Goal: Information Seeking & Learning: Learn about a topic

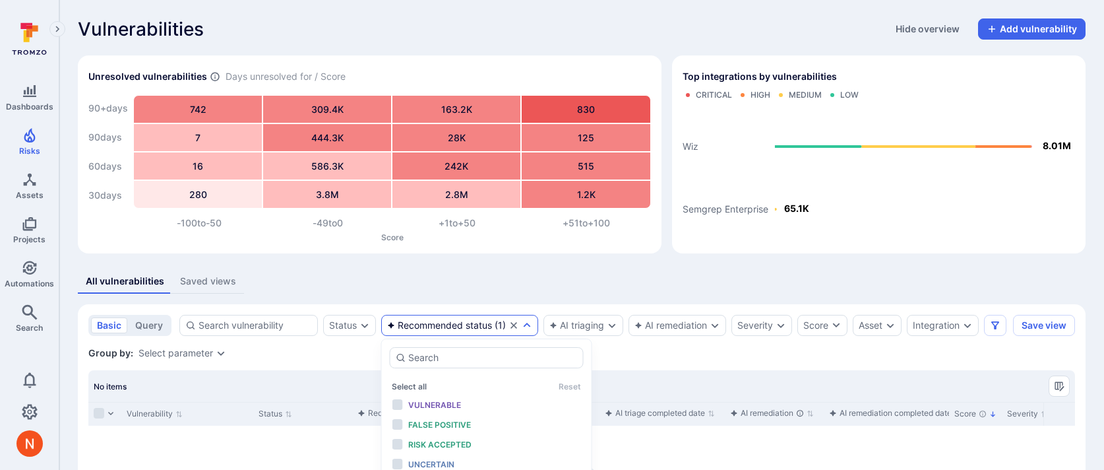
scroll to position [105, 0]
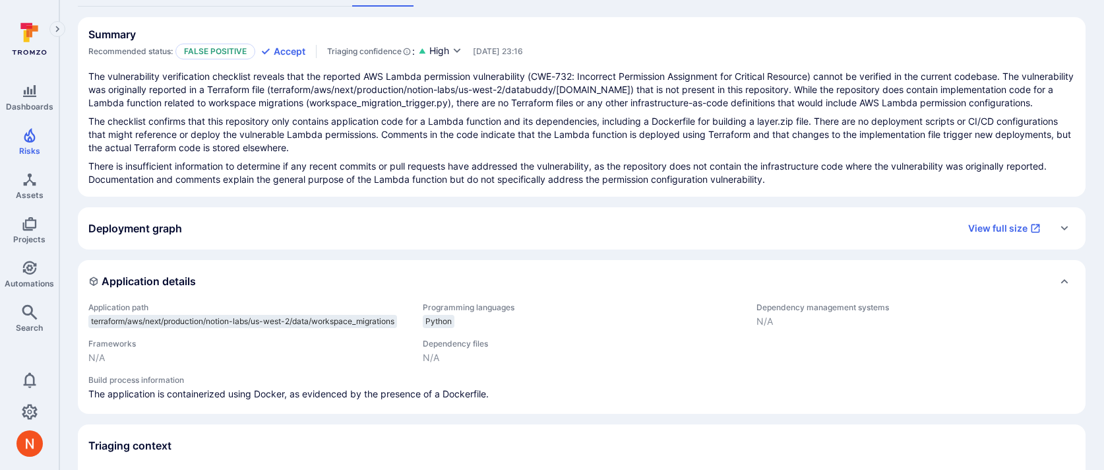
scroll to position [109, 0]
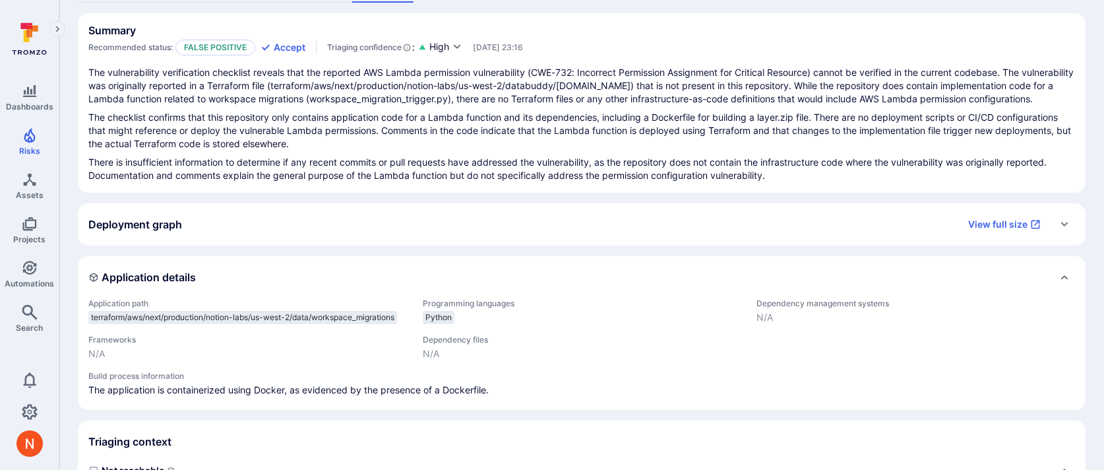
click at [432, 148] on p "The checklist confirms that this repository only contains application code for …" at bounding box center [581, 131] width 987 height 40
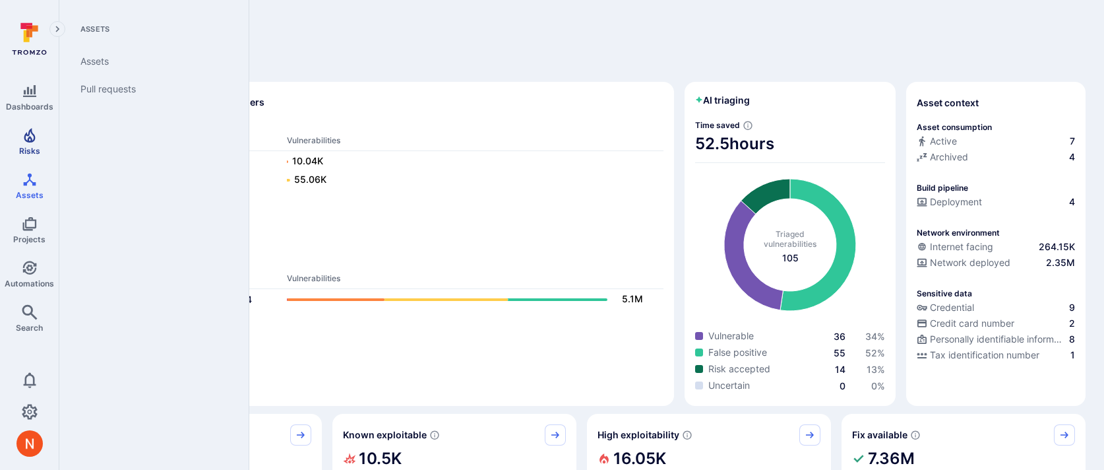
click at [38, 154] on span "Risks" at bounding box center [29, 151] width 21 height 10
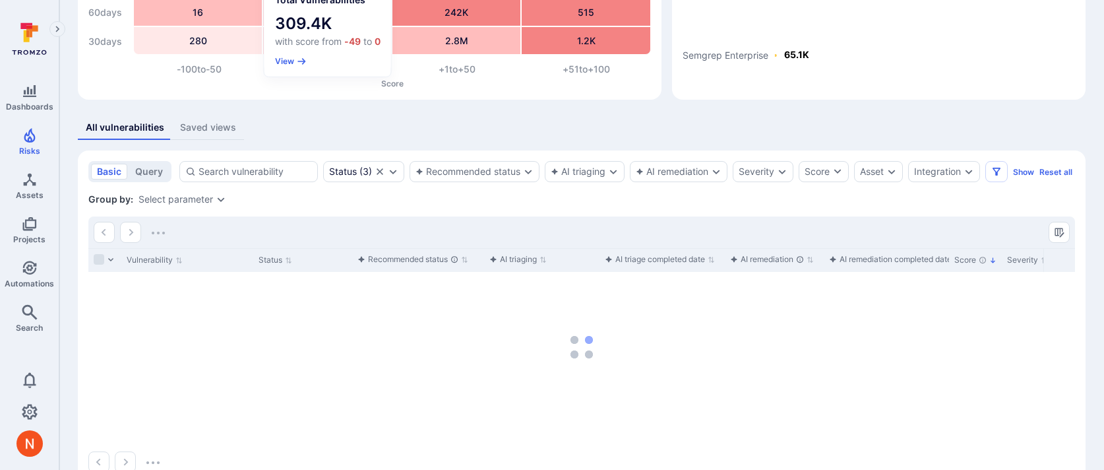
scroll to position [201, 0]
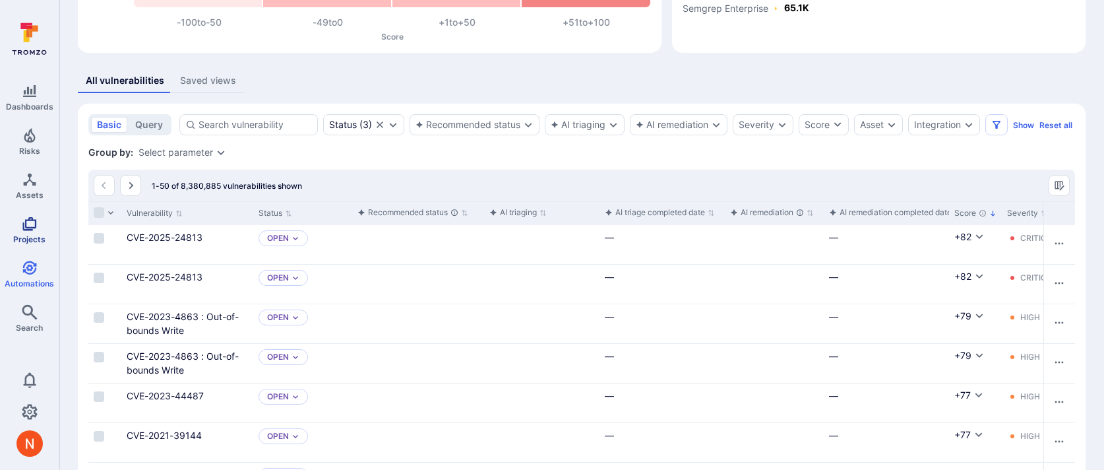
click at [30, 240] on span "Projects" at bounding box center [29, 239] width 32 height 10
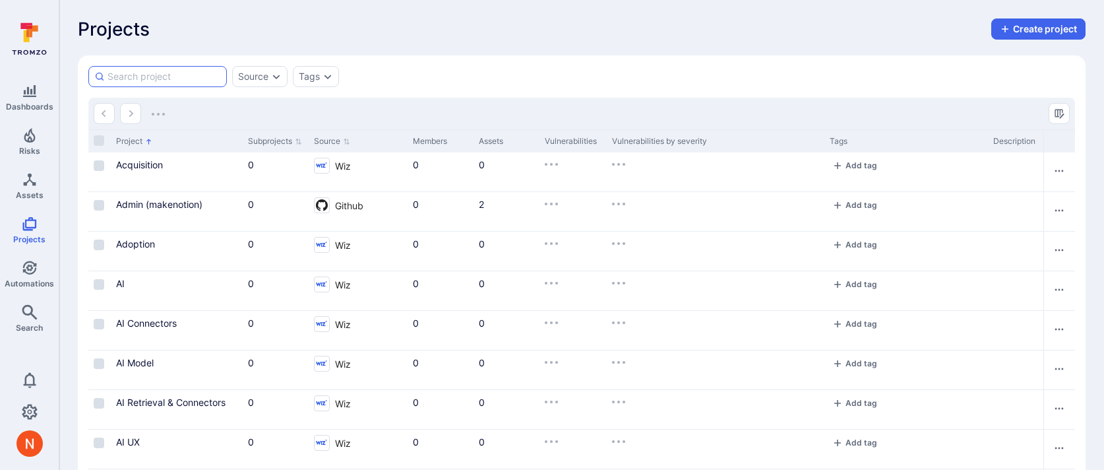
click at [151, 72] on input at bounding box center [164, 76] width 113 height 13
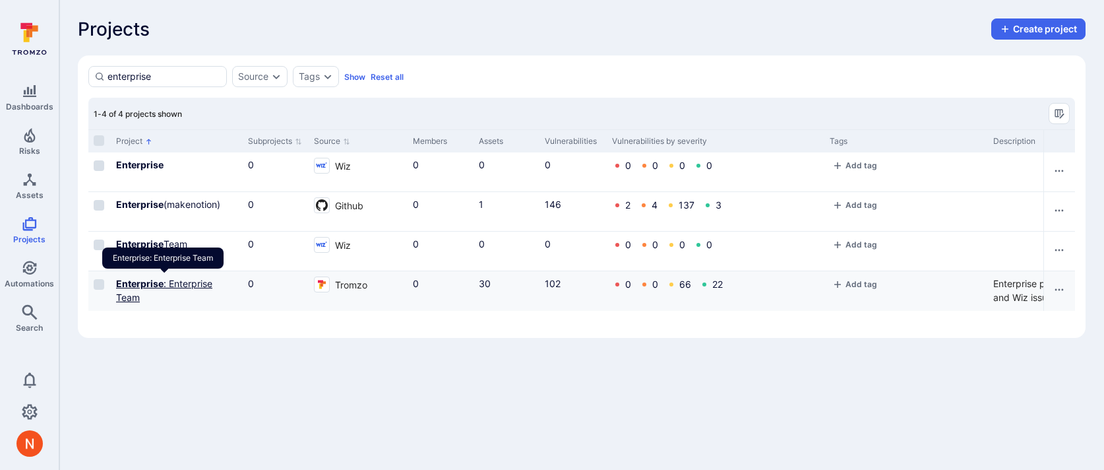
type input "enterprise"
click at [149, 281] on b "Enterprise" at bounding box center [139, 283] width 47 height 11
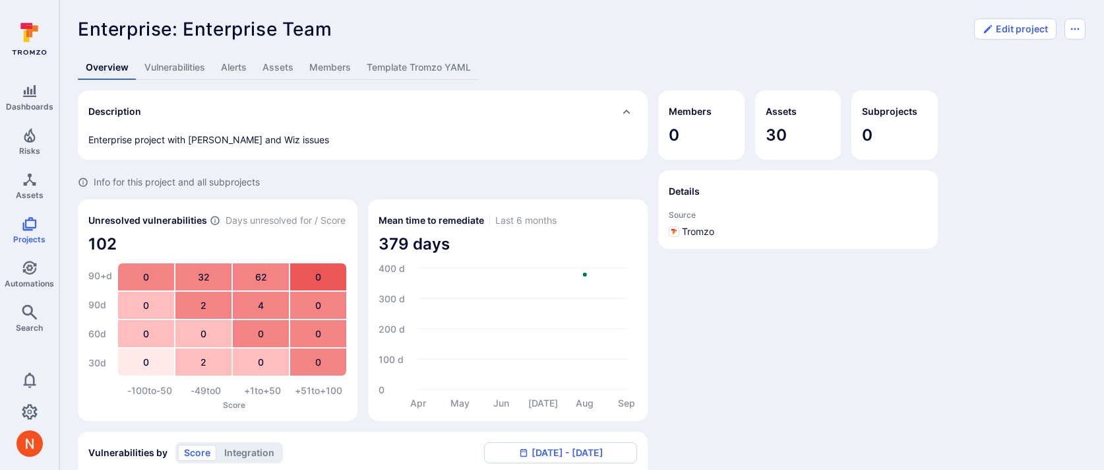
click at [409, 74] on link "Template Tromzo YAML" at bounding box center [419, 67] width 120 height 24
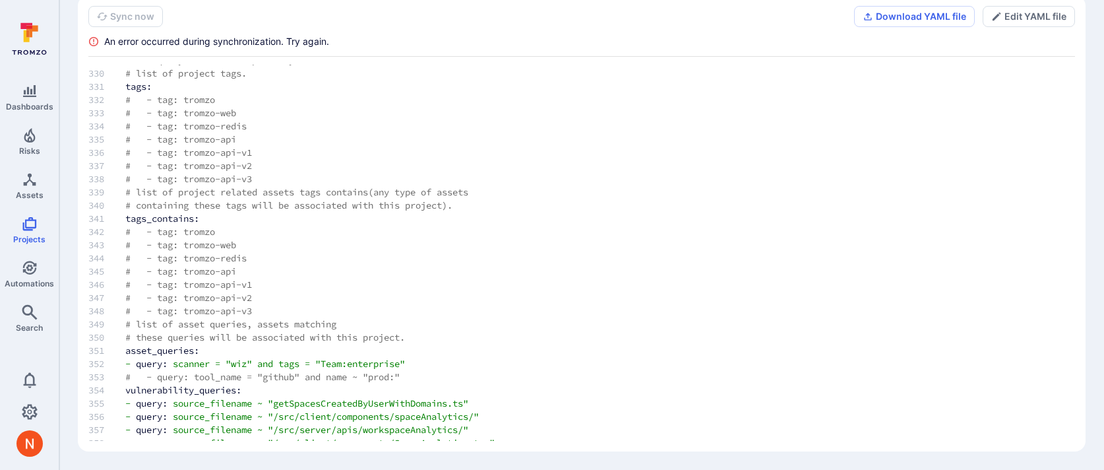
scroll to position [4386, 0]
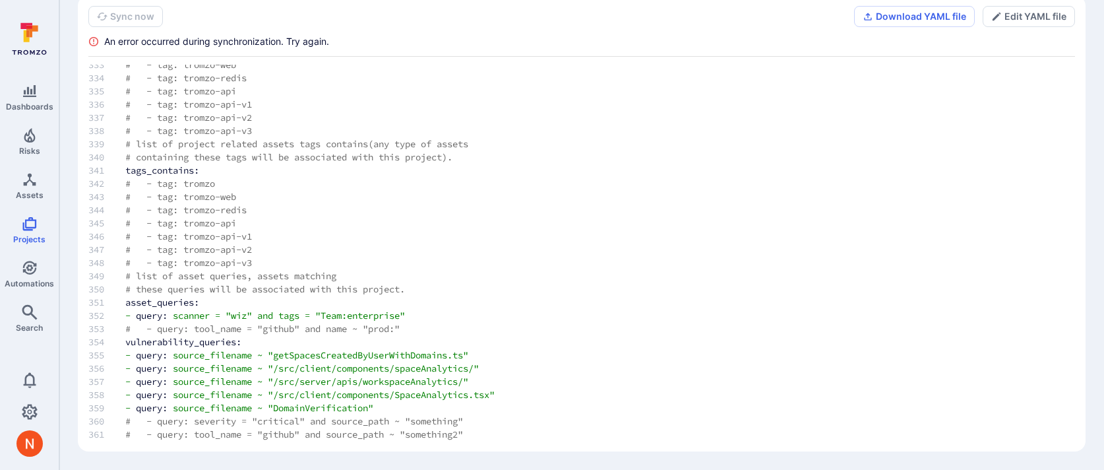
click at [425, 213] on td "# - tag: tromzo-redis" at bounding box center [346, 209] width 485 height 13
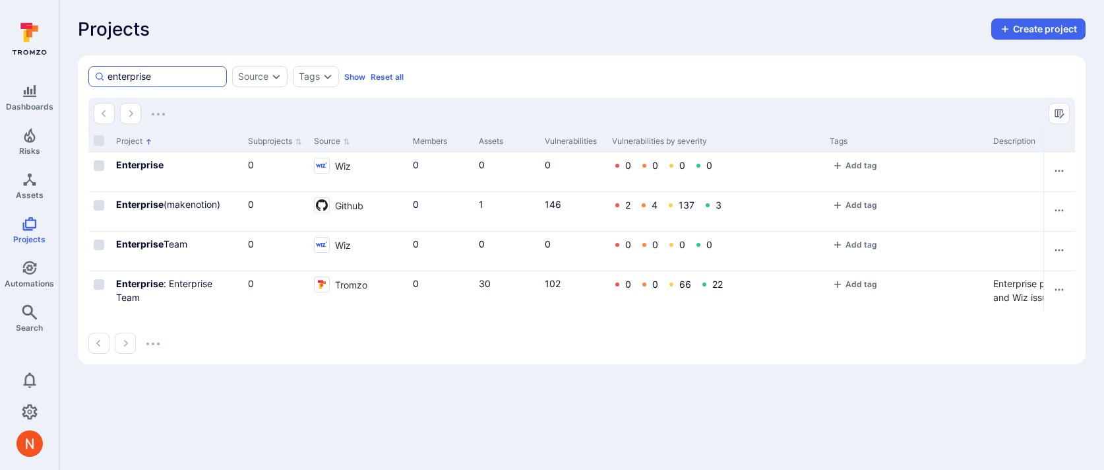
click at [156, 68] on div "enterprise" at bounding box center [157, 76] width 139 height 21
click at [156, 70] on input "enterprise" at bounding box center [164, 76] width 113 height 13
click at [156, 68] on div "enterprise" at bounding box center [157, 76] width 139 height 21
click at [156, 70] on input "enterprise" at bounding box center [164, 76] width 113 height 13
click at [148, 80] on input "enterprise" at bounding box center [164, 76] width 113 height 13
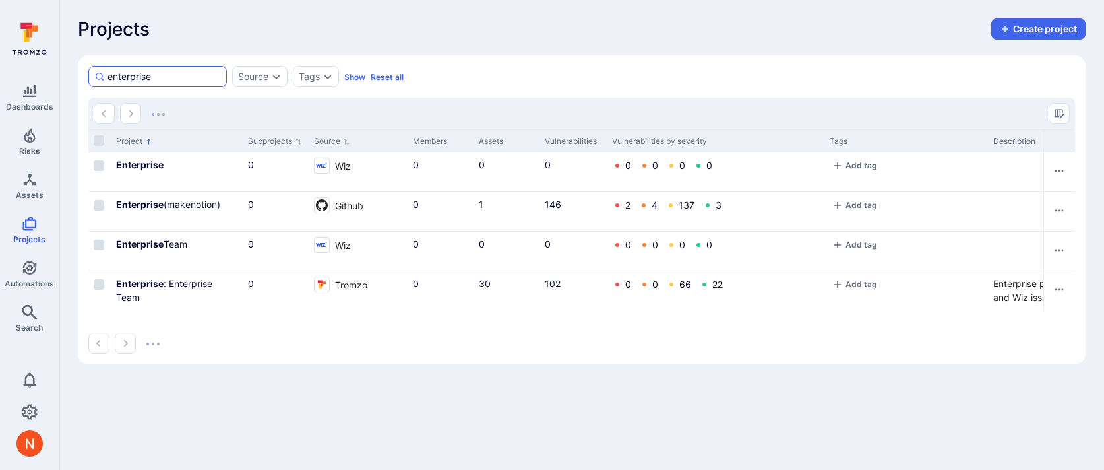
click at [148, 80] on input "enterprise" at bounding box center [164, 76] width 113 height 13
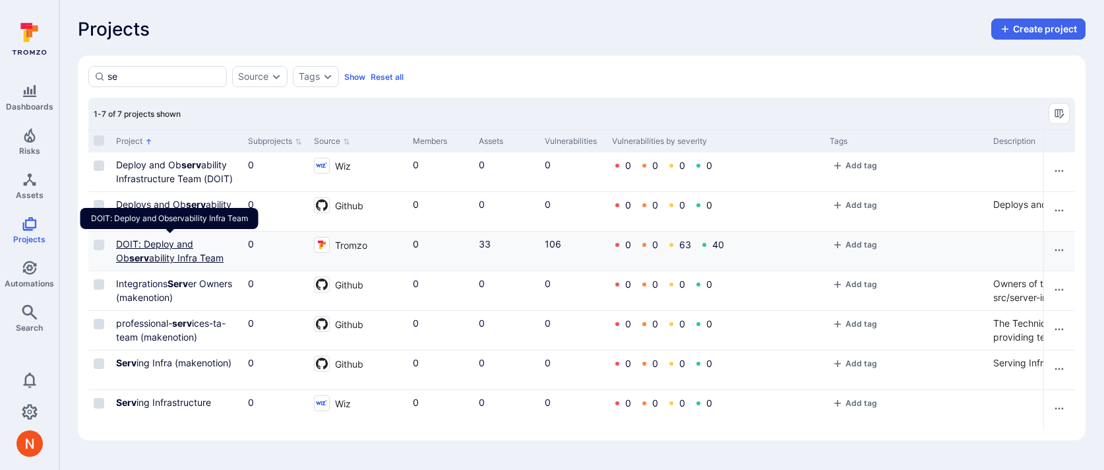
type input "s"
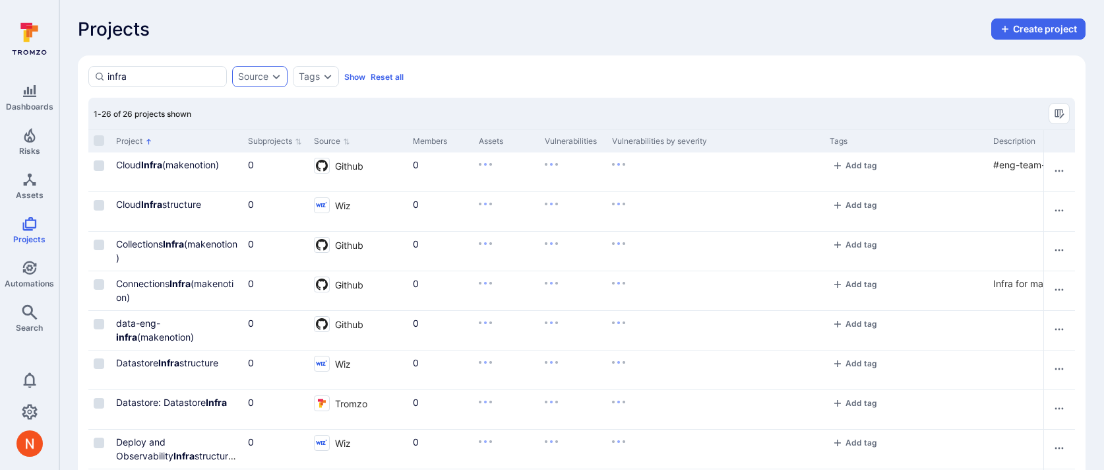
type input "infra"
click at [276, 77] on icon "Expand dropdown" at bounding box center [276, 76] width 11 height 11
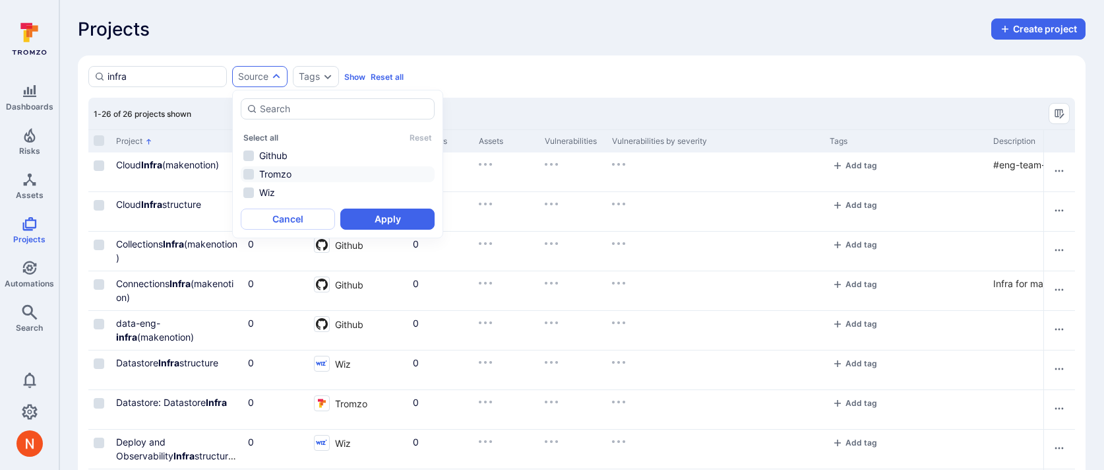
click at [278, 177] on li "Tromzo" at bounding box center [338, 174] width 194 height 16
click at [385, 210] on button "Apply" at bounding box center [387, 218] width 94 height 21
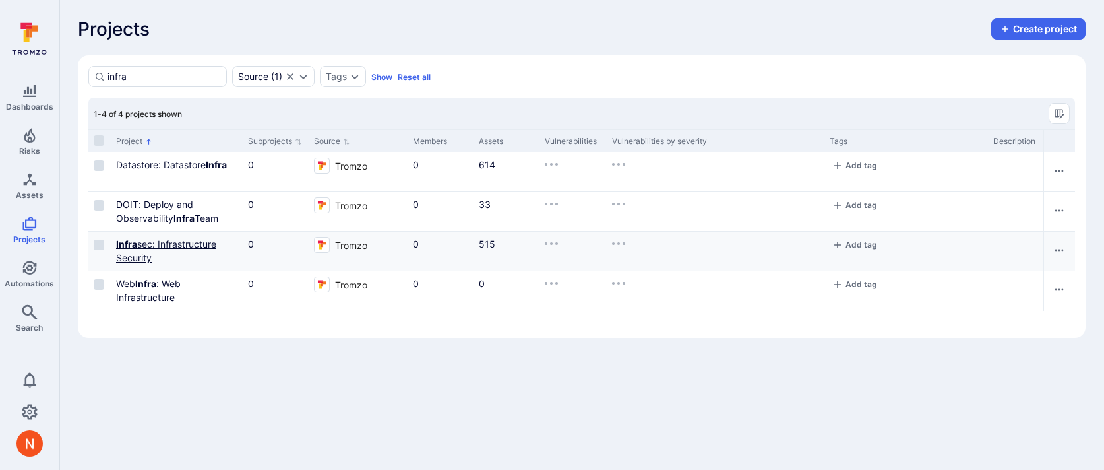
click at [161, 241] on link "Infra sec: Infrastructure Security" at bounding box center [166, 250] width 100 height 25
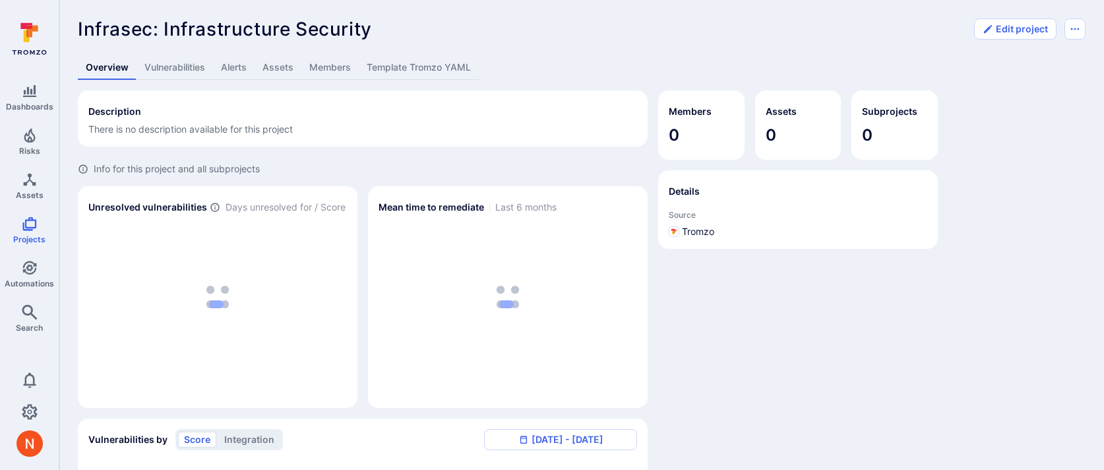
click at [427, 65] on link "Template Tromzo YAML" at bounding box center [419, 67] width 120 height 24
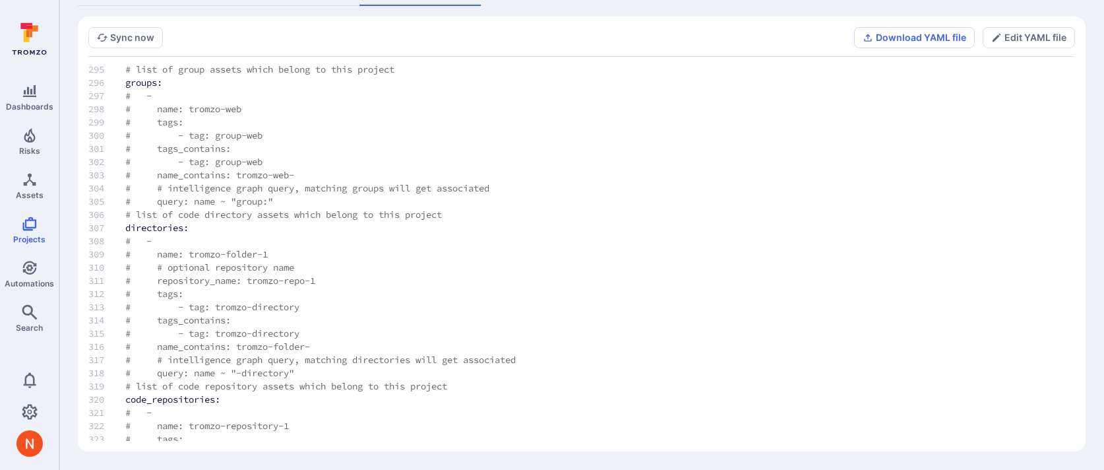
scroll to position [3784, 0]
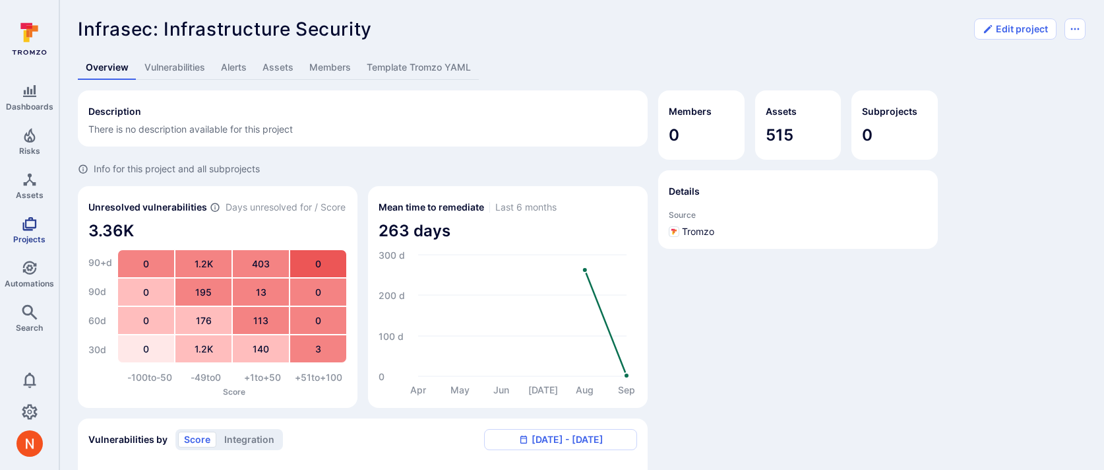
click at [28, 228] on icon "Projects" at bounding box center [29, 224] width 14 height 14
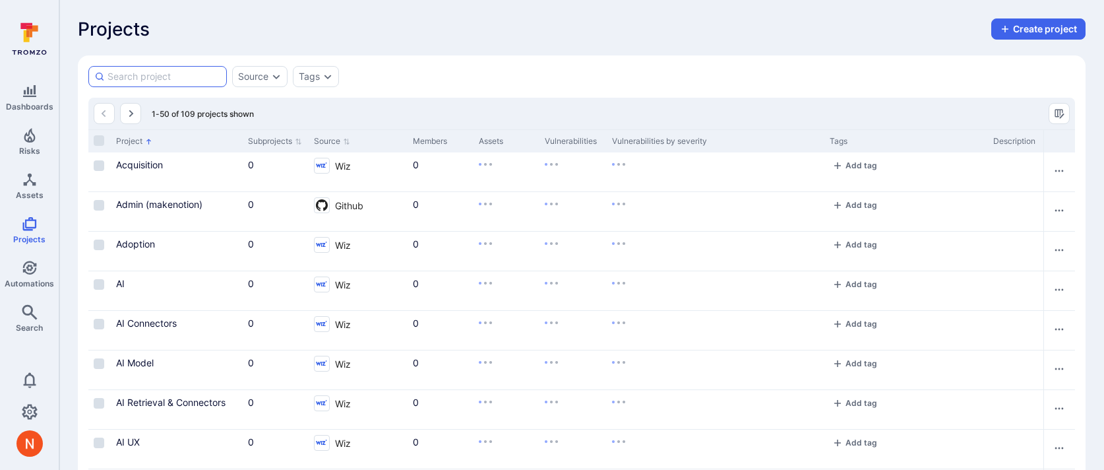
click at [194, 73] on input at bounding box center [164, 76] width 113 height 13
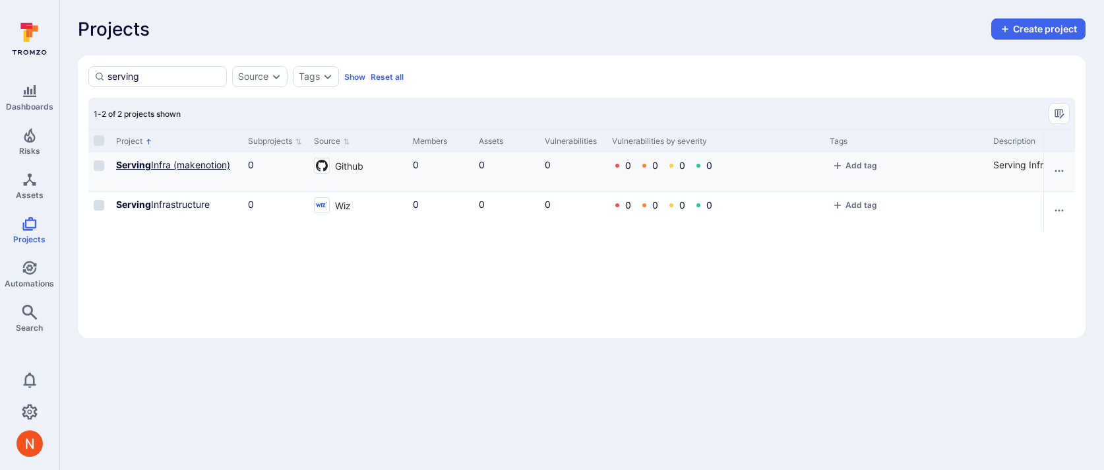
type input "serving"
click at [183, 164] on link "Serving Infra (makenotion)" at bounding box center [173, 164] width 114 height 11
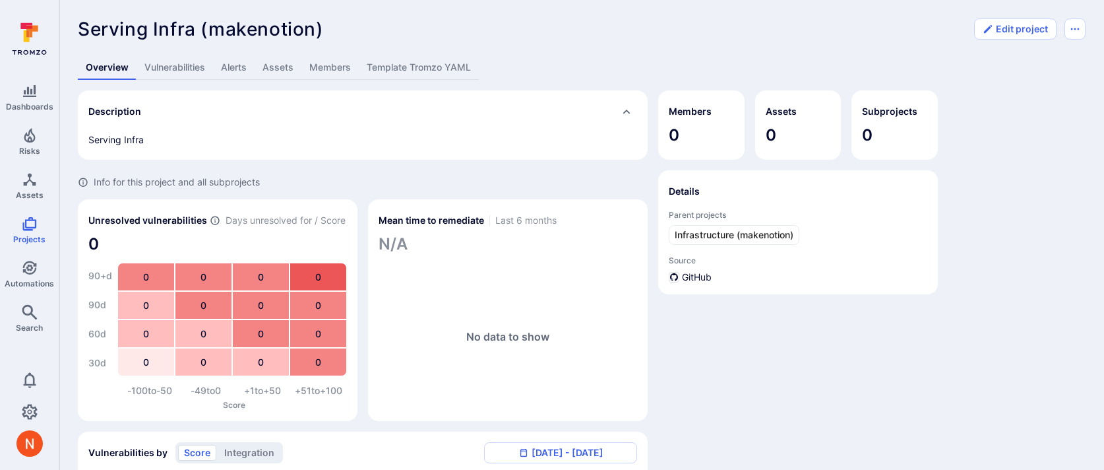
click at [418, 62] on link "Template Tromzo YAML" at bounding box center [419, 67] width 120 height 24
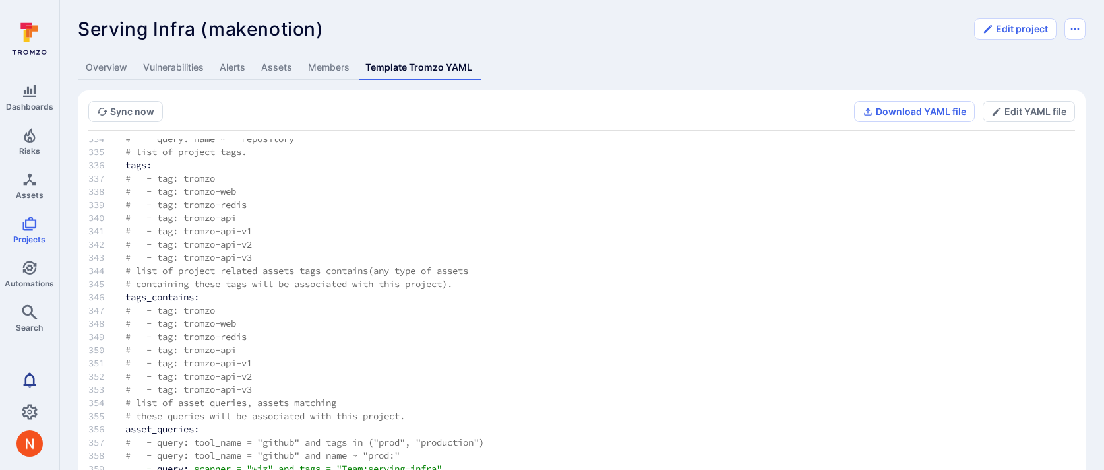
scroll to position [74, 0]
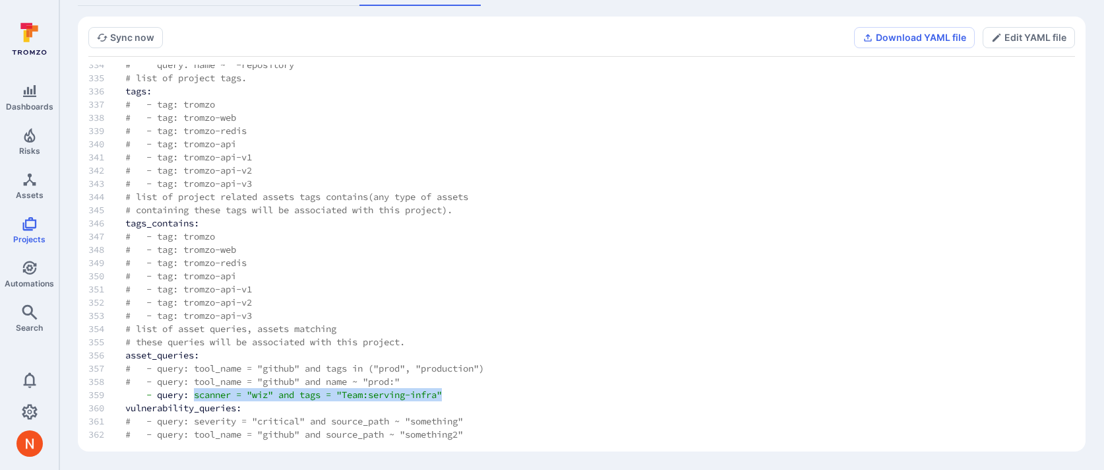
drag, startPoint x: 458, startPoint y: 392, endPoint x: 200, endPoint y: 392, distance: 258.6
click at [199, 392] on td "- query: scanner = "wiz" and tags = "Team:serving-infra"" at bounding box center [346, 394] width 485 height 13
copy td "scanner = "wiz" and tags = "Team:serving-infra""
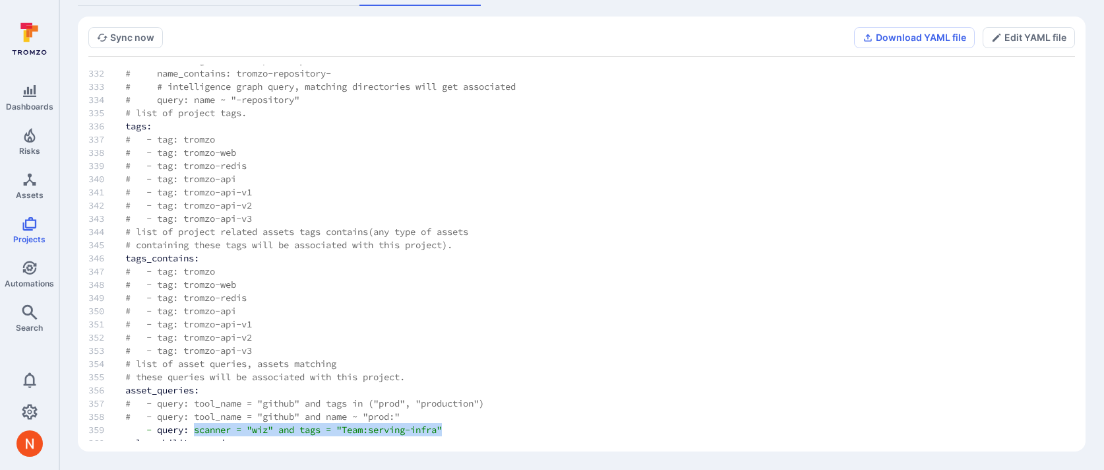
scroll to position [4400, 0]
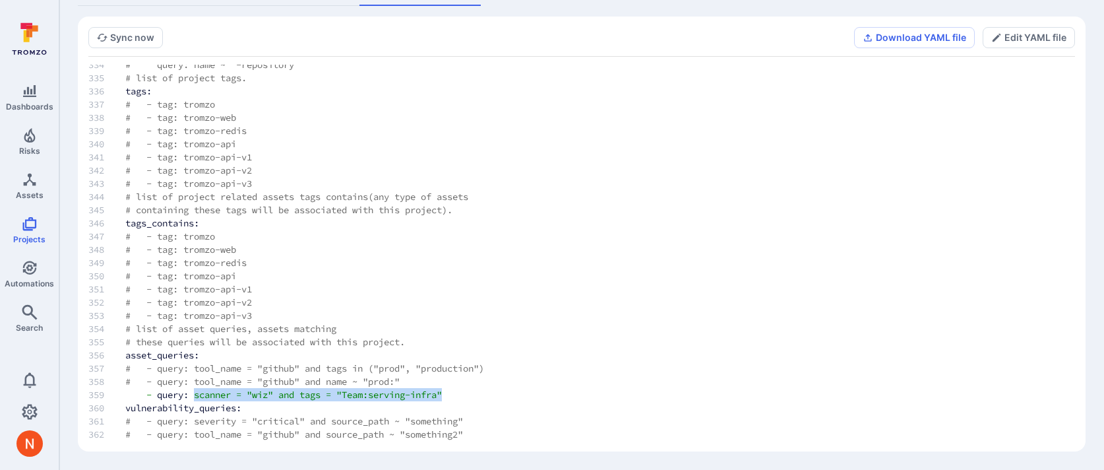
click at [210, 393] on span "scanner" at bounding box center [212, 395] width 37 height 12
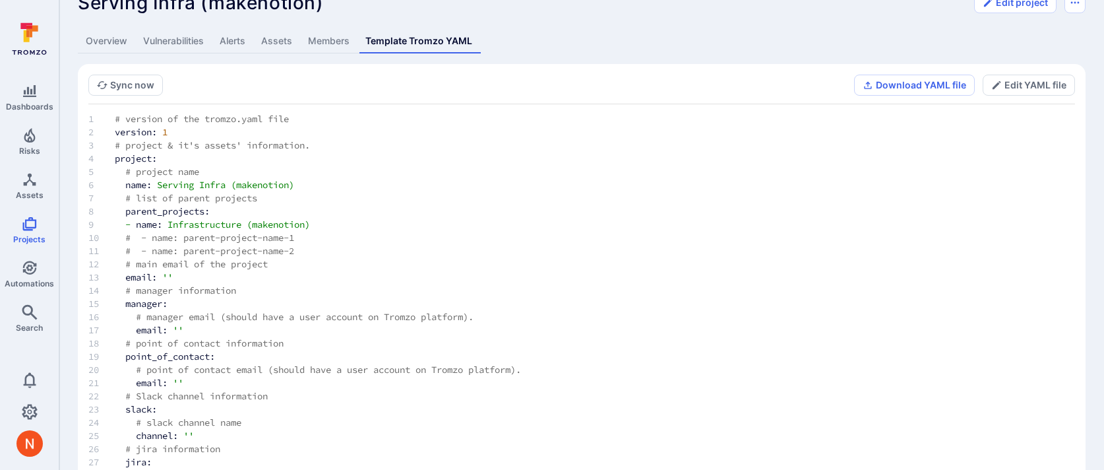
scroll to position [36, 0]
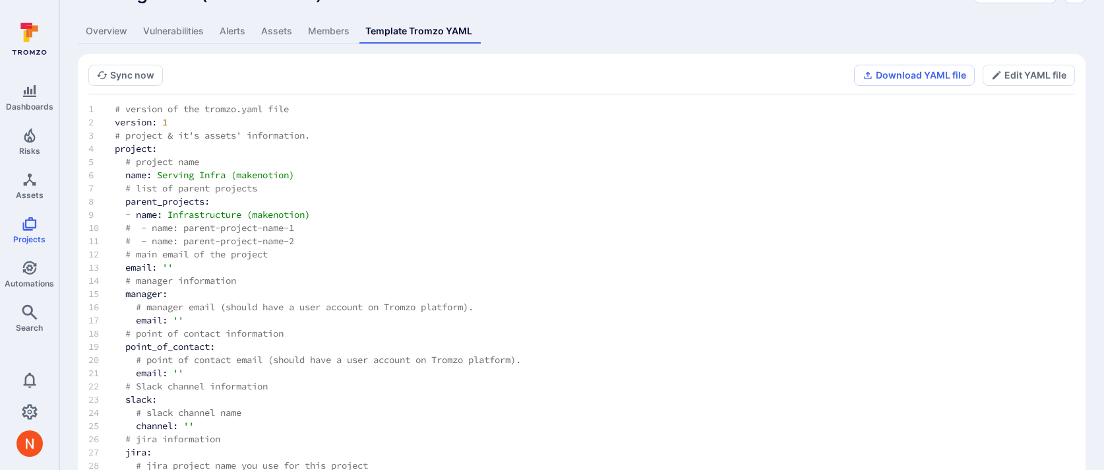
click at [194, 373] on td "email: ''" at bounding box center [346, 372] width 485 height 13
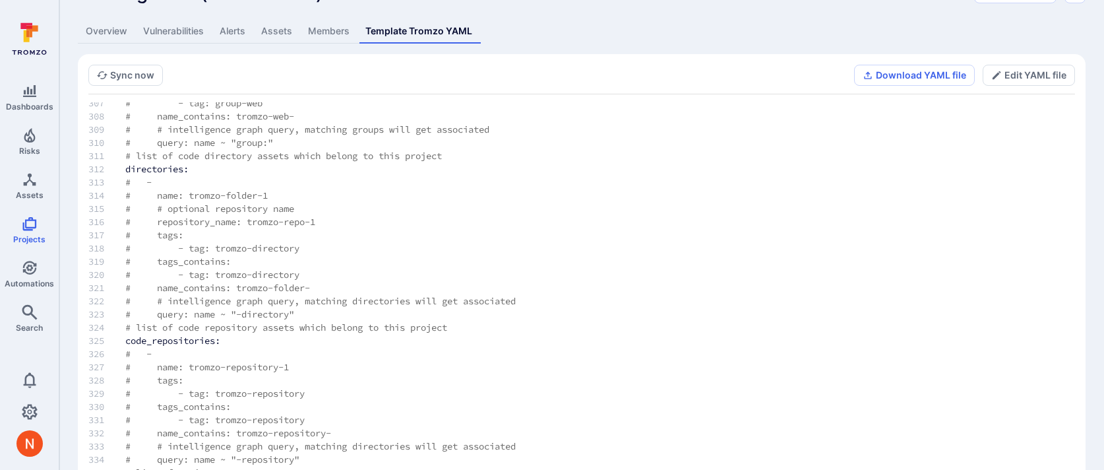
scroll to position [0, 0]
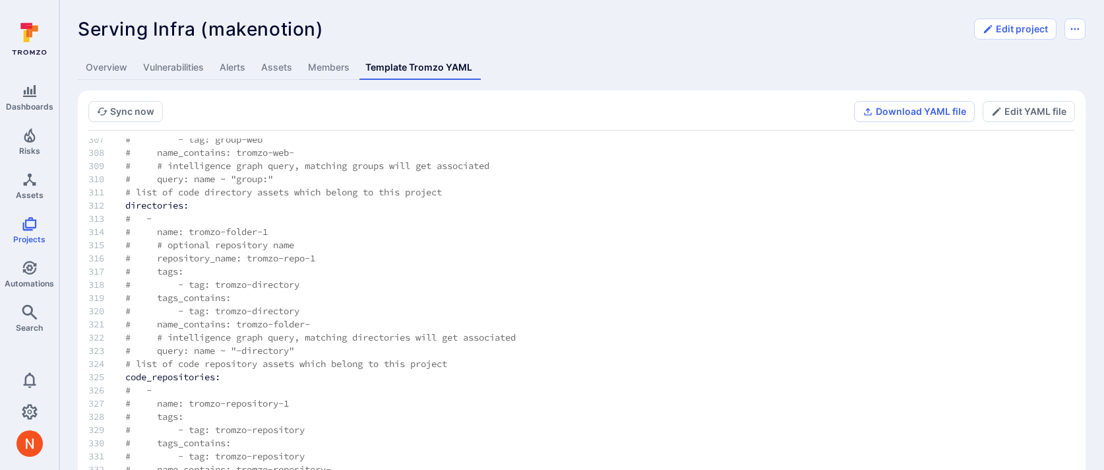
click at [110, 72] on link "Overview" at bounding box center [106, 67] width 57 height 24
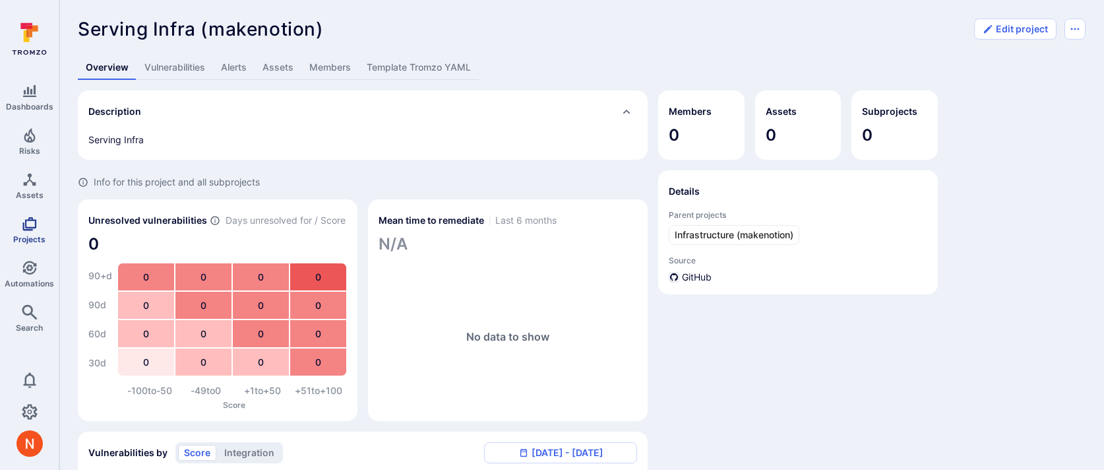
click at [22, 226] on icon "Projects" at bounding box center [30, 224] width 16 height 16
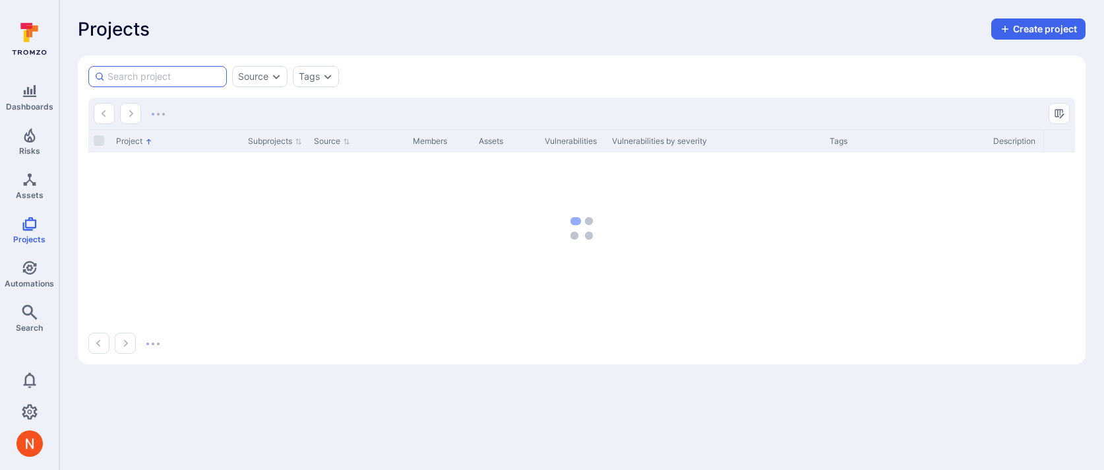
click at [140, 75] on input at bounding box center [164, 76] width 113 height 13
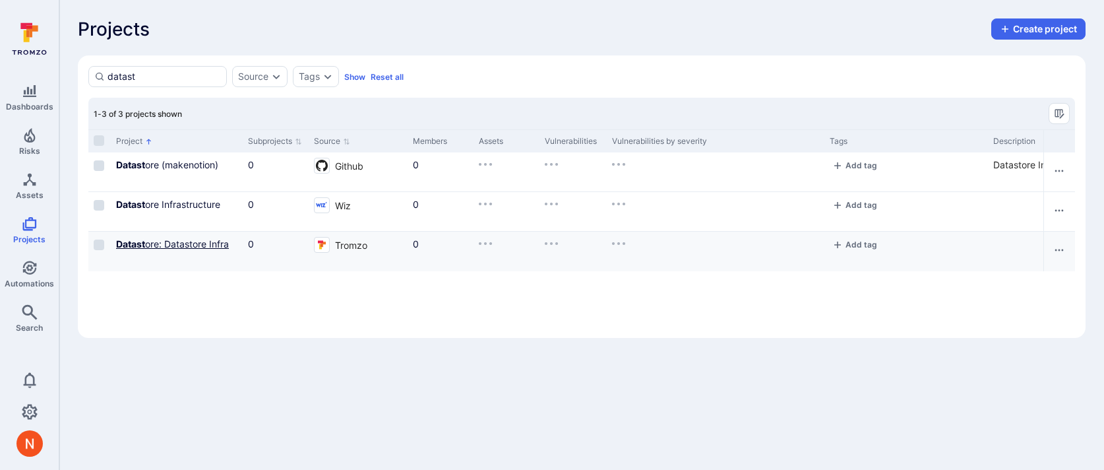
type input "datast"
click at [181, 246] on link "Datast ore: Datastore Infra" at bounding box center [172, 243] width 113 height 11
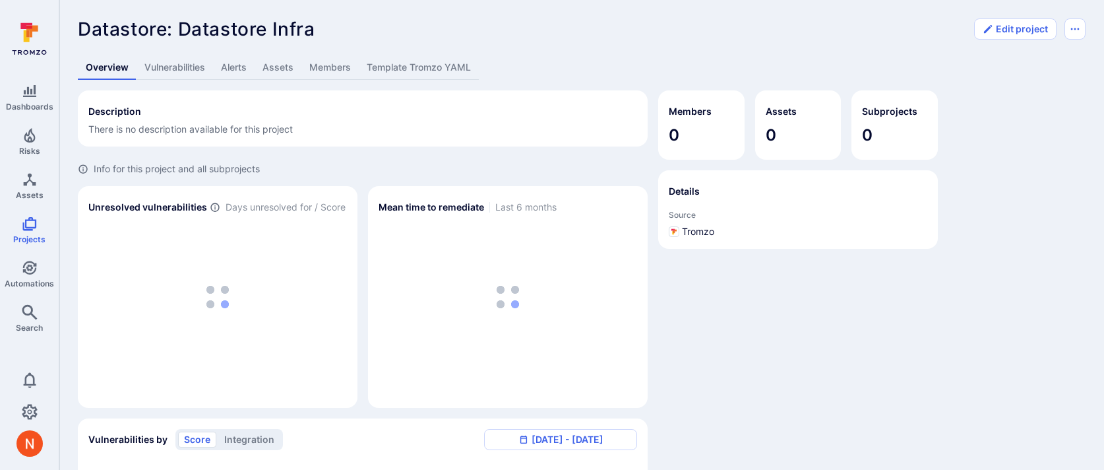
click at [422, 66] on link "Template Tromzo YAML" at bounding box center [419, 67] width 120 height 24
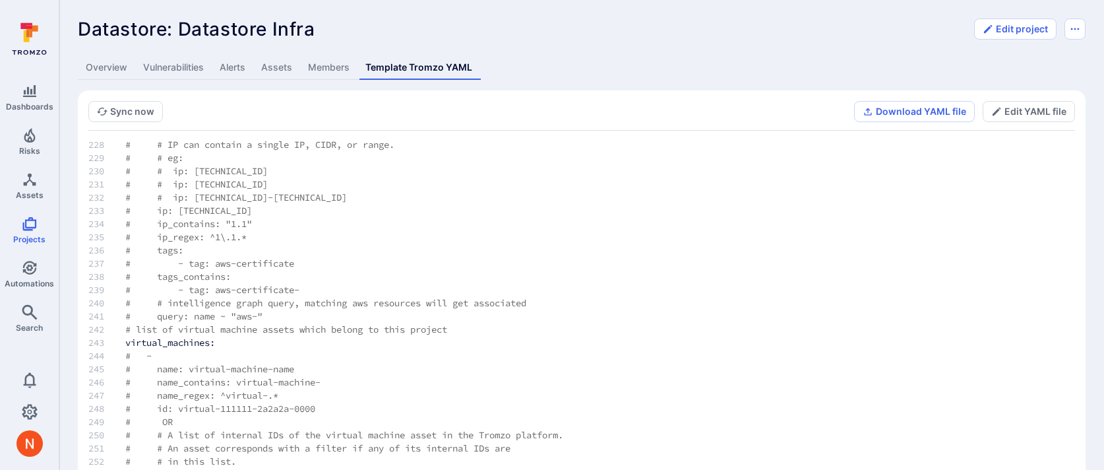
scroll to position [1910, 0]
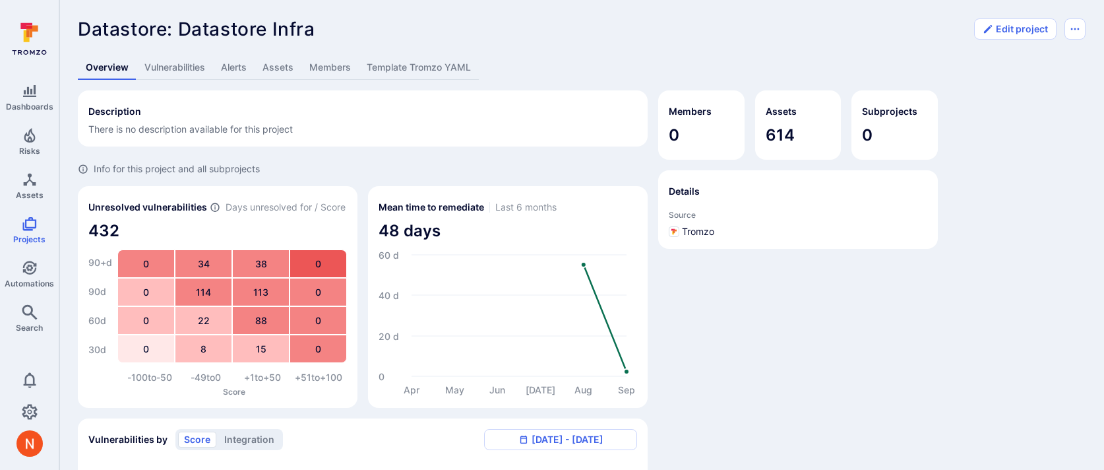
click at [434, 71] on link "Template Tromzo YAML" at bounding box center [419, 67] width 120 height 24
click at [38, 284] on span "Automations" at bounding box center [29, 283] width 49 height 10
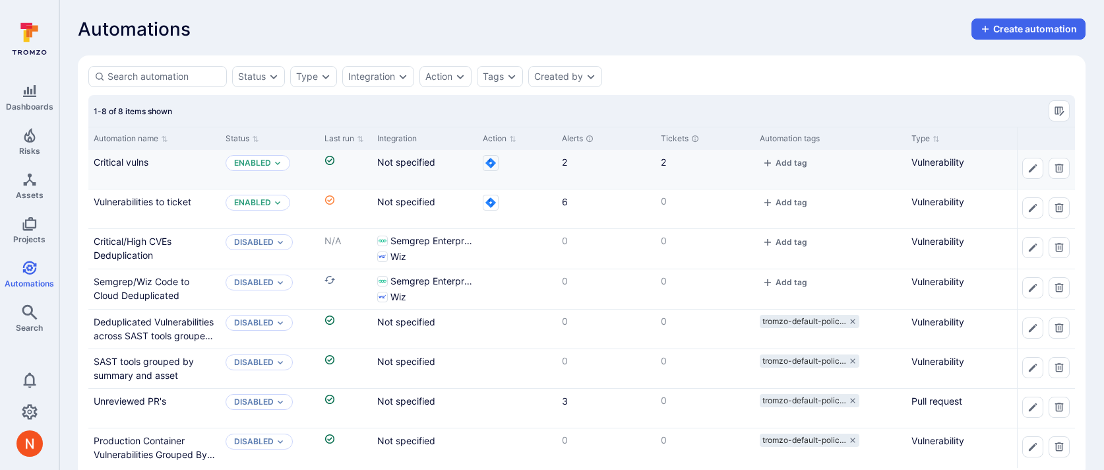
scroll to position [27, 0]
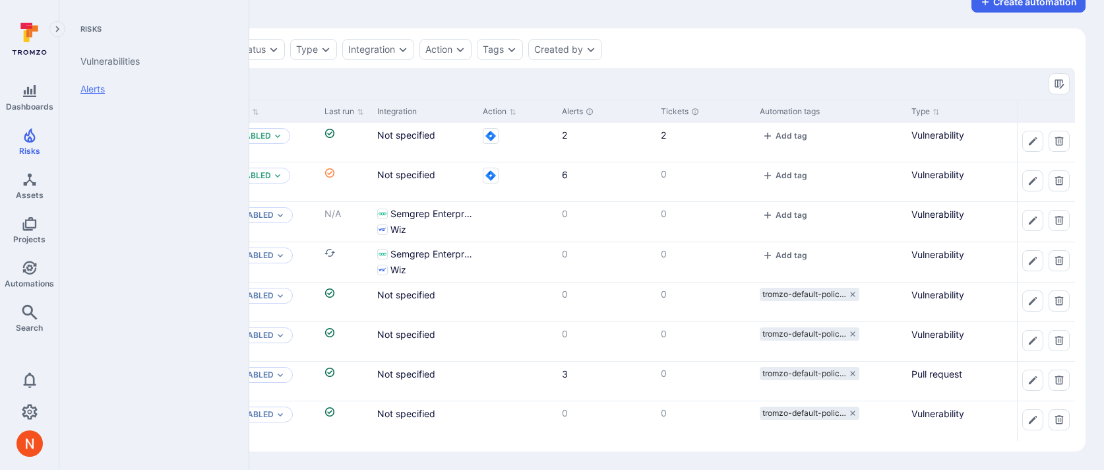
click at [103, 82] on link "Alerts" at bounding box center [151, 89] width 163 height 28
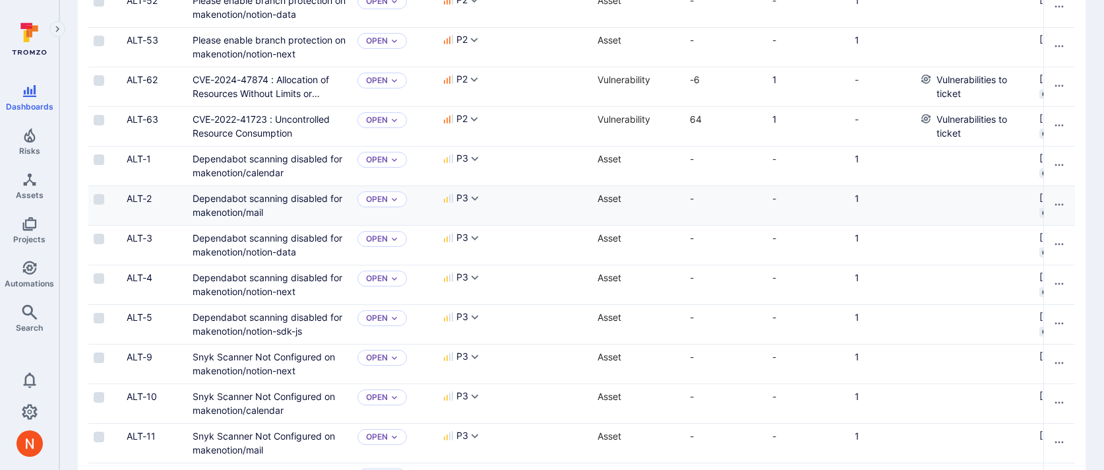
click at [253, 205] on div "Dependabot scanning disabled for makenotion/mail" at bounding box center [270, 205] width 154 height 28
click at [253, 198] on link "Dependabot scanning disabled for makenotion/mail" at bounding box center [268, 205] width 150 height 25
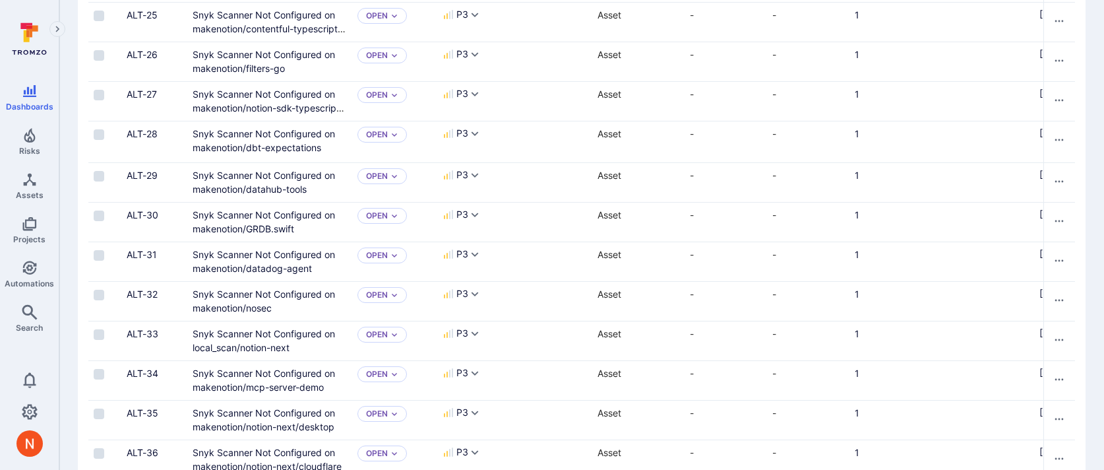
scroll to position [2004, 0]
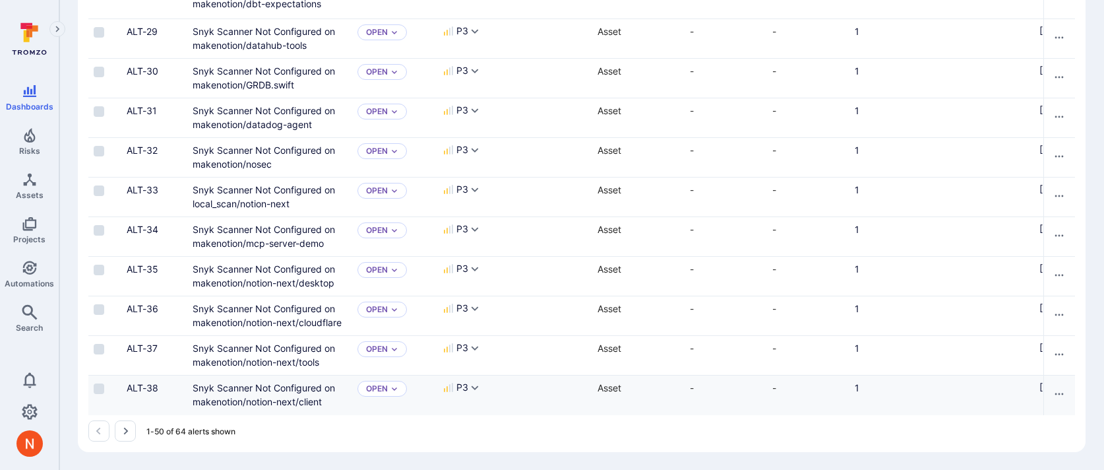
click at [229, 394] on div "Snyk Scanner Not Configured on makenotion/notion-next/client" at bounding box center [270, 395] width 154 height 28
click at [246, 385] on link "Snyk Scanner Not Configured on makenotion/notion-next/client" at bounding box center [264, 394] width 142 height 25
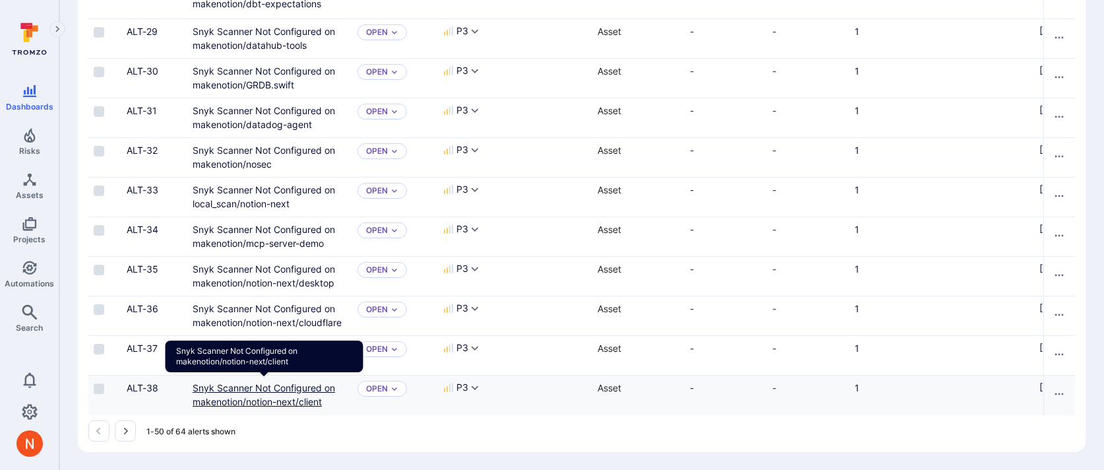
click at [230, 386] on link "Snyk Scanner Not Configured on makenotion/notion-next/client" at bounding box center [264, 394] width 142 height 25
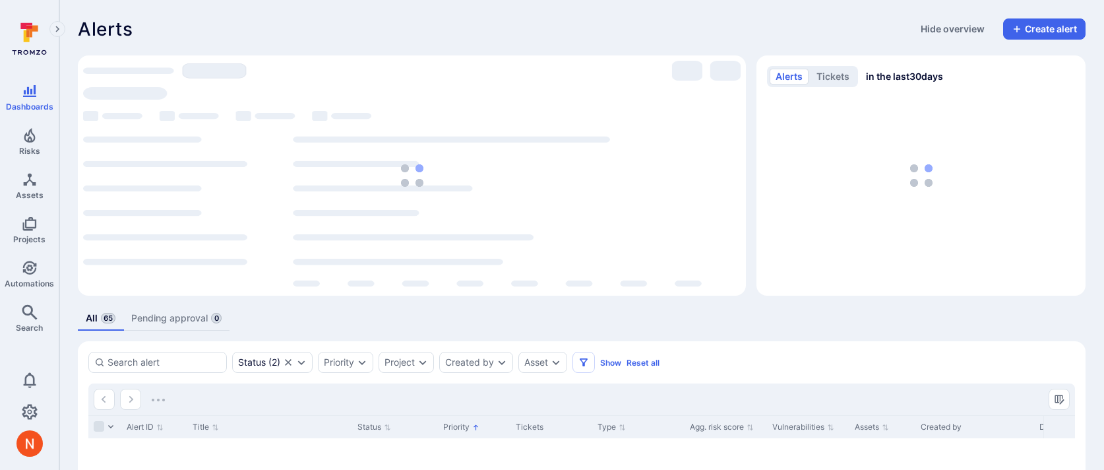
scroll to position [199, 0]
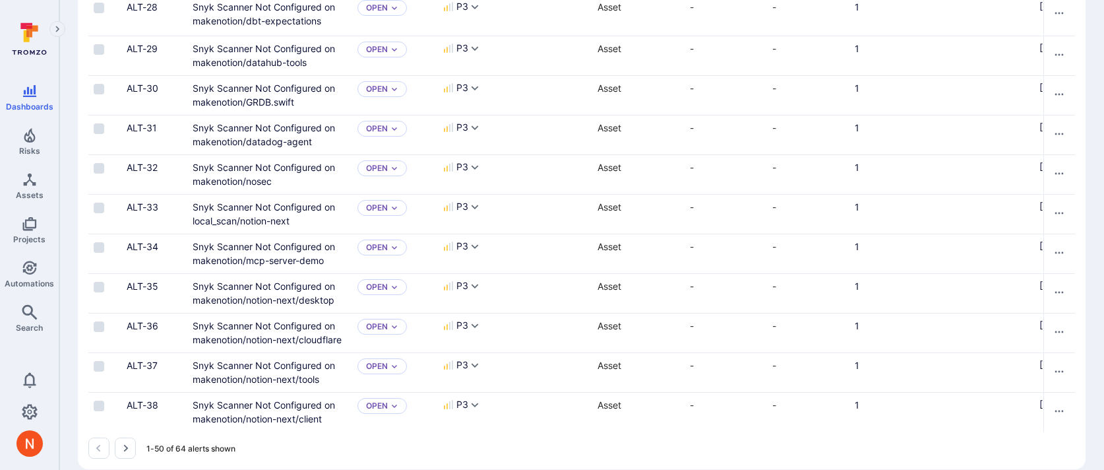
scroll to position [2004, 0]
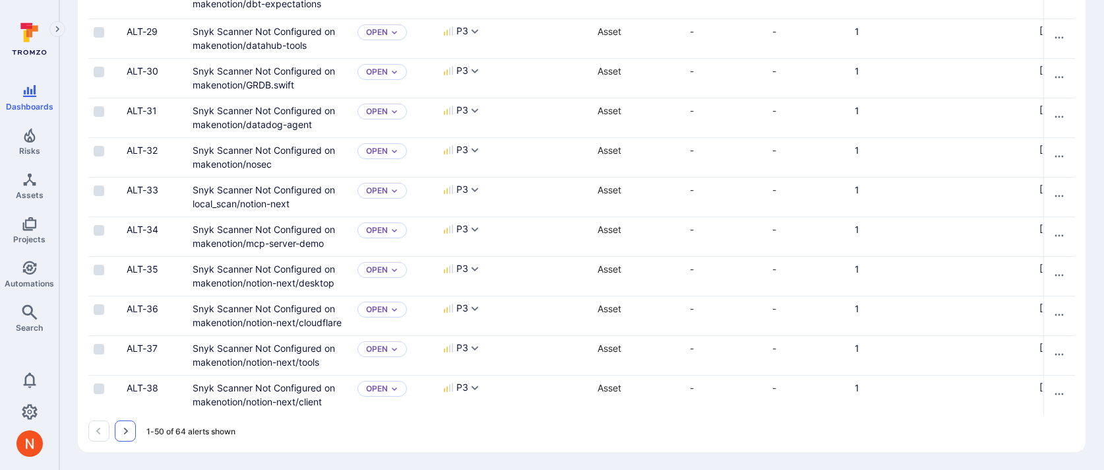
click at [118, 425] on button "Go to the next page" at bounding box center [125, 430] width 21 height 21
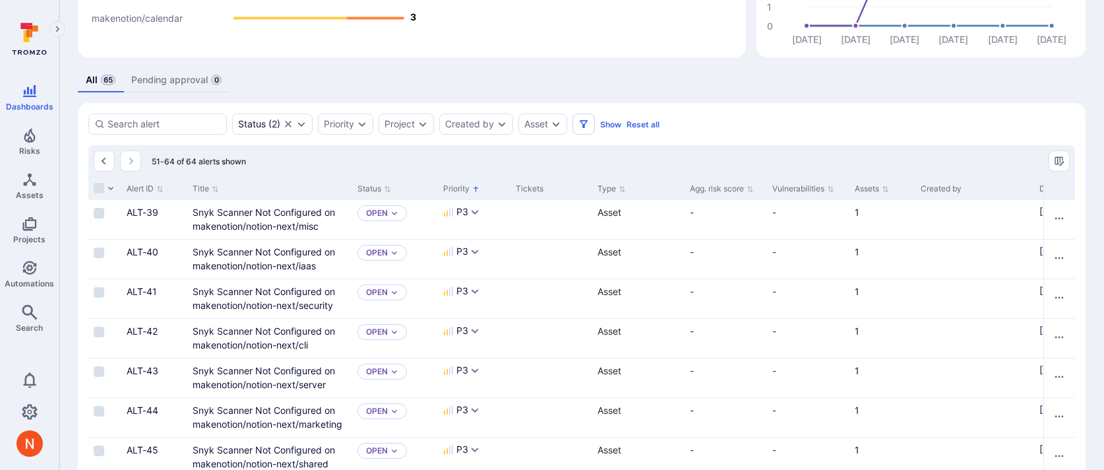
scroll to position [578, 0]
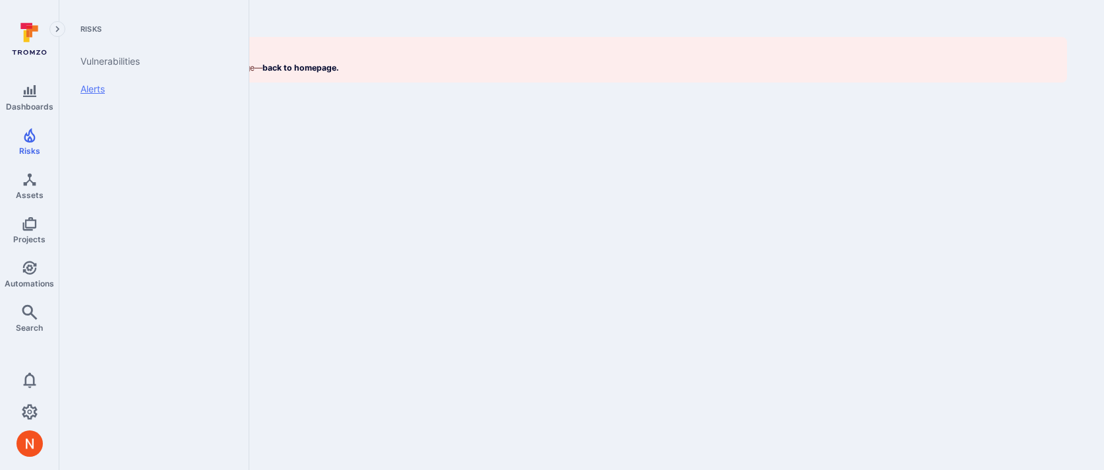
click at [89, 98] on link "Alerts" at bounding box center [151, 89] width 163 height 28
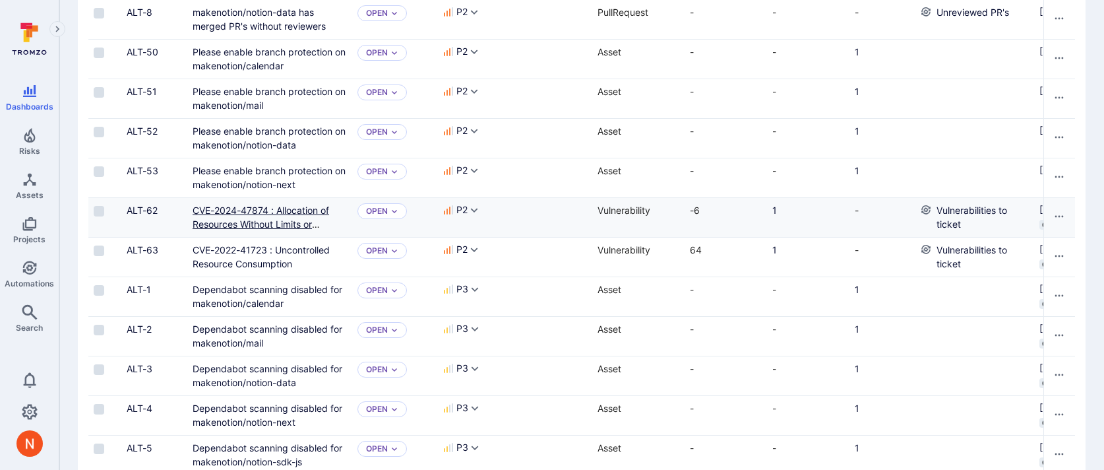
scroll to position [789, 0]
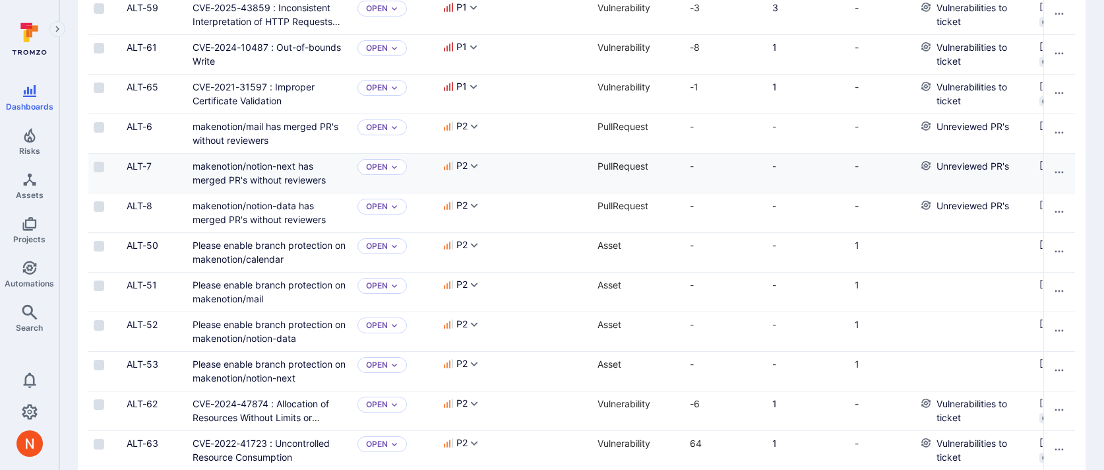
scroll to position [591, 0]
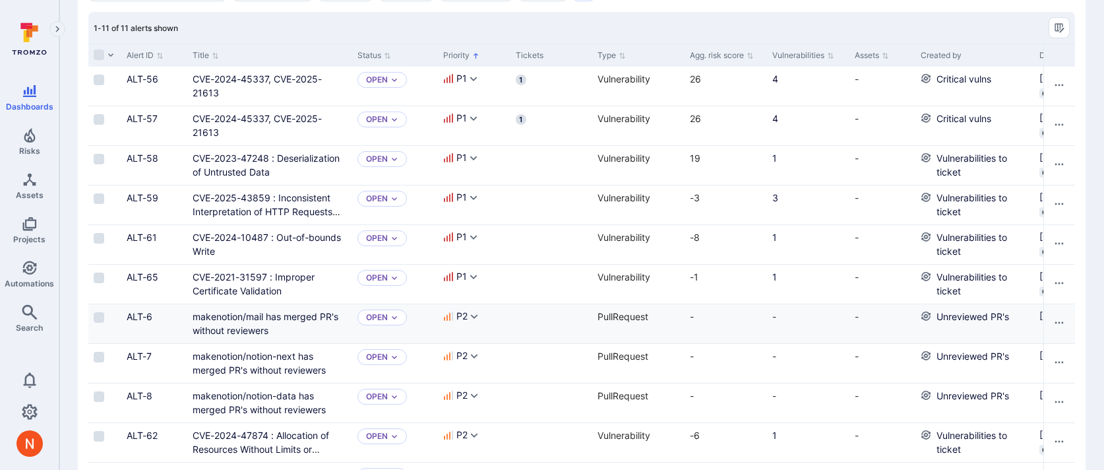
scroll to position [433, 0]
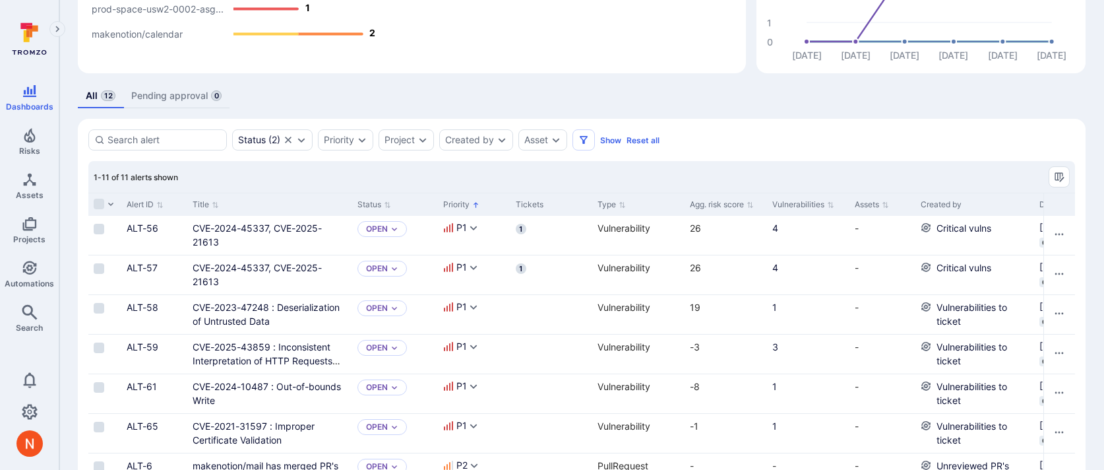
scroll to position [232, 0]
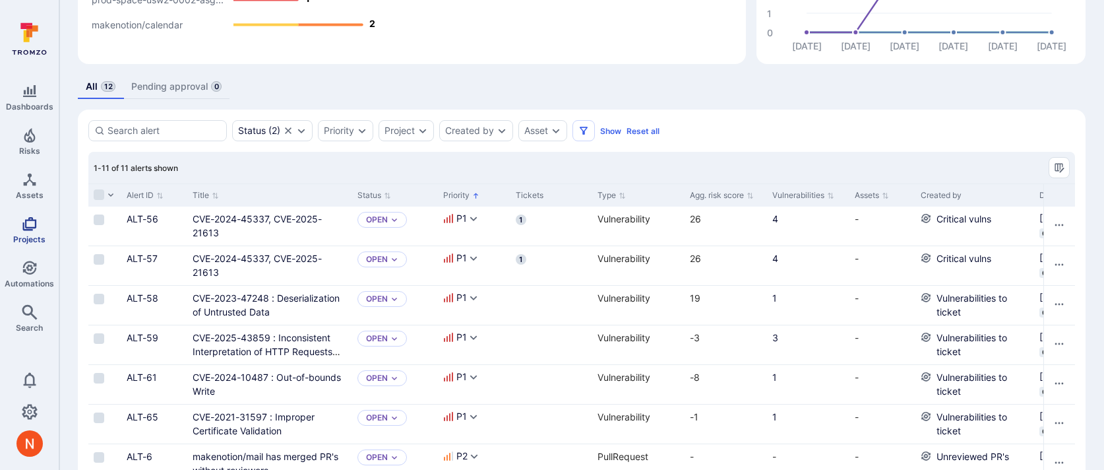
click at [34, 219] on icon "Projects" at bounding box center [29, 224] width 14 height 14
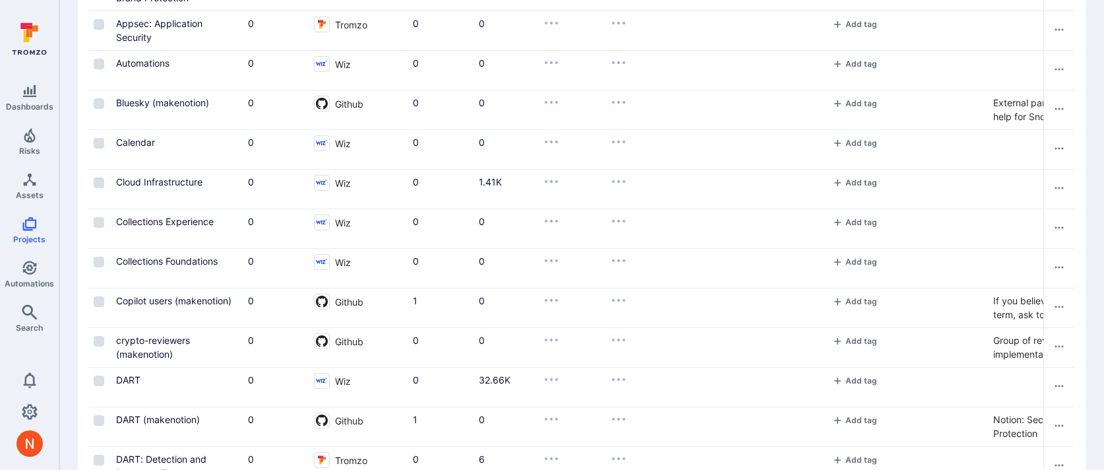
scroll to position [577, 0]
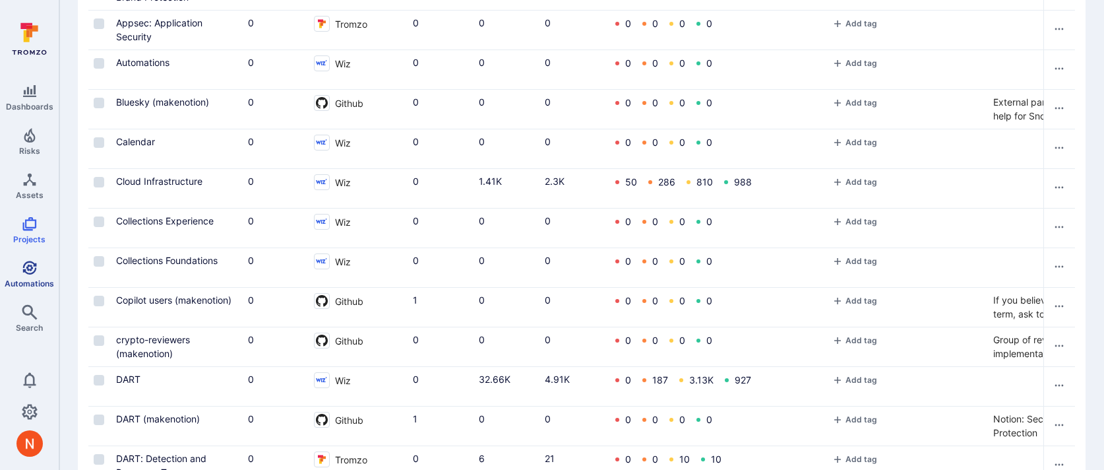
click at [29, 279] on span "Automations" at bounding box center [29, 283] width 49 height 10
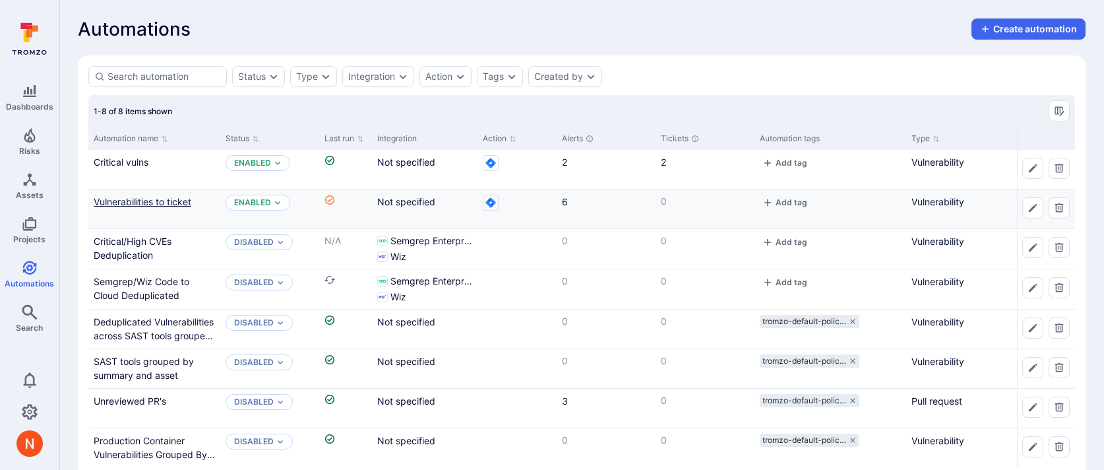
click at [161, 200] on link "Vulnerabilities to ticket" at bounding box center [143, 201] width 98 height 11
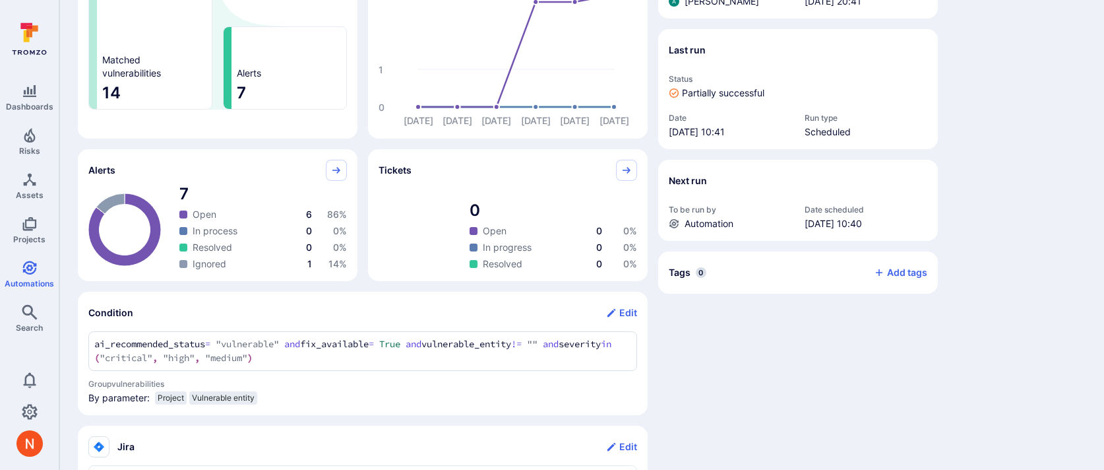
scroll to position [297, 0]
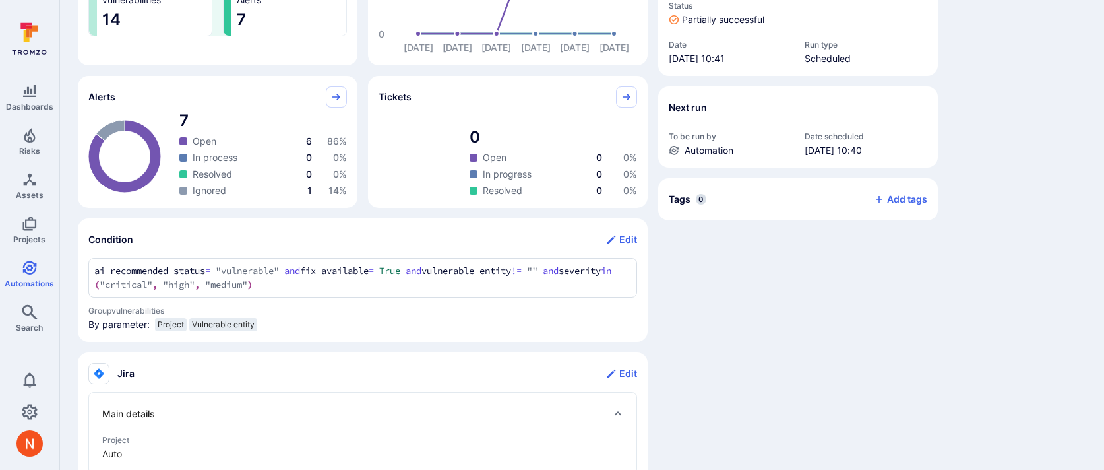
click at [797, 348] on div "Details Created by Arjan Dehar Date created Aug 20, 2025 at 17:40 Last updated …" at bounding box center [798, 295] width 280 height 941
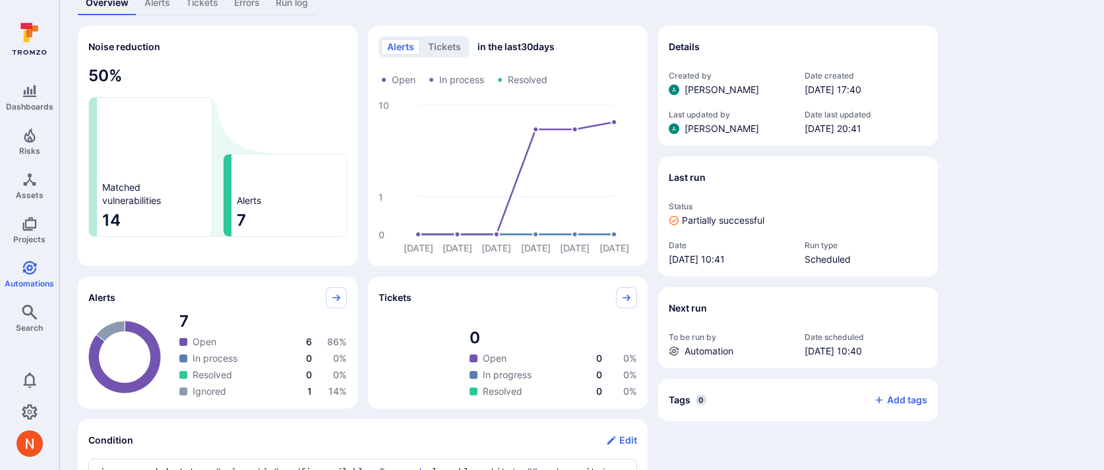
scroll to position [0, 0]
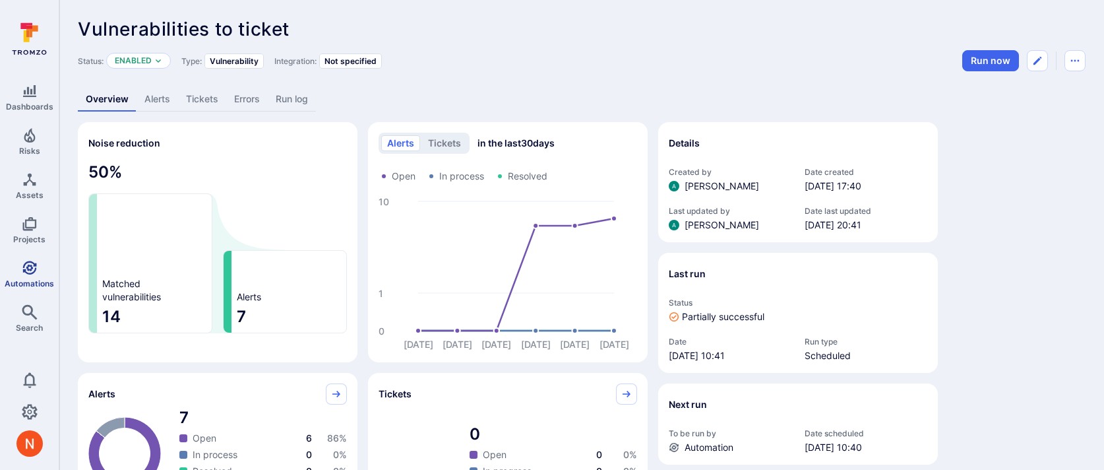
click at [36, 266] on icon "Automations" at bounding box center [30, 268] width 16 height 16
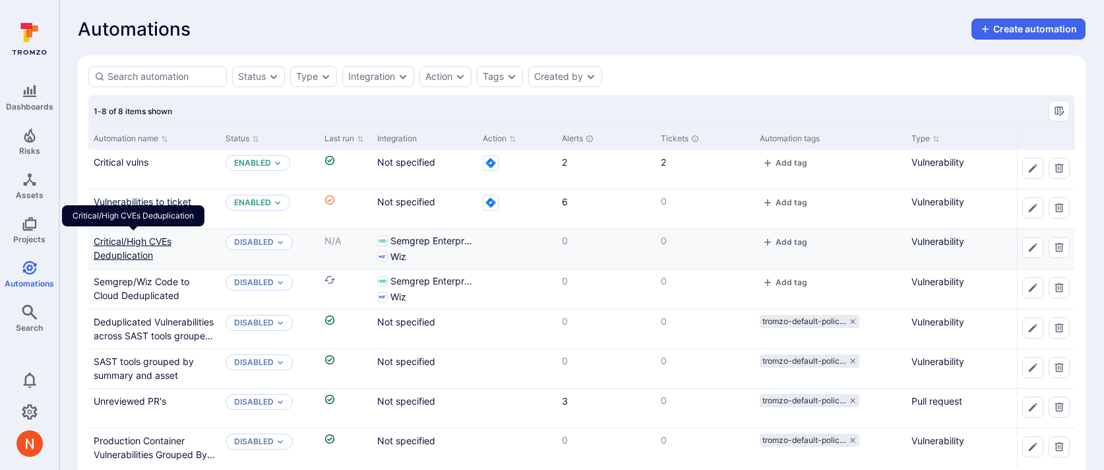
click at [115, 251] on link "Critical/High CVEs Deduplication" at bounding box center [133, 247] width 78 height 25
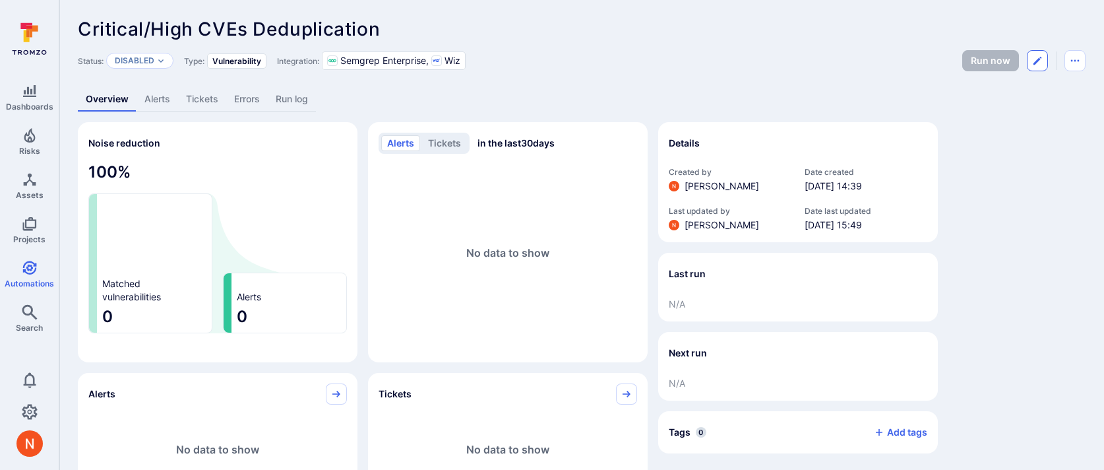
click at [1038, 60] on icon "Edit automation" at bounding box center [1038, 61] width 8 height 8
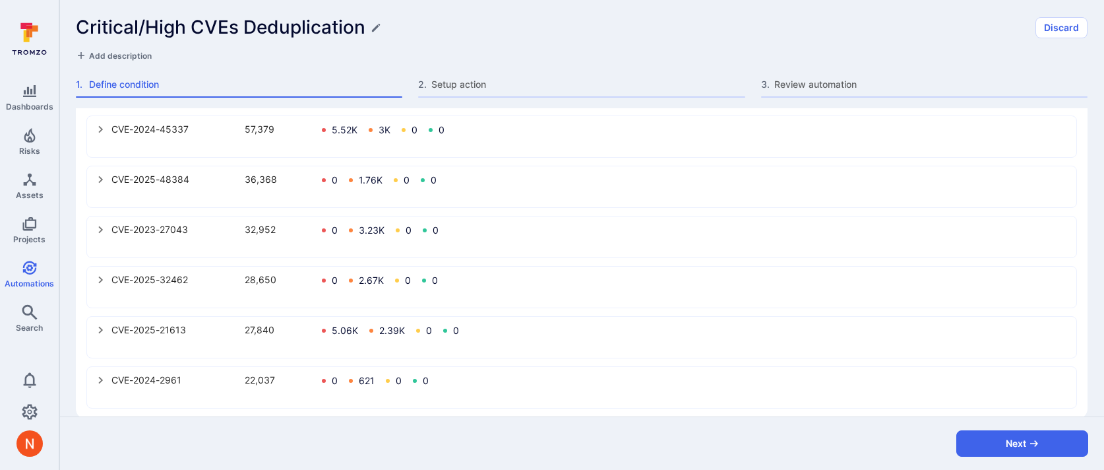
scroll to position [769, 0]
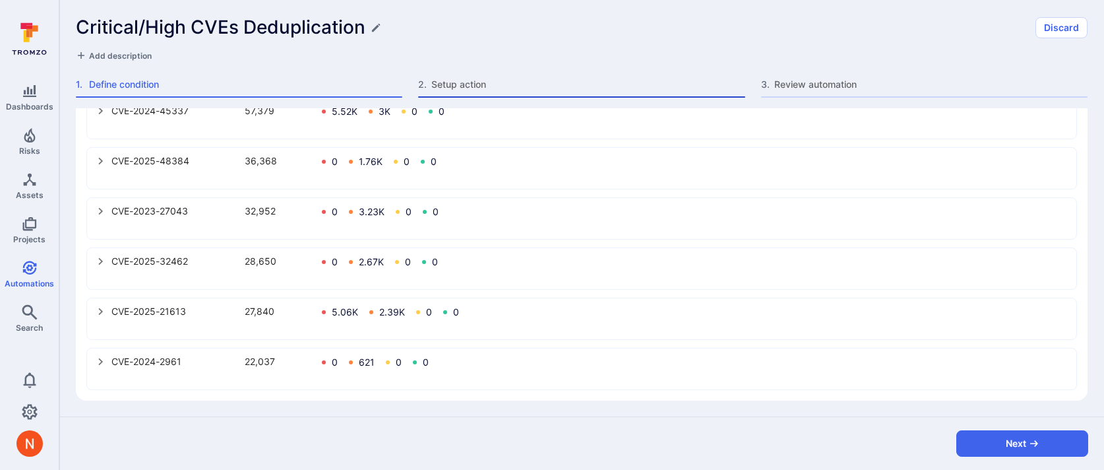
click at [463, 79] on span "Setup action" at bounding box center [587, 84] width 313 height 13
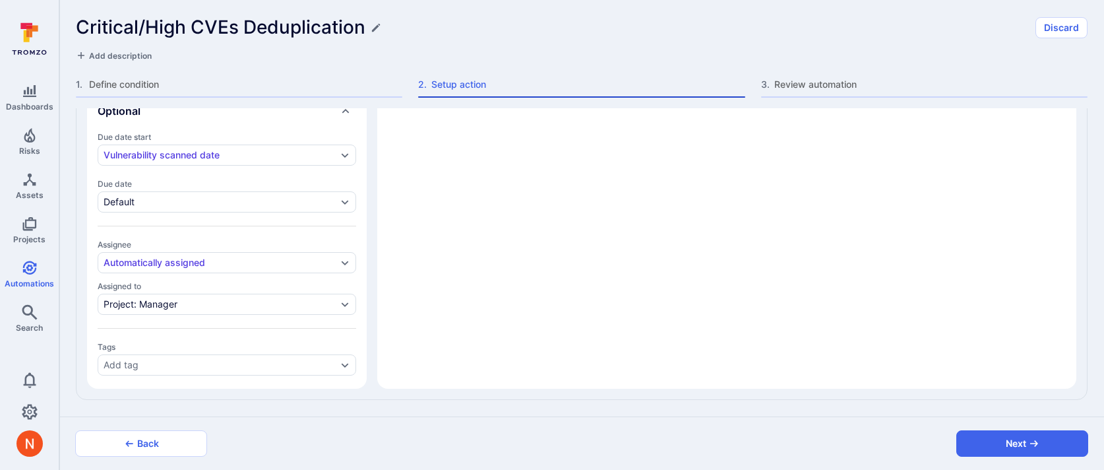
scroll to position [556, 0]
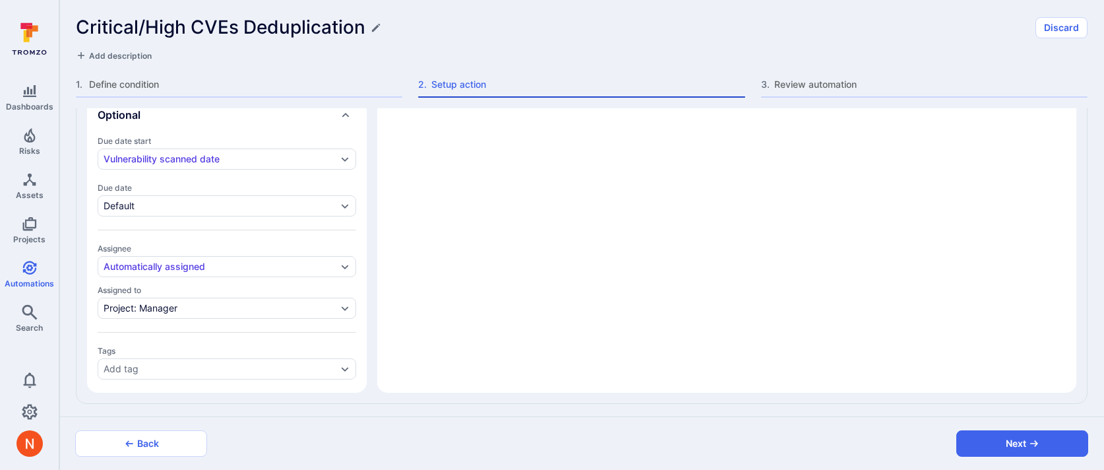
type textarea "x"
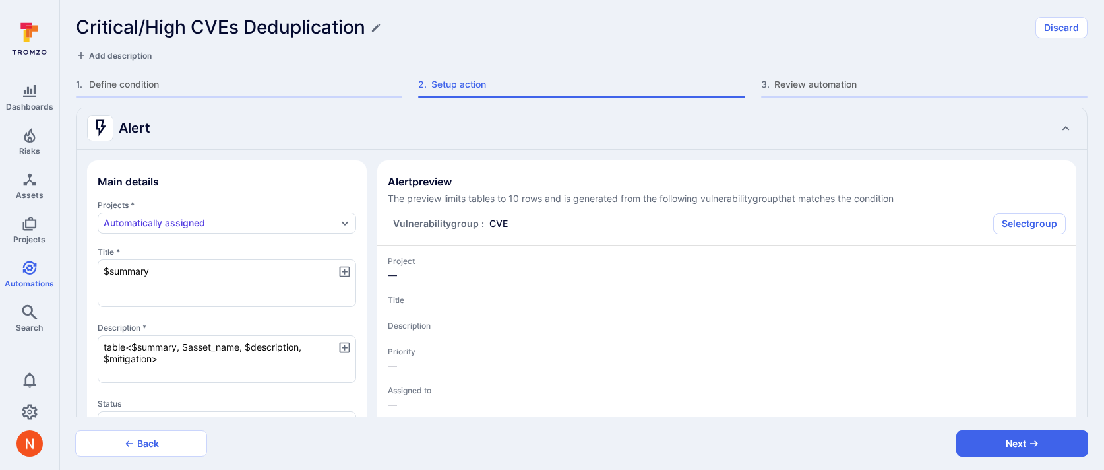
scroll to position [40, 0]
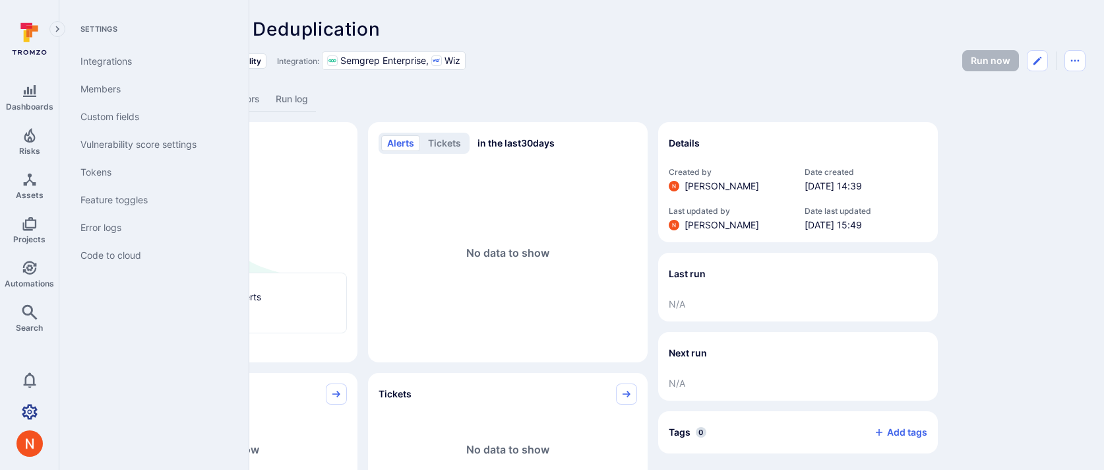
click at [23, 410] on icon "Settings" at bounding box center [30, 411] width 16 height 15
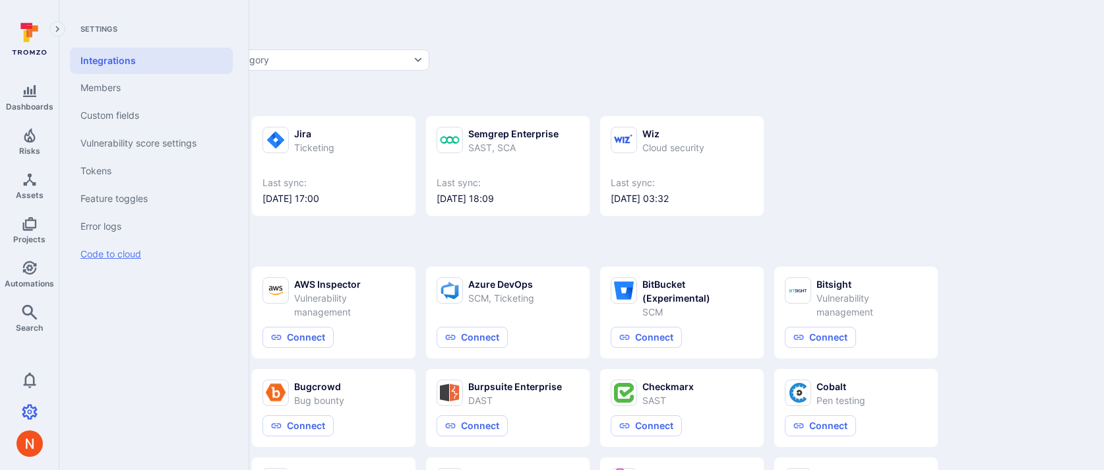
click at [94, 259] on link "Code to cloud" at bounding box center [151, 254] width 163 height 28
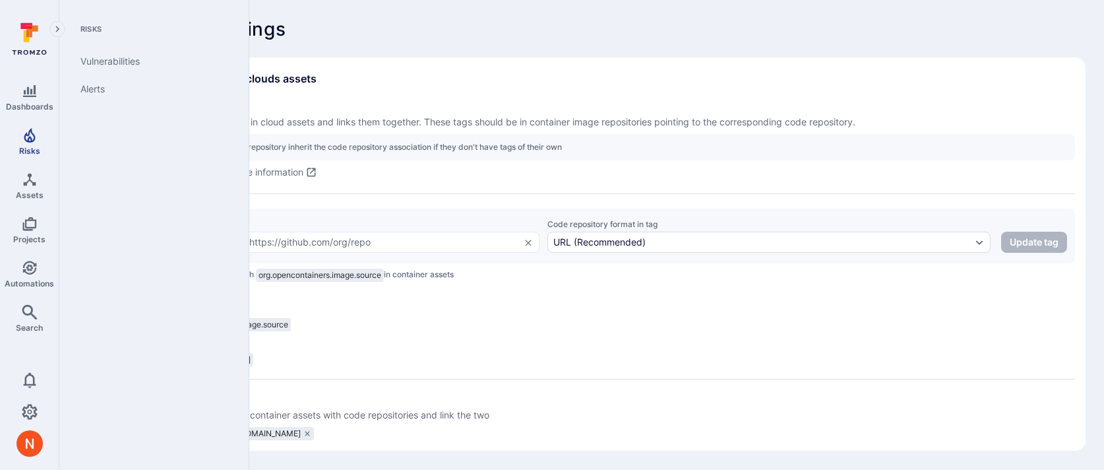
click at [23, 147] on span "Risks" at bounding box center [29, 151] width 21 height 10
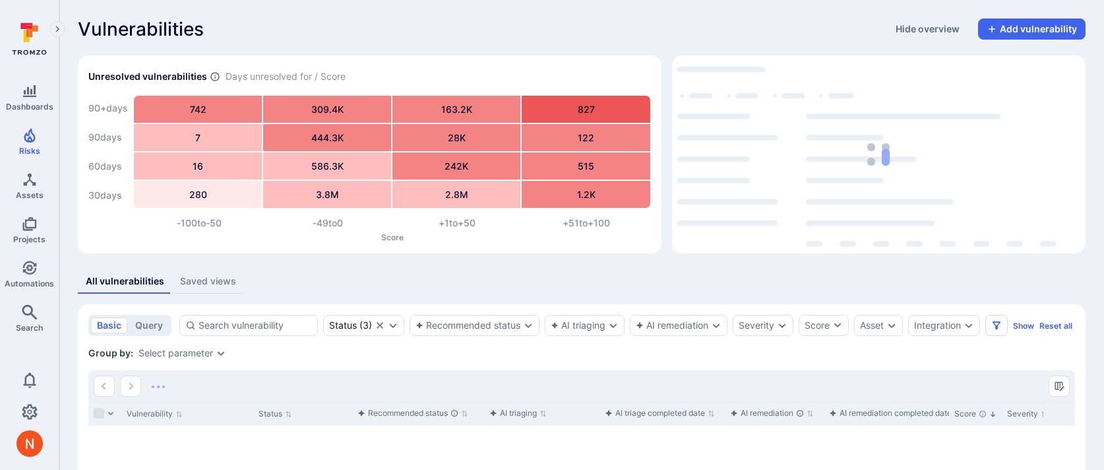
click at [179, 358] on div "Select parameter" at bounding box center [176, 353] width 75 height 11
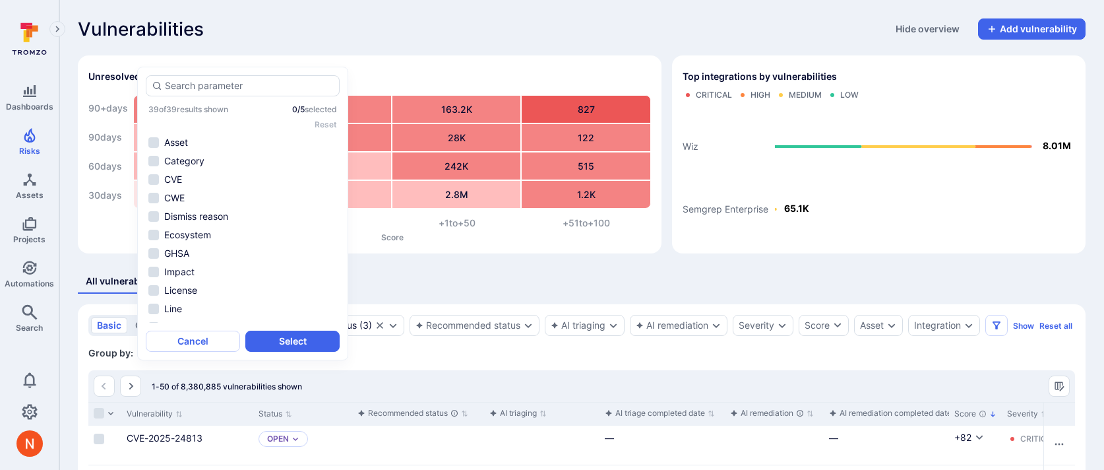
scroll to position [107, 0]
click at [224, 221] on li "Linked Code Repository" at bounding box center [243, 220] width 194 height 16
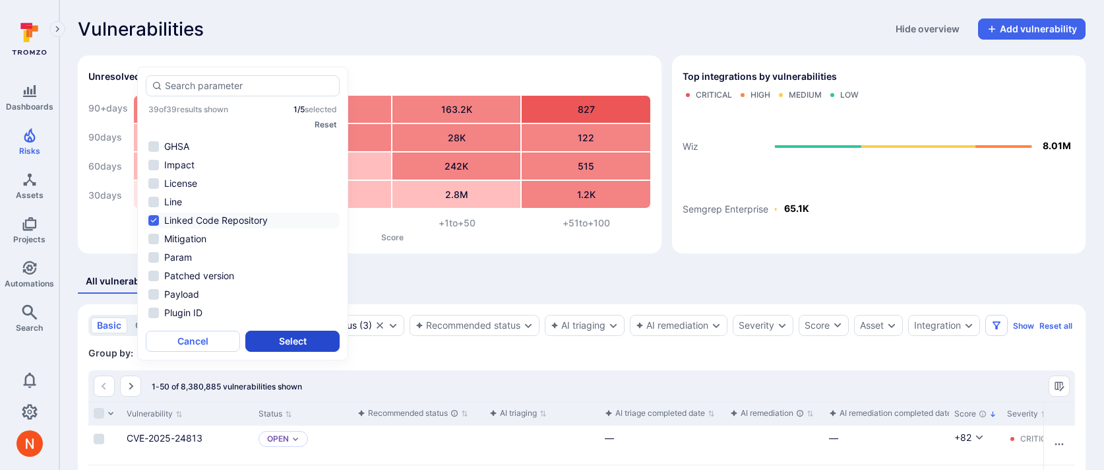
click at [286, 346] on button "Select" at bounding box center [292, 340] width 94 height 21
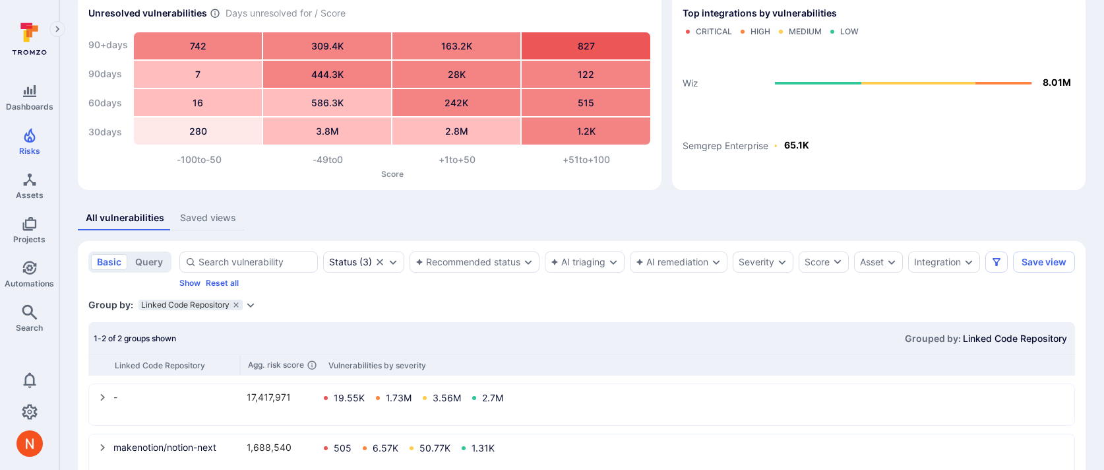
scroll to position [109, 0]
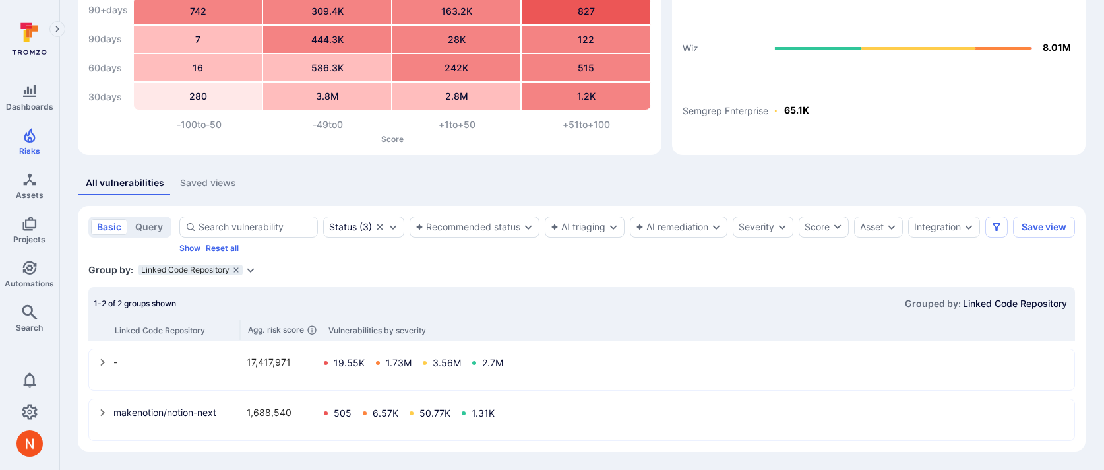
click at [100, 412] on icon "select group" at bounding box center [103, 412] width 11 height 11
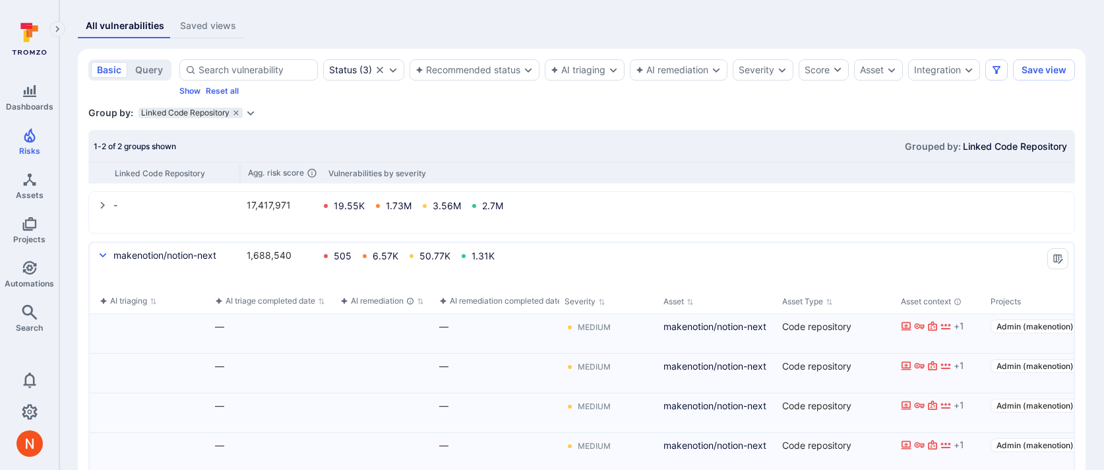
scroll to position [0, 0]
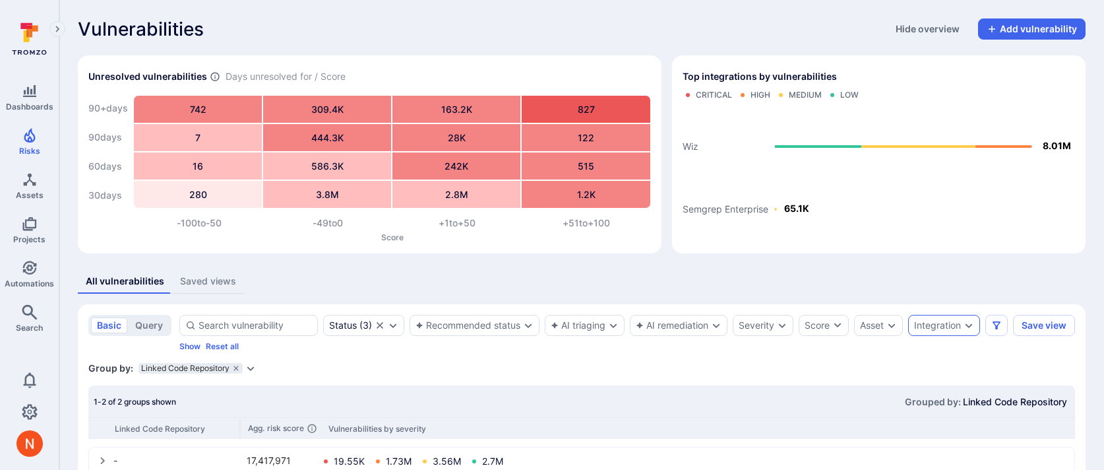
click at [936, 320] on div "Integration" at bounding box center [937, 325] width 47 height 11
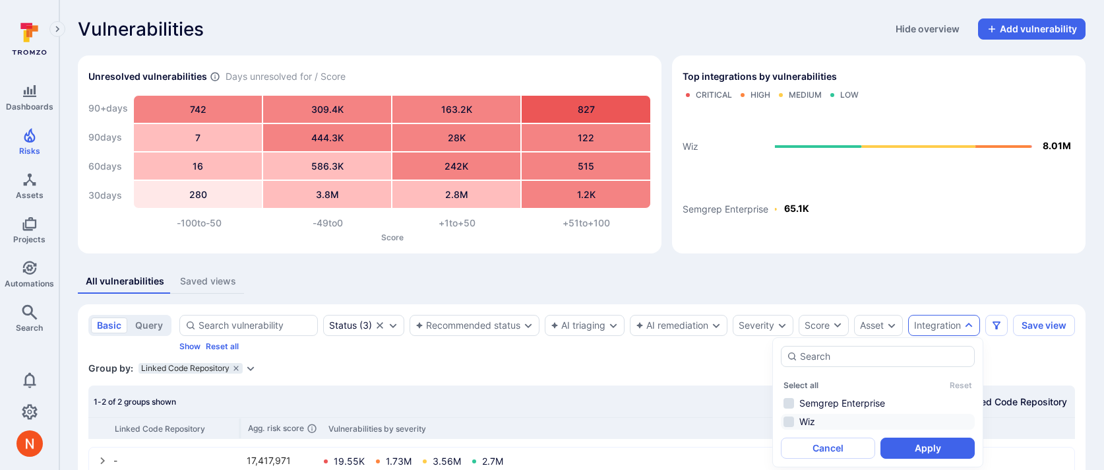
click at [838, 420] on li "Wiz" at bounding box center [878, 422] width 194 height 16
click at [920, 443] on button "Apply" at bounding box center [928, 447] width 94 height 21
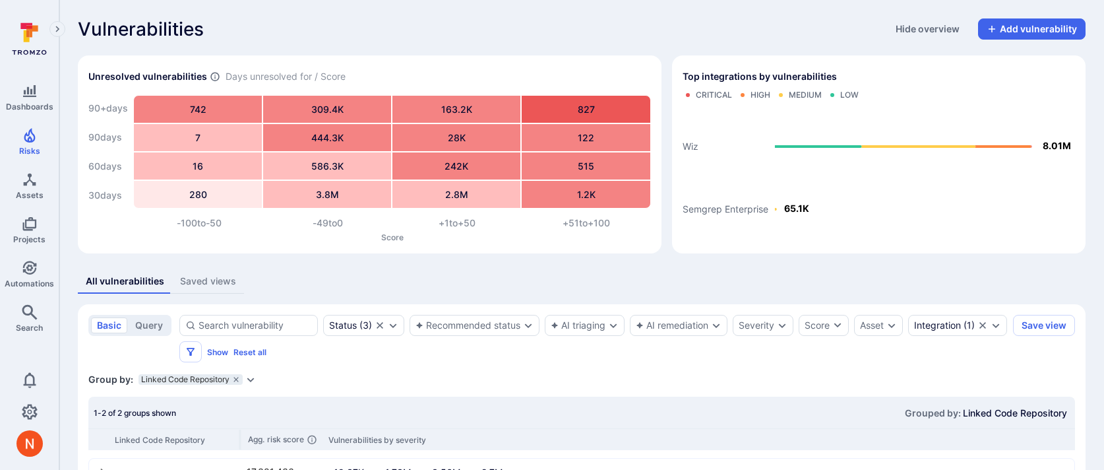
scroll to position [109, 0]
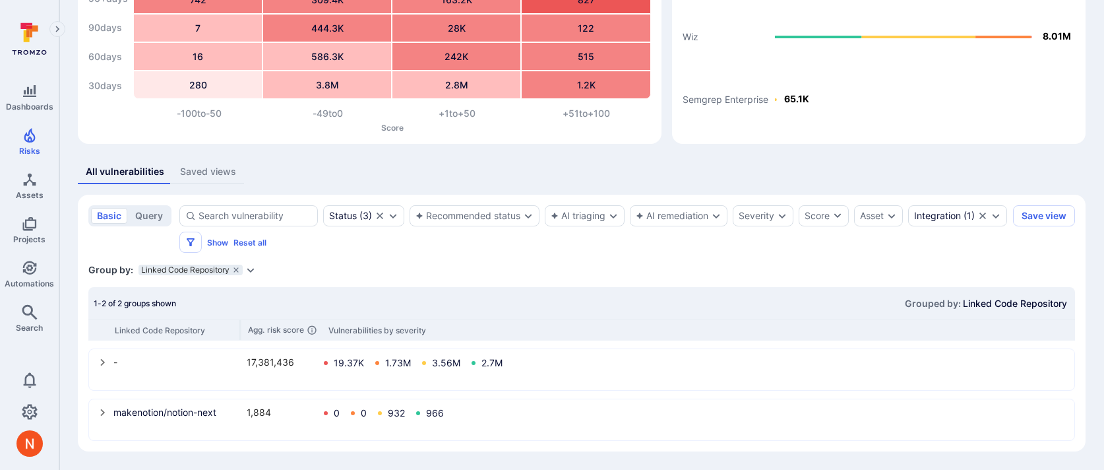
click at [96, 412] on div "makenotion/notion-next 1,884 0 0 932 966" at bounding box center [582, 420] width 984 height 40
click at [101, 414] on icon "select group" at bounding box center [102, 412] width 5 height 7
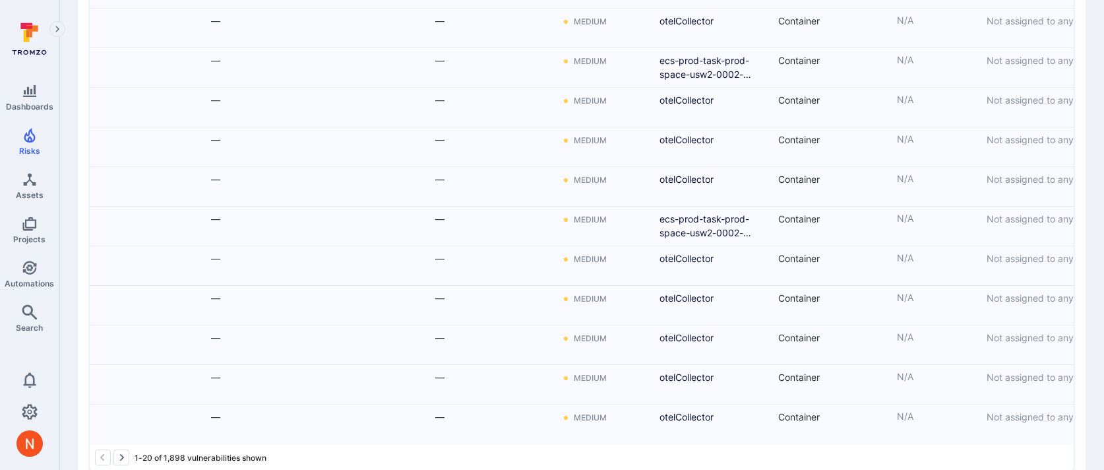
scroll to position [959, 0]
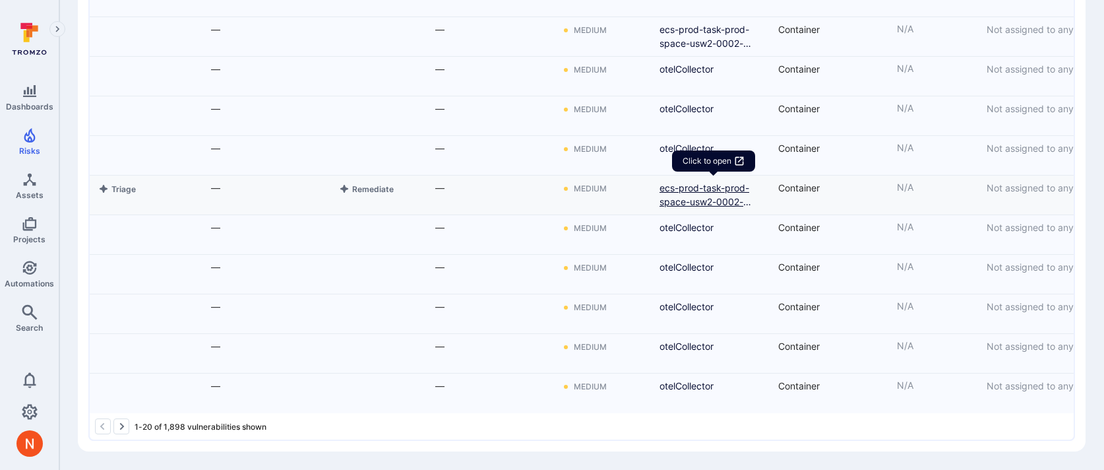
click at [700, 186] on link "ecs-prod-task-prod-space-usw2-0002-otelCollector-85-otelCollector-9e93d3cbe88bf…" at bounding box center [714, 195] width 108 height 28
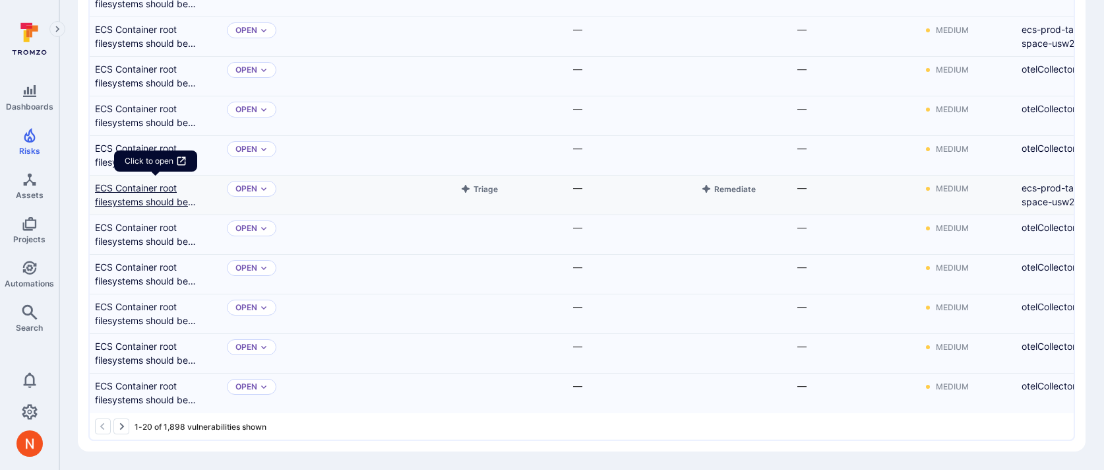
click at [152, 190] on link "ECS Container root filesystems should be limited to read-only access" at bounding box center [155, 195] width 121 height 28
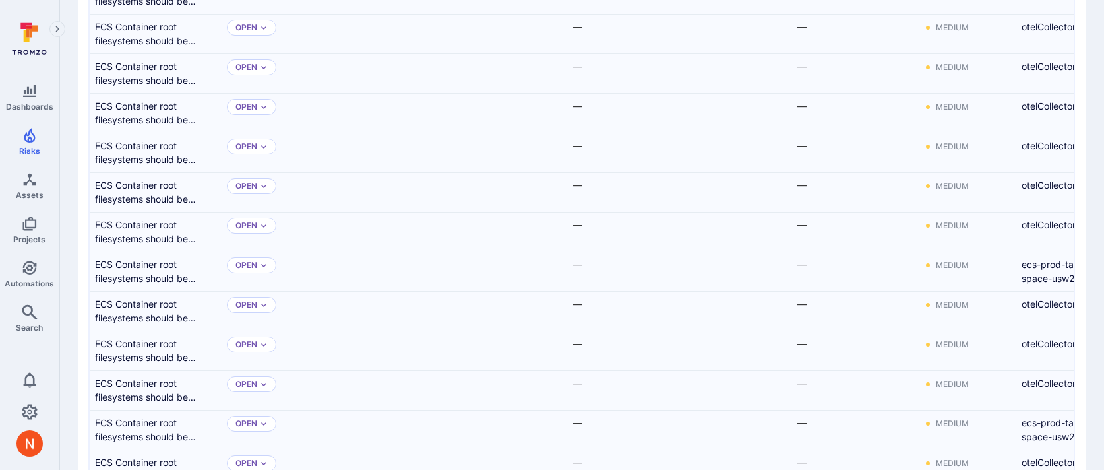
scroll to position [726, 0]
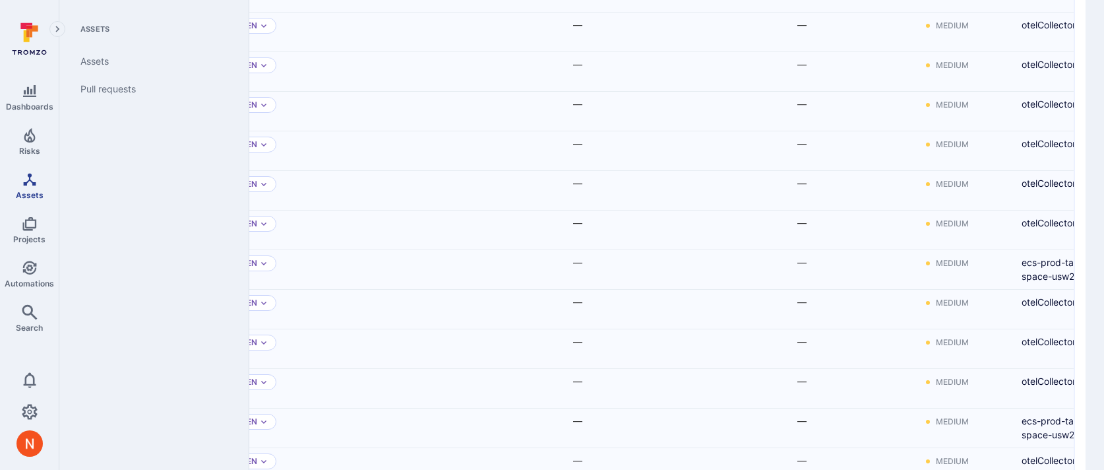
click at [36, 186] on link "Assets" at bounding box center [29, 185] width 59 height 39
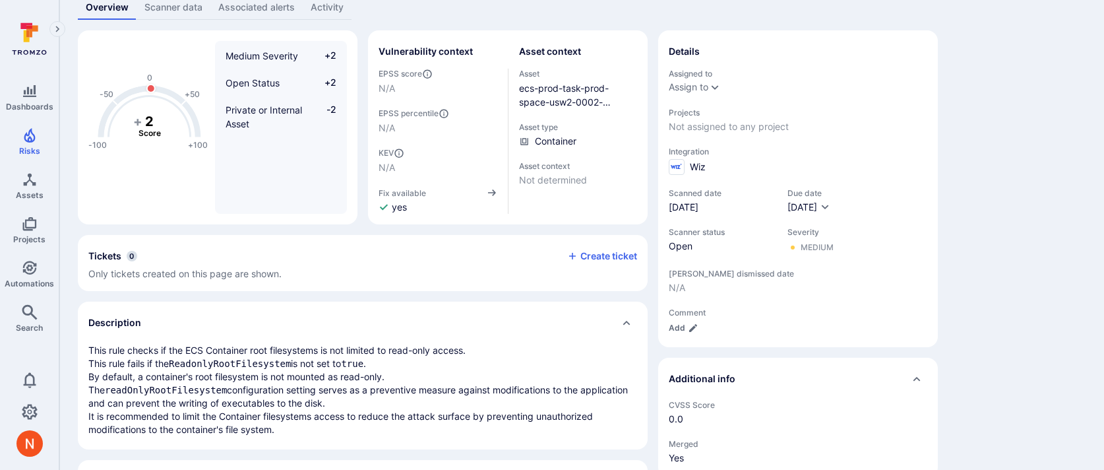
scroll to position [94, 0]
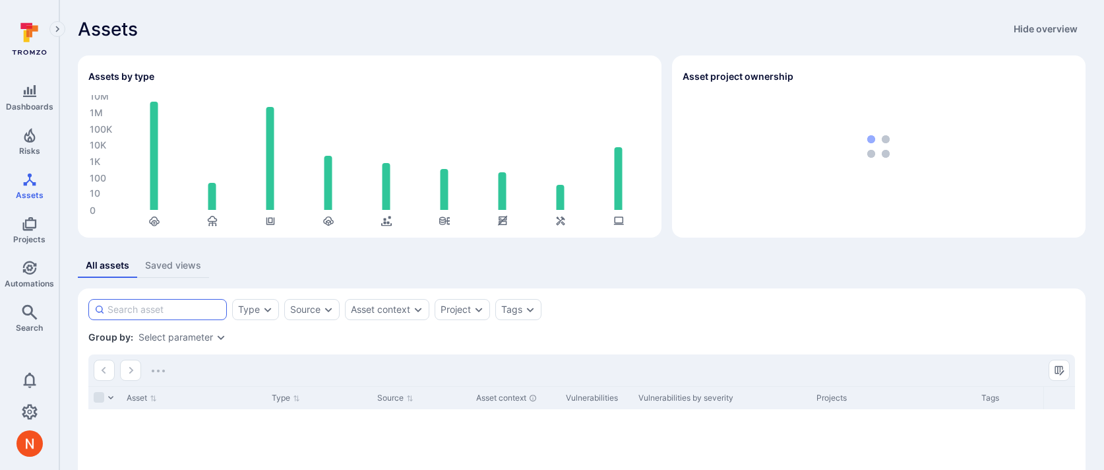
click at [165, 307] on input at bounding box center [164, 309] width 113 height 13
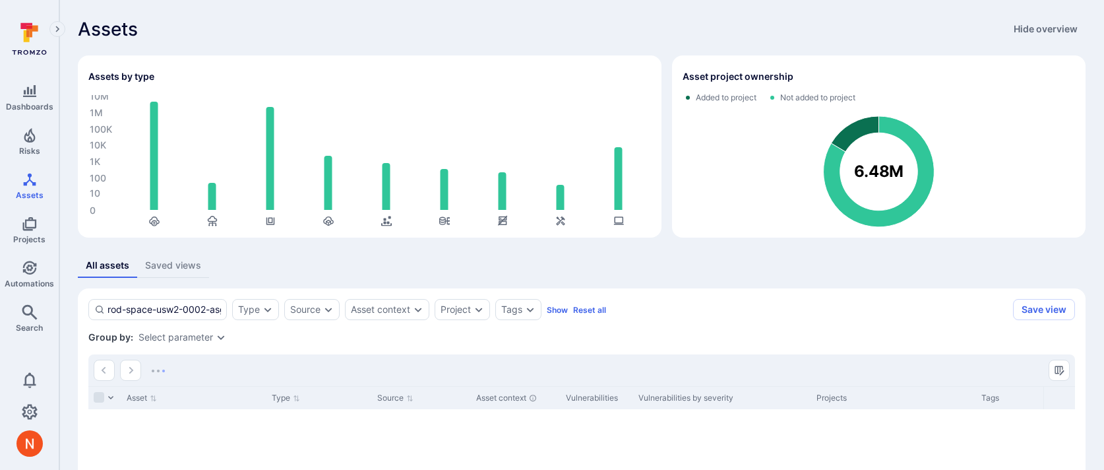
scroll to position [0, 16]
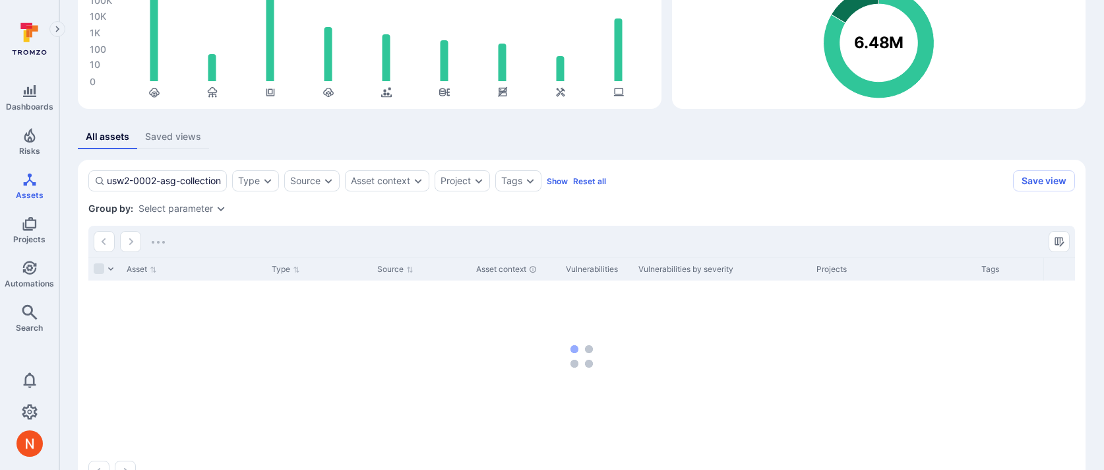
scroll to position [170, 0]
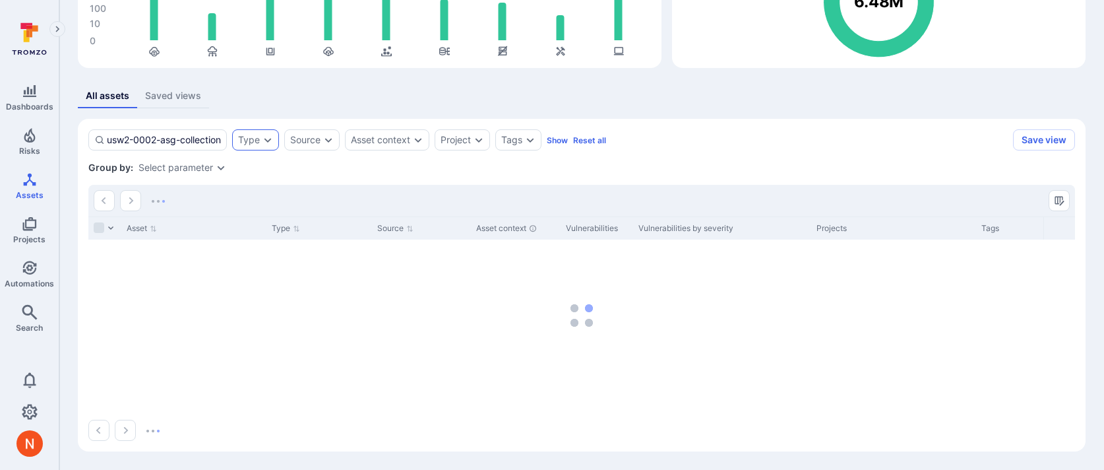
type input "prod-space-usw2-0002-asg-collection"
click at [249, 137] on div "Type" at bounding box center [249, 140] width 22 height 11
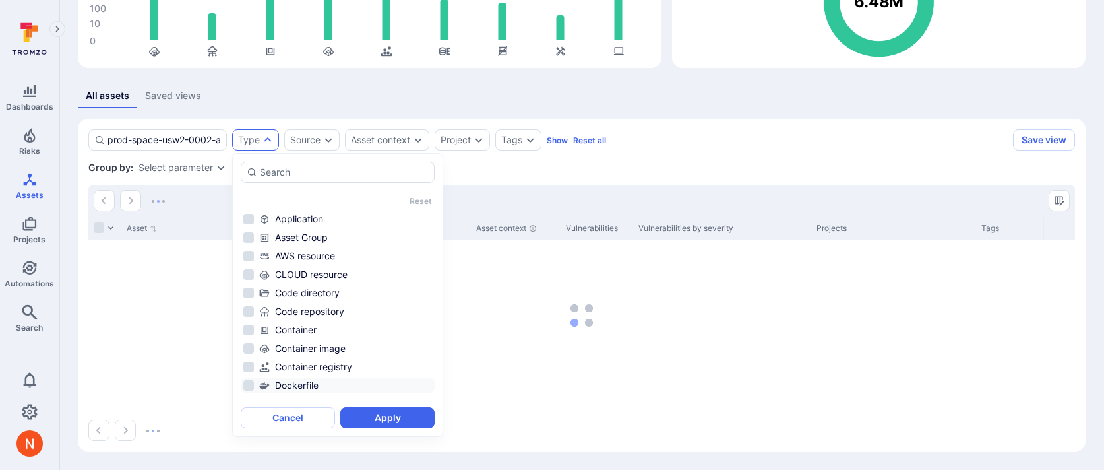
scroll to position [105, 0]
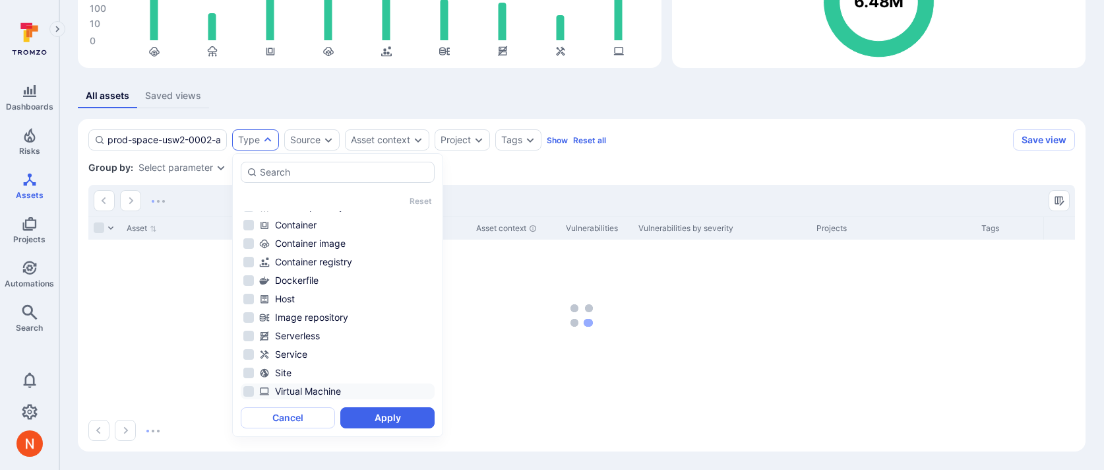
click at [311, 390] on div "Virtual Machine" at bounding box center [345, 391] width 173 height 13
click at [367, 409] on button "Apply" at bounding box center [387, 417] width 94 height 21
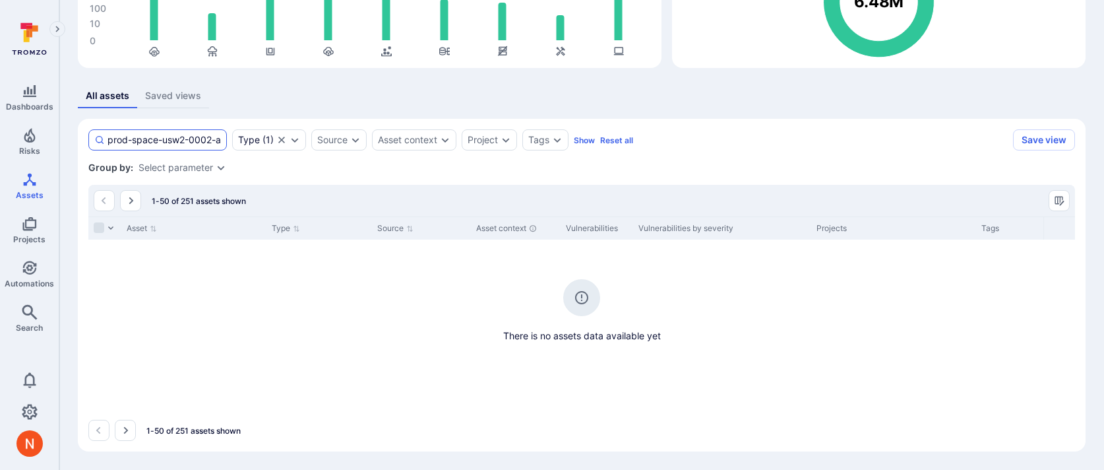
click at [184, 134] on input "prod-space-usw2-0002-asg-collection" at bounding box center [164, 139] width 113 height 13
click at [200, 143] on input "prod-space-usw2-0002-asg-collection" at bounding box center [164, 139] width 113 height 13
click at [37, 317] on icon "Search" at bounding box center [30, 312] width 16 height 16
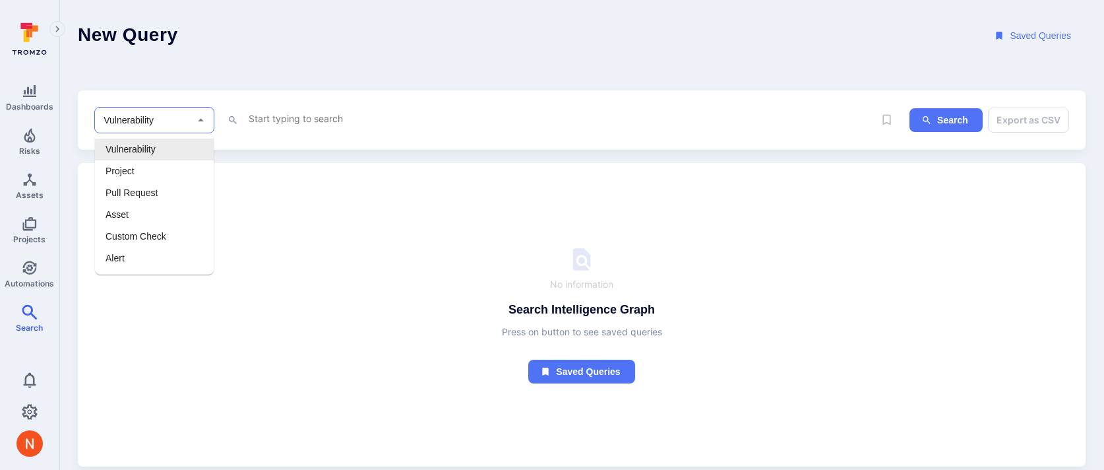
click at [129, 119] on input "Vulnerability" at bounding box center [144, 119] width 87 height 13
click at [127, 208] on li "Asset" at bounding box center [154, 215] width 119 height 22
type input "Asset"
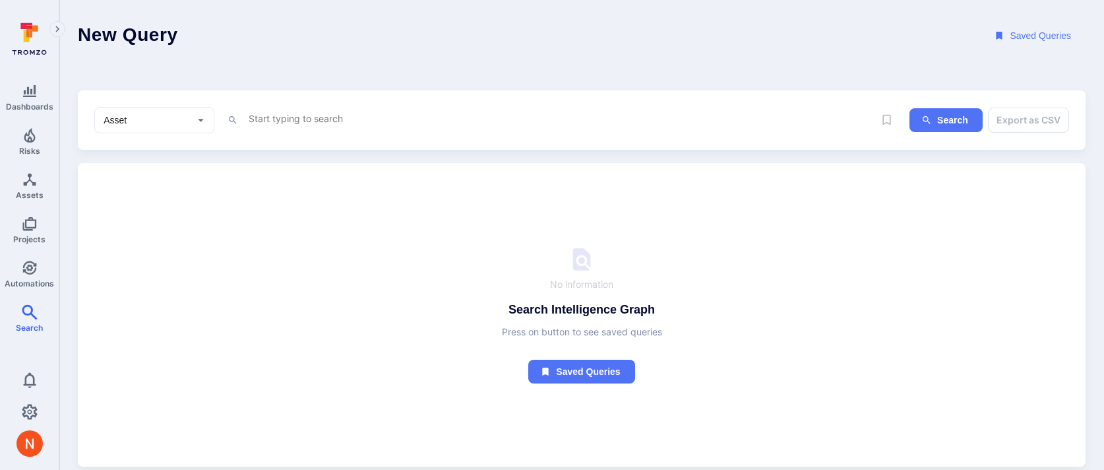
click at [312, 118] on textarea "Intelligence Graph search area" at bounding box center [560, 118] width 627 height 16
paste textarea "prod-space-usw2-0002-asg-collection"
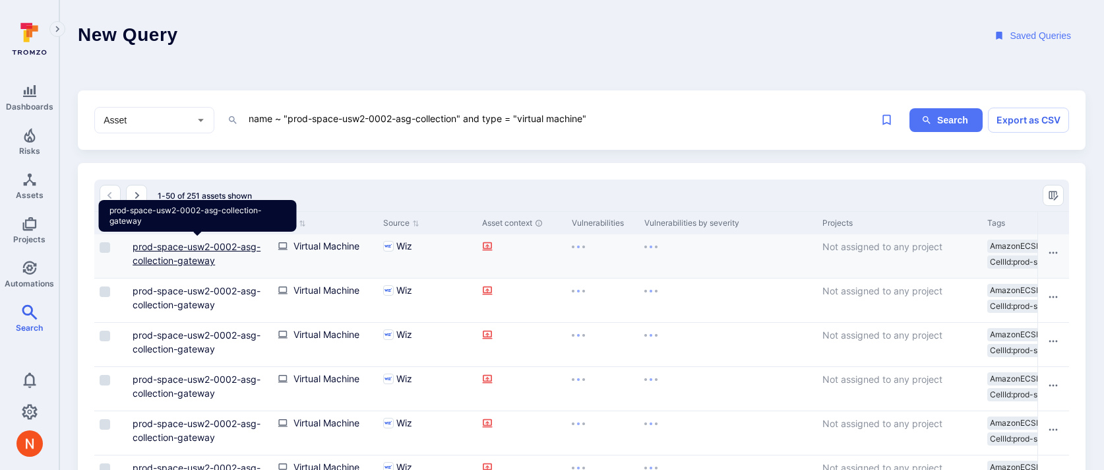
click at [206, 245] on link "prod-space-usw2-0002-asg-collection-gateway" at bounding box center [197, 253] width 128 height 25
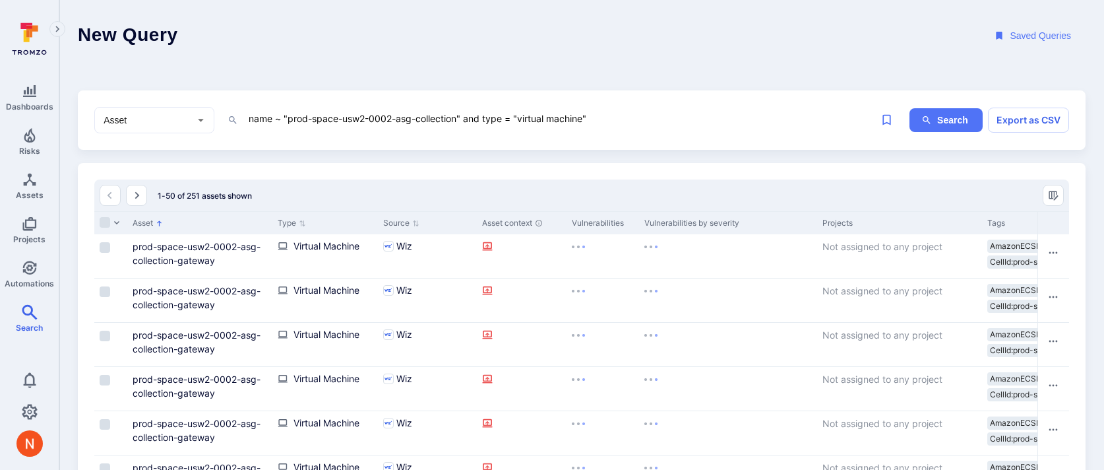
click at [456, 116] on textarea "name ~ "prod-space-usw2-0002-asg-collection" and type = "virtual machine"" at bounding box center [560, 118] width 627 height 16
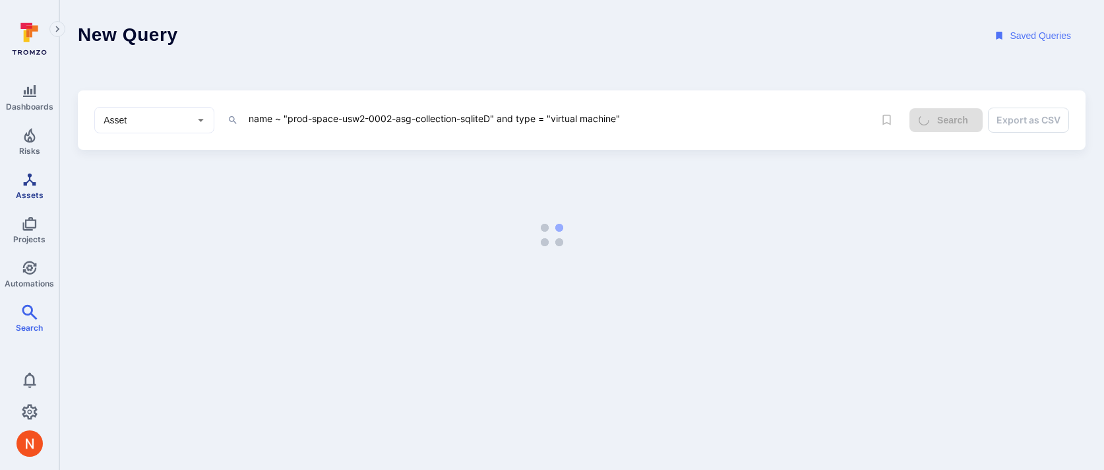
type textarea "name ~ "prod-space-usw2-0002-asg-collection-sqliteD" and type = "virtual machin…"
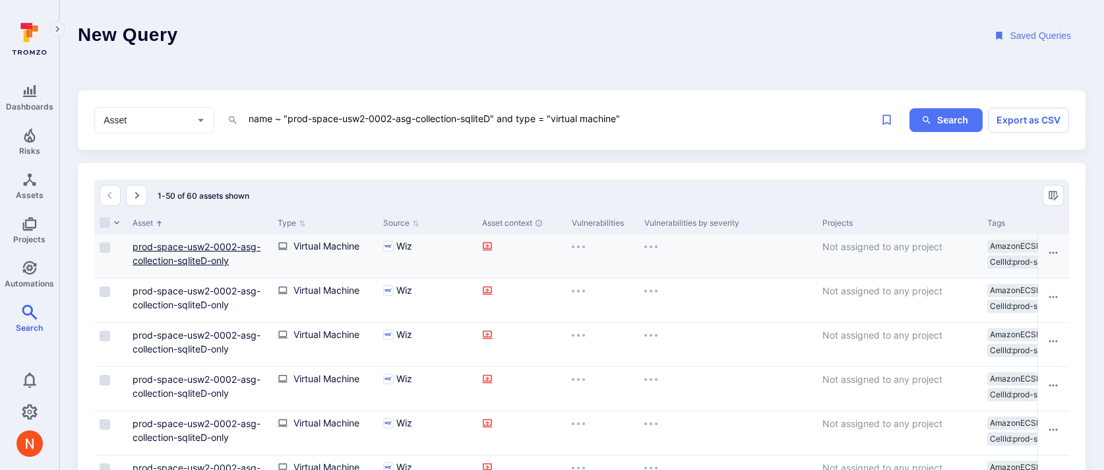
click at [206, 248] on link "prod-space-usw2-0002-asg-collection-sqliteD-only" at bounding box center [197, 253] width 128 height 25
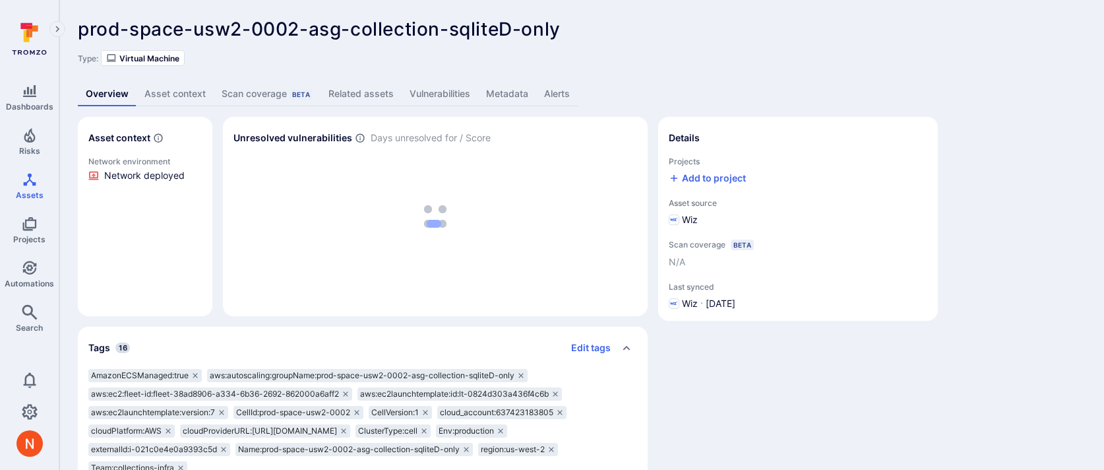
click at [519, 91] on link "Metadata" at bounding box center [507, 94] width 58 height 24
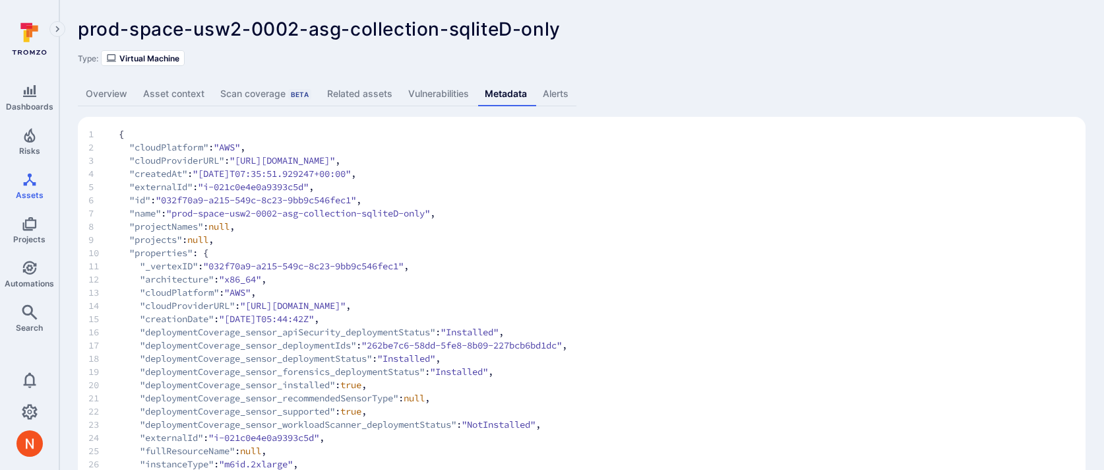
click at [275, 237] on span "9 "projects" : null ," at bounding box center [581, 239] width 987 height 13
click at [125, 96] on link "Overview" at bounding box center [106, 94] width 57 height 24
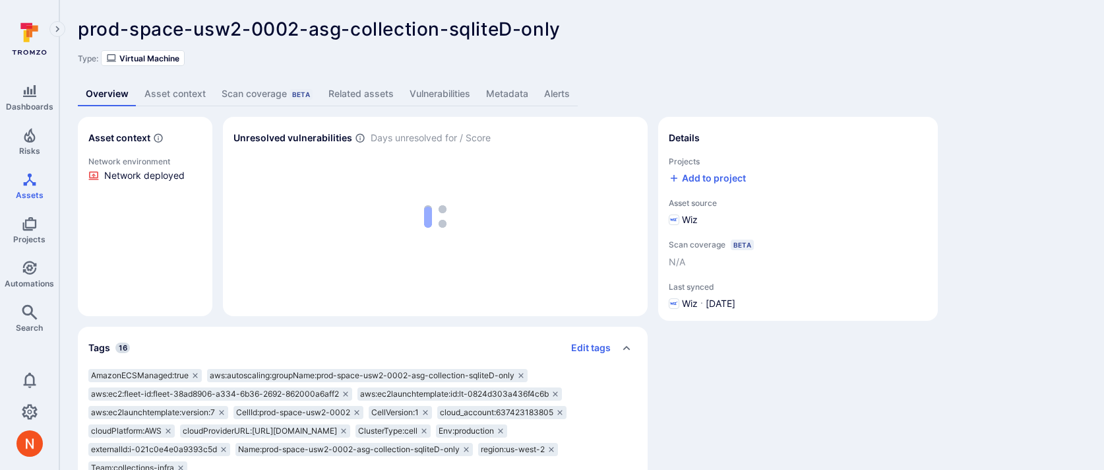
click at [177, 96] on link "Asset context" at bounding box center [175, 94] width 77 height 24
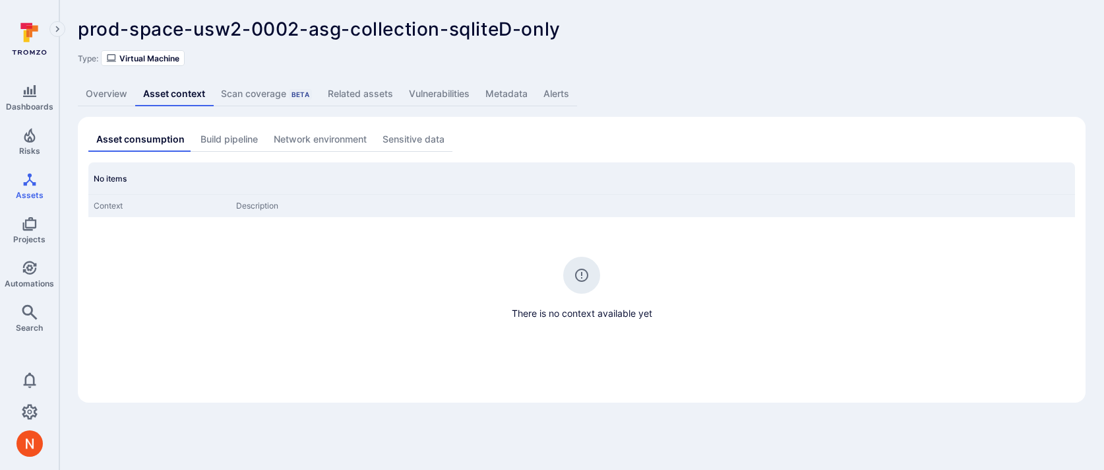
click at [302, 136] on link "Network environment" at bounding box center [320, 139] width 109 height 24
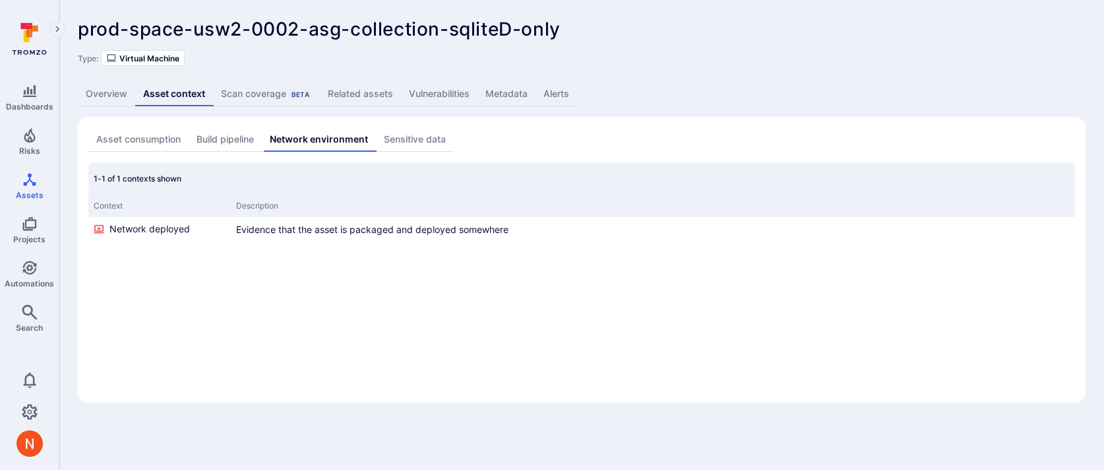
click at [491, 96] on link "Metadata" at bounding box center [507, 94] width 58 height 24
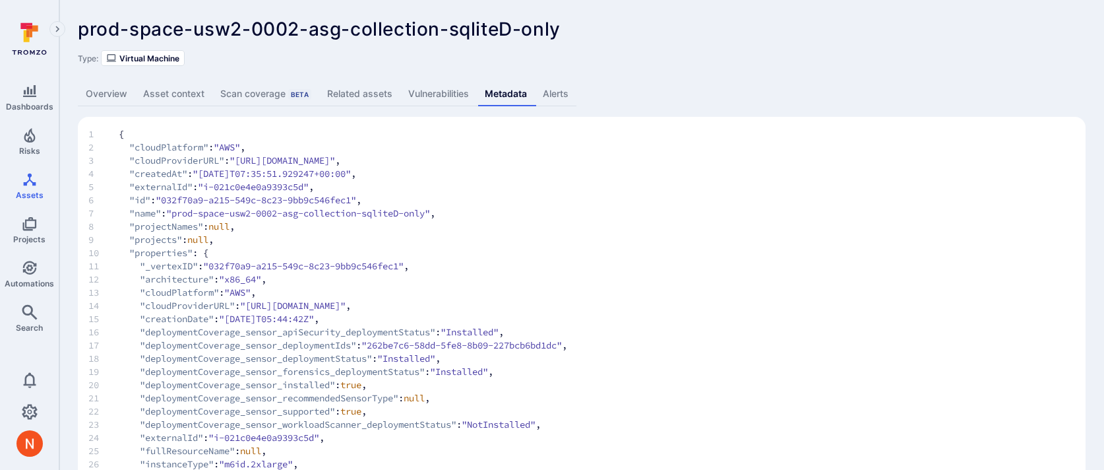
click at [90, 101] on link "Overview" at bounding box center [106, 94] width 57 height 24
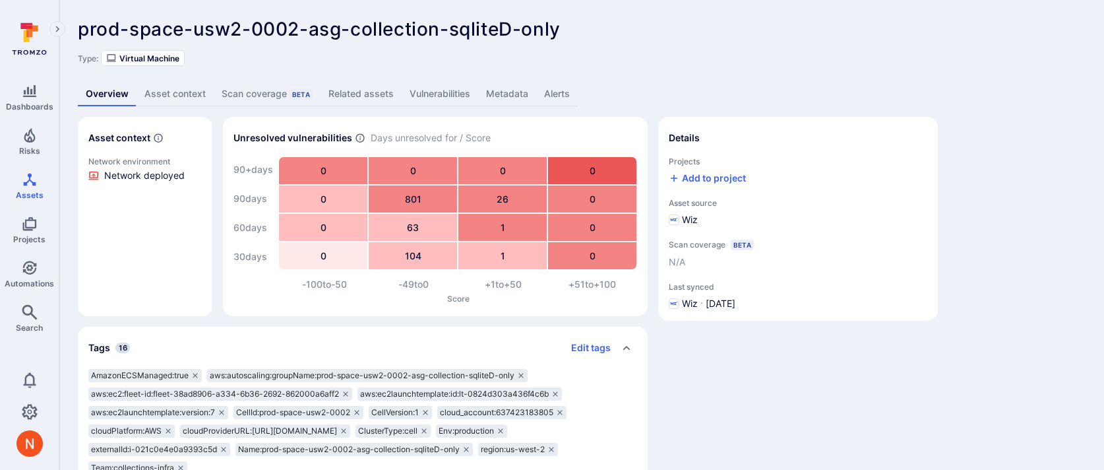
click at [519, 92] on link "Metadata" at bounding box center [507, 94] width 58 height 24
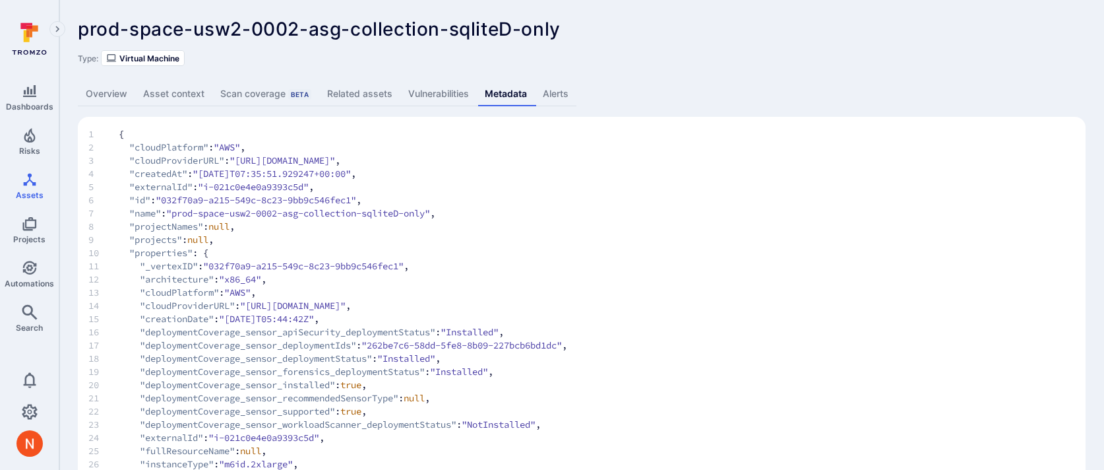
click at [128, 82] on link "Overview" at bounding box center [106, 94] width 57 height 24
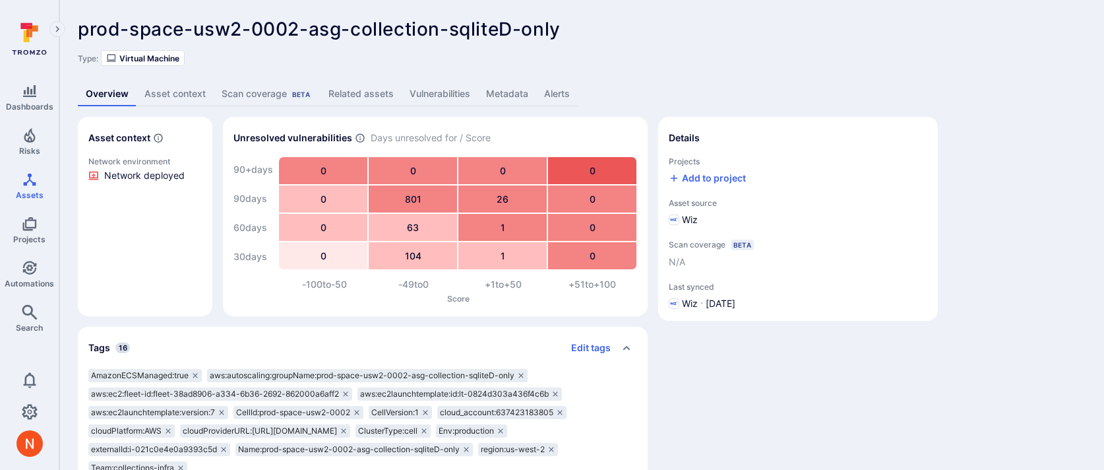
click at [491, 90] on link "Metadata" at bounding box center [507, 94] width 58 height 24
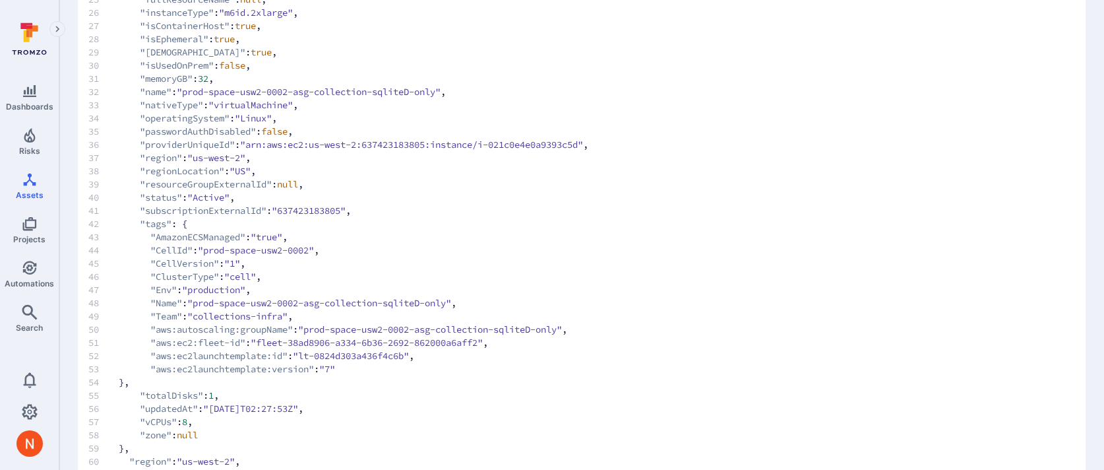
scroll to position [716, 0]
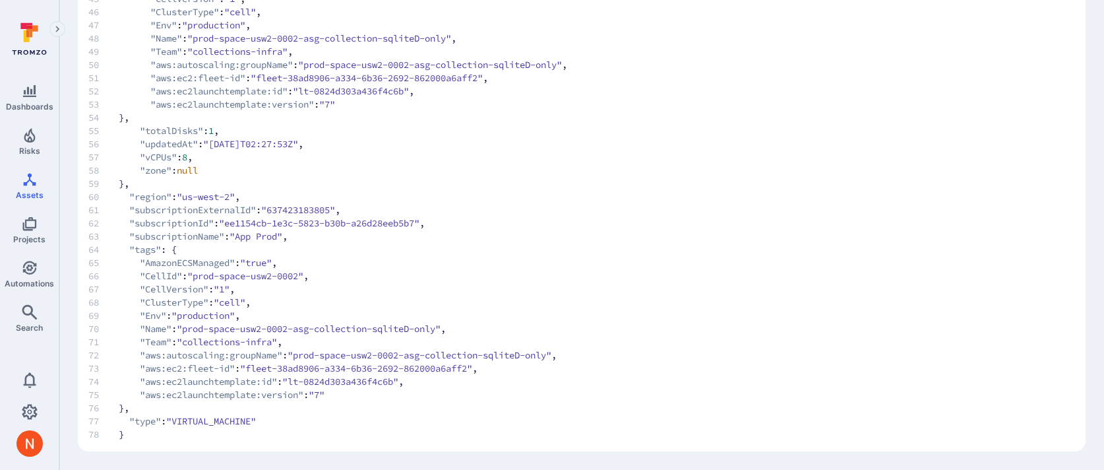
click at [160, 344] on span ""Team"" at bounding box center [156, 341] width 32 height 13
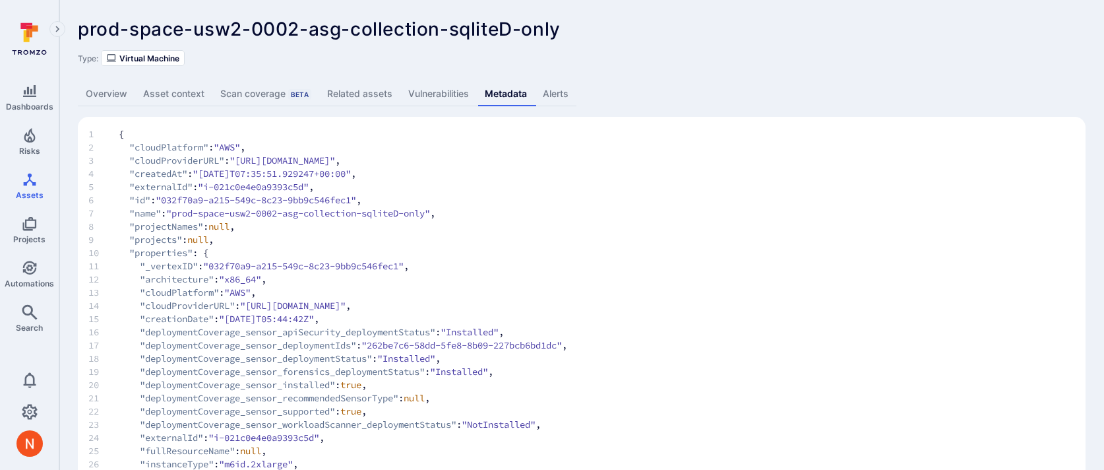
click at [117, 106] on link "Overview" at bounding box center [106, 94] width 57 height 24
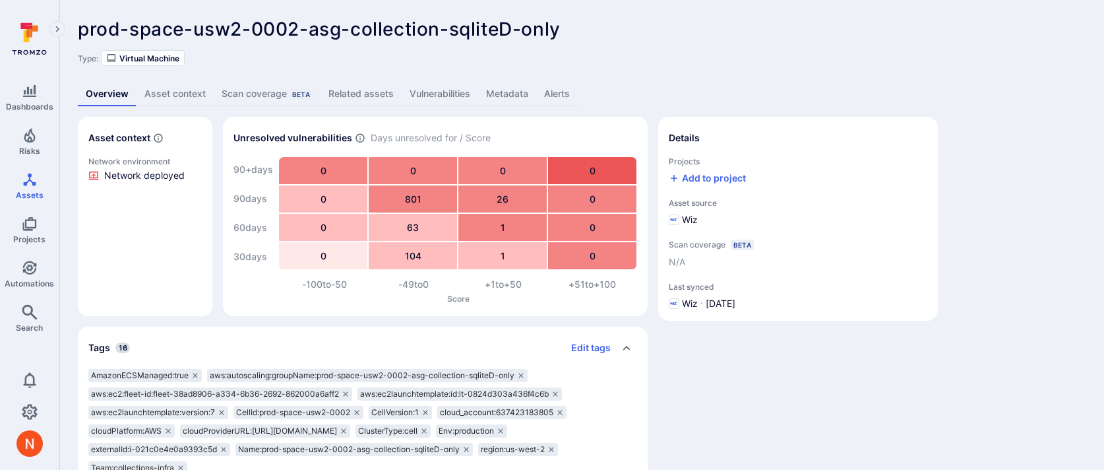
click at [512, 98] on link "Metadata" at bounding box center [507, 94] width 58 height 24
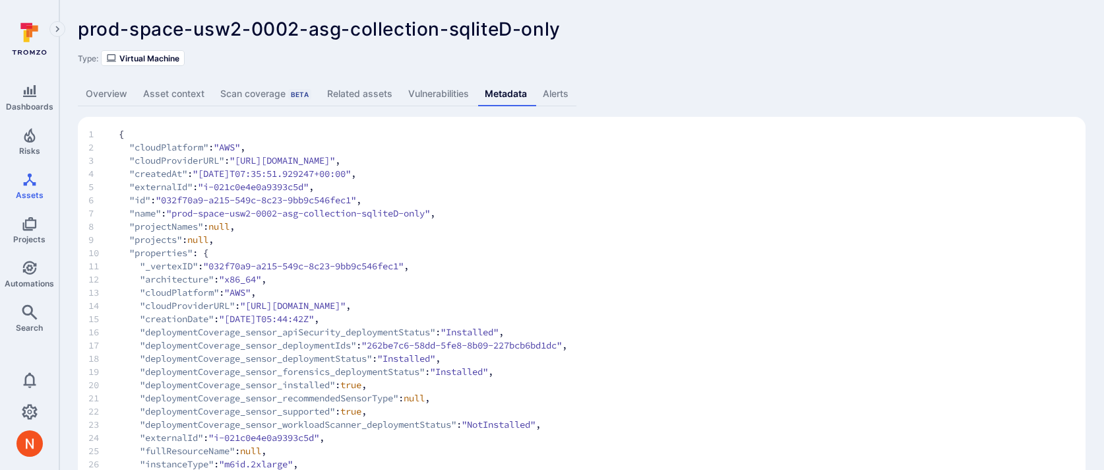
scroll to position [532, 0]
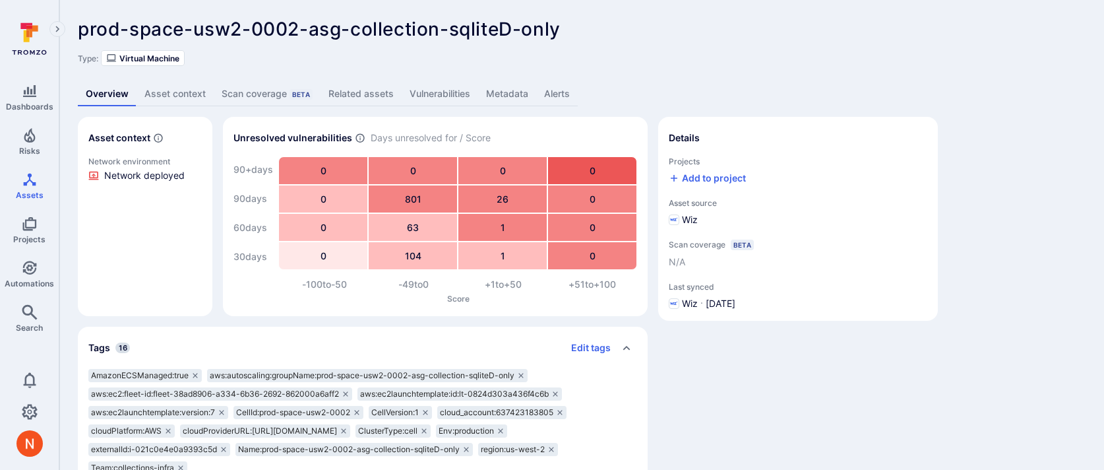
click at [461, 88] on link "Vulnerabilities" at bounding box center [440, 94] width 77 height 24
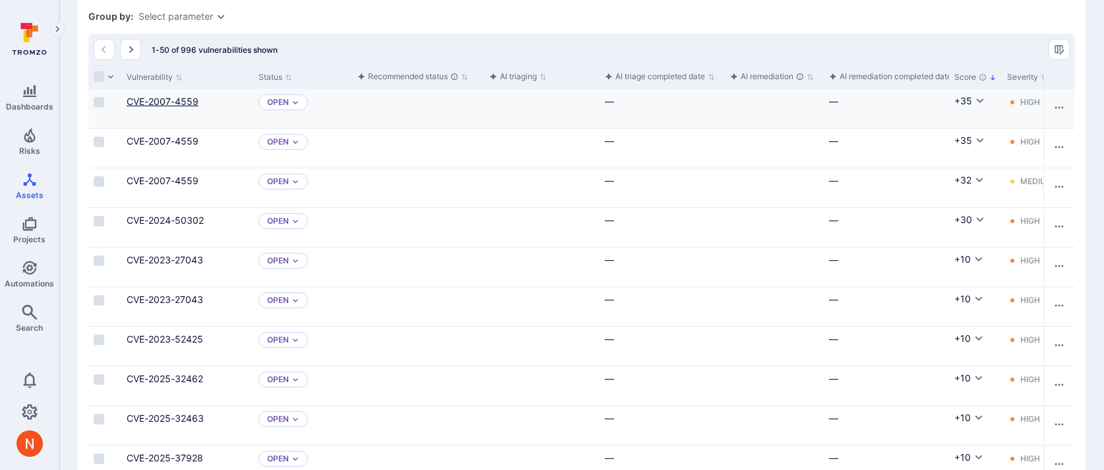
click at [140, 96] on link "CVE-2007-4559" at bounding box center [163, 101] width 72 height 11
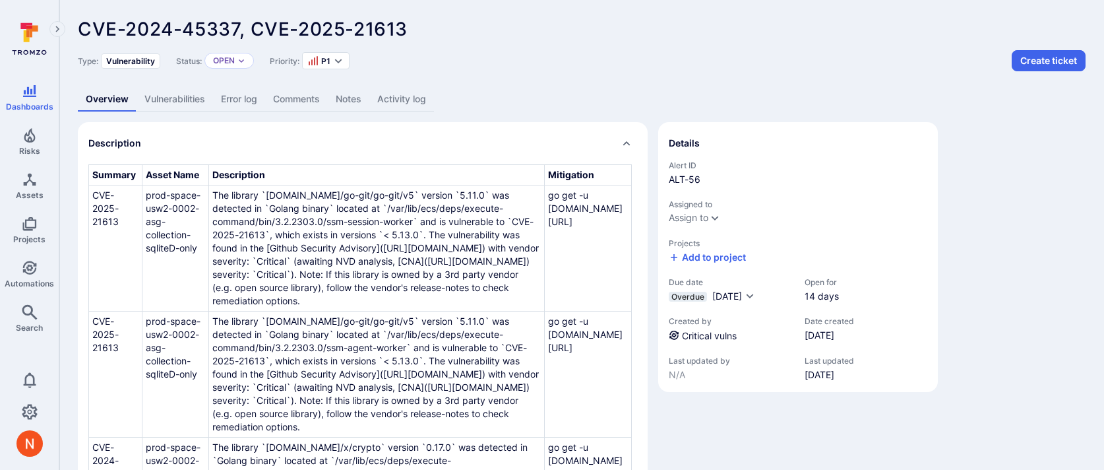
click at [186, 100] on link "Vulnerabilities" at bounding box center [175, 99] width 77 height 24
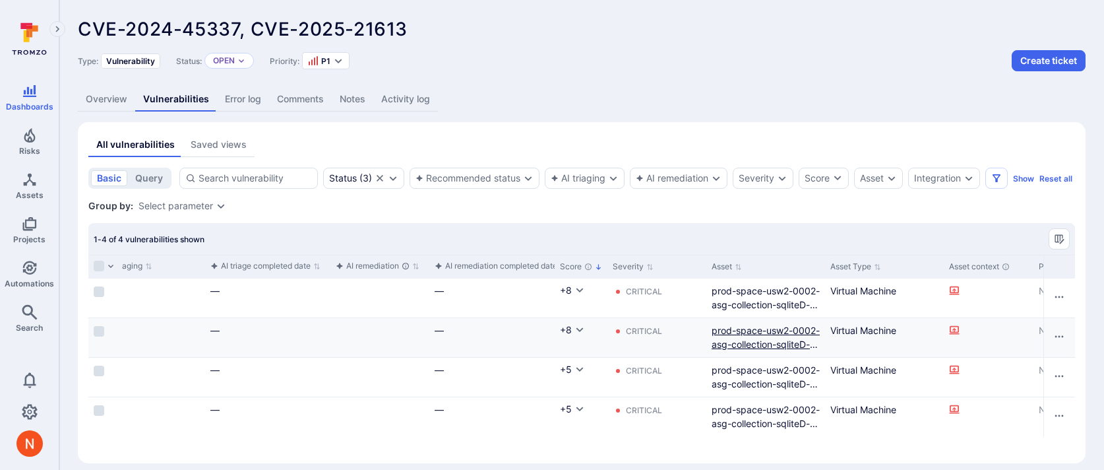
scroll to position [0, 396]
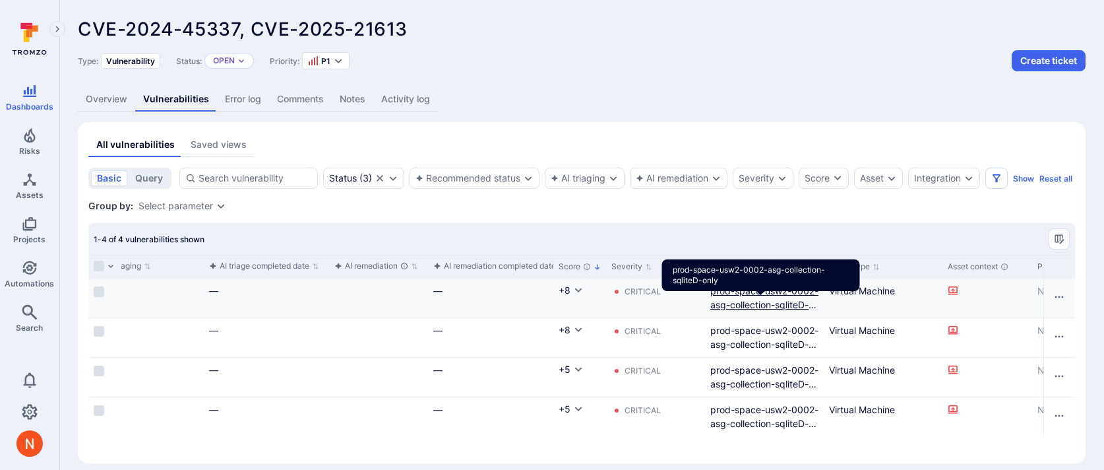
click at [728, 306] on link "prod-space-usw2-0002-asg-collection-sqliteD-only" at bounding box center [764, 304] width 108 height 39
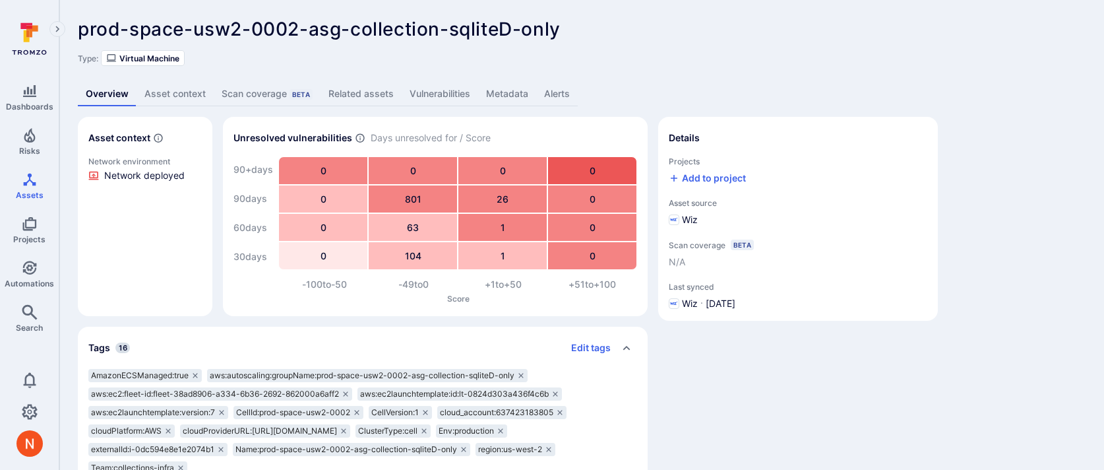
click at [499, 85] on link "Metadata" at bounding box center [507, 94] width 58 height 24
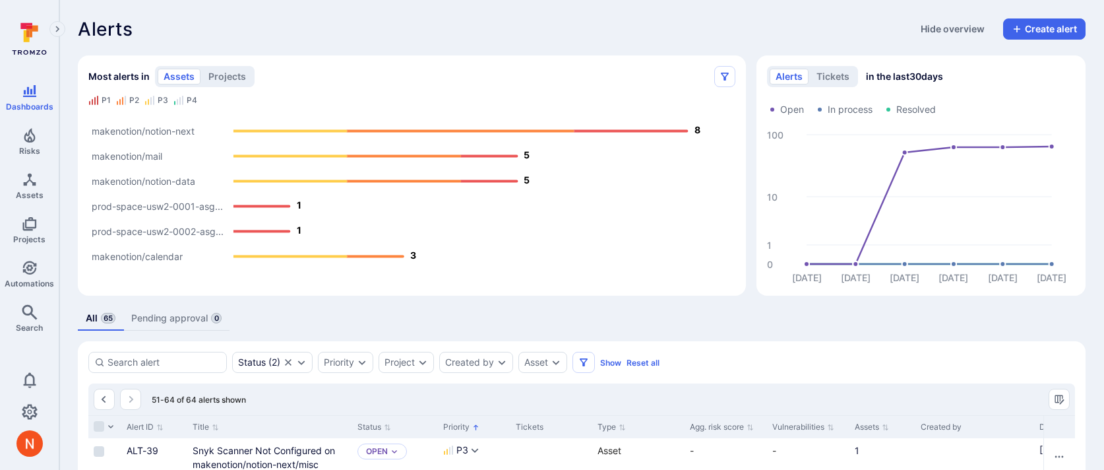
scroll to position [578, 0]
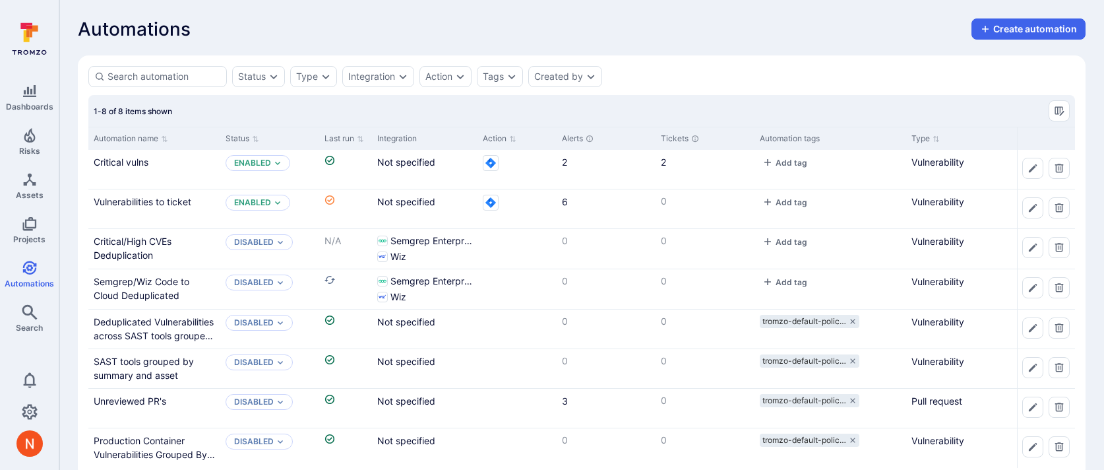
scroll to position [27, 0]
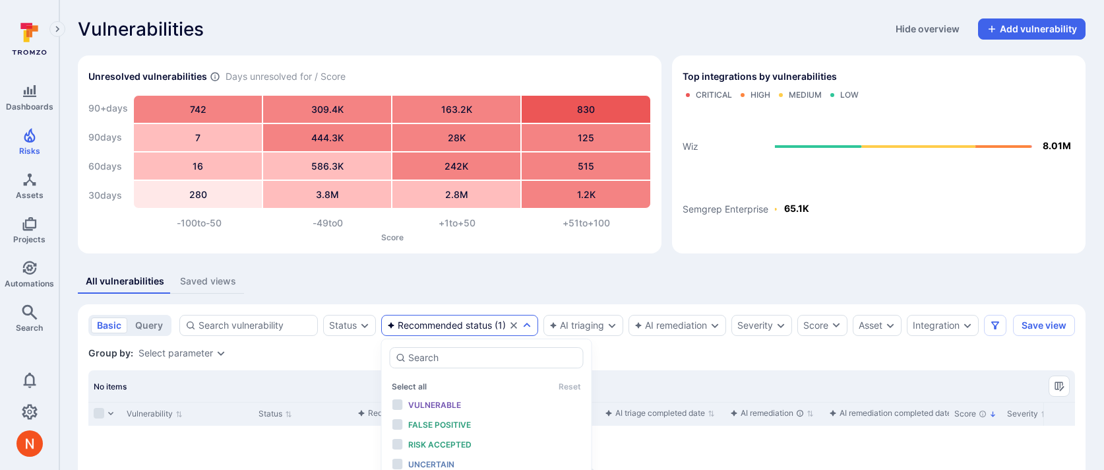
scroll to position [105, 0]
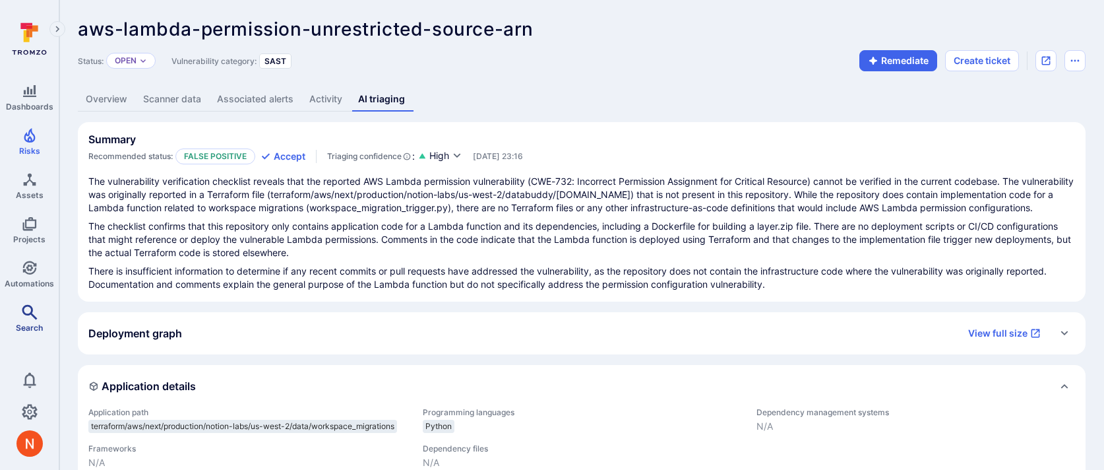
click at [22, 323] on span "Search" at bounding box center [29, 328] width 27 height 10
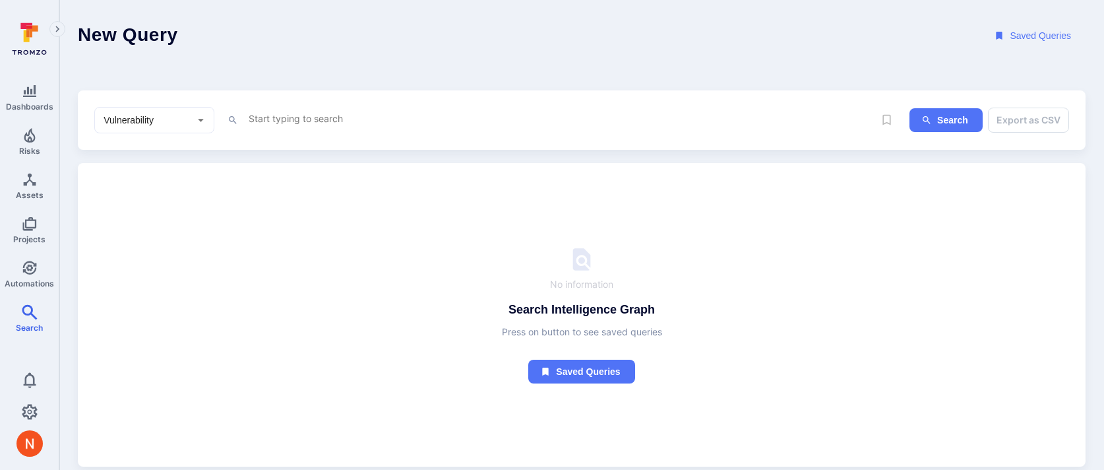
click at [303, 113] on textarea "Intelligence Graph search area" at bounding box center [560, 118] width 627 height 16
paste textarea "fin_eNxaFeVEyzrAQGxH"
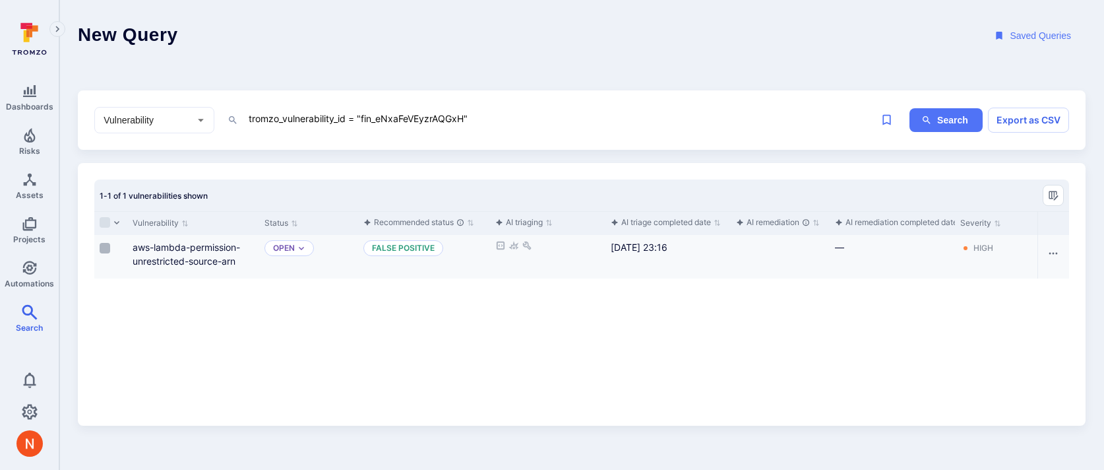
type textarea "tromzo_vulnerability_id = "fin_eNxaFeVEyzrAQGxH""
click at [108, 246] on input "Select row" at bounding box center [105, 248] width 11 height 11
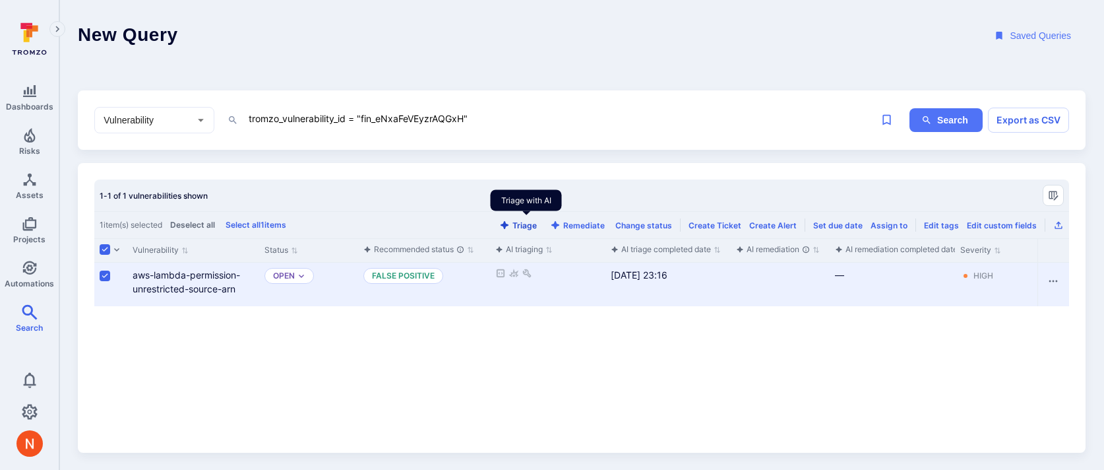
click at [532, 226] on button "Triage" at bounding box center [518, 225] width 43 height 10
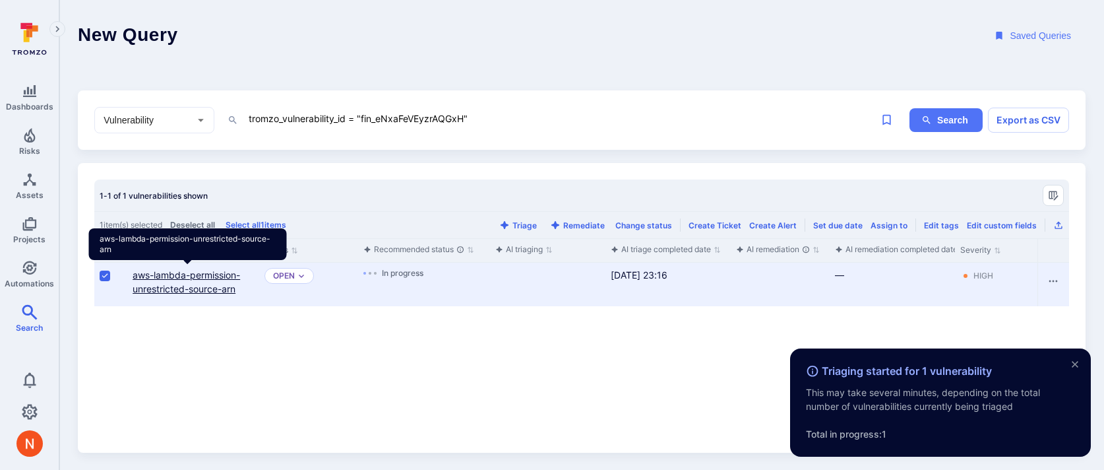
click at [213, 291] on link "aws-lambda-permission-unrestricted-source-arn" at bounding box center [187, 281] width 108 height 25
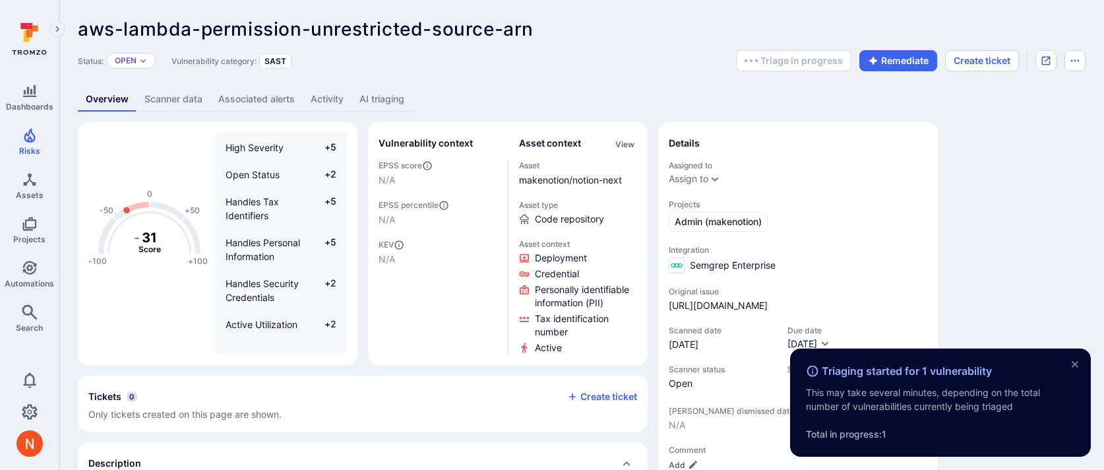
click at [387, 100] on link "AI triaging" at bounding box center [382, 99] width 61 height 24
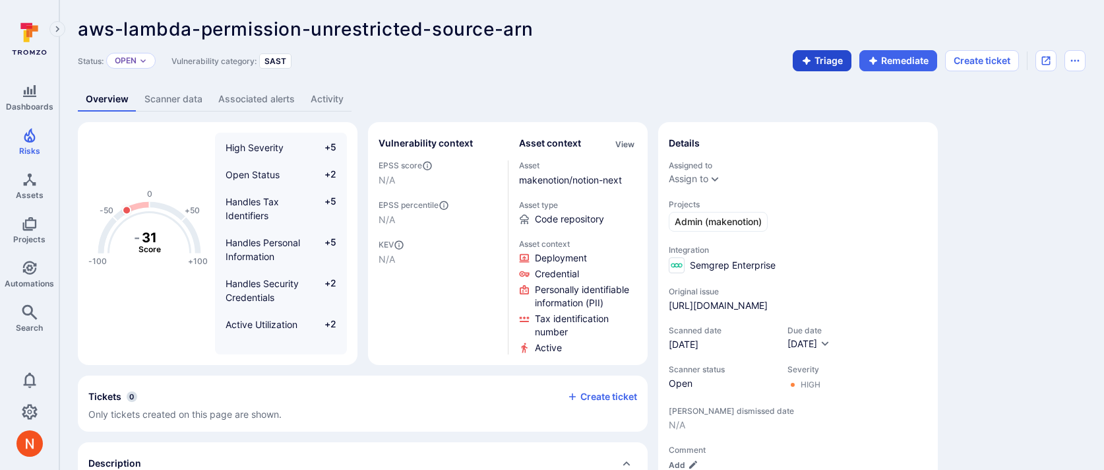
click at [803, 59] on icon "button" at bounding box center [806, 60] width 11 height 11
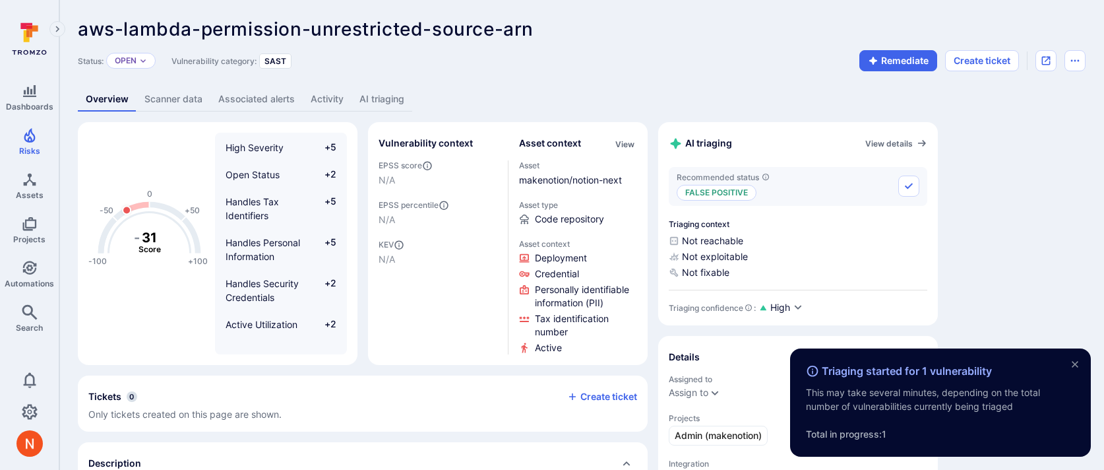
click at [365, 91] on link "AI triaging" at bounding box center [382, 99] width 61 height 24
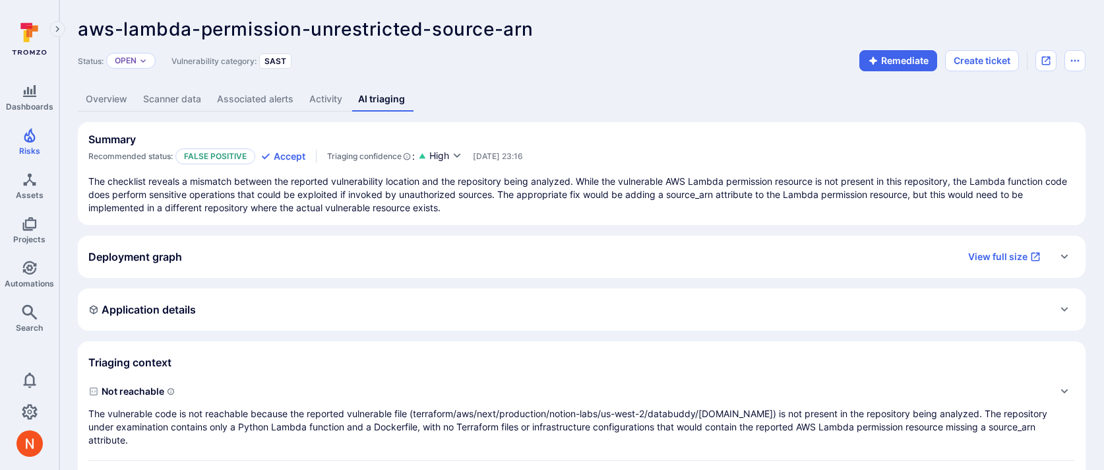
click at [301, 320] on div "Application details" at bounding box center [582, 309] width 1008 height 42
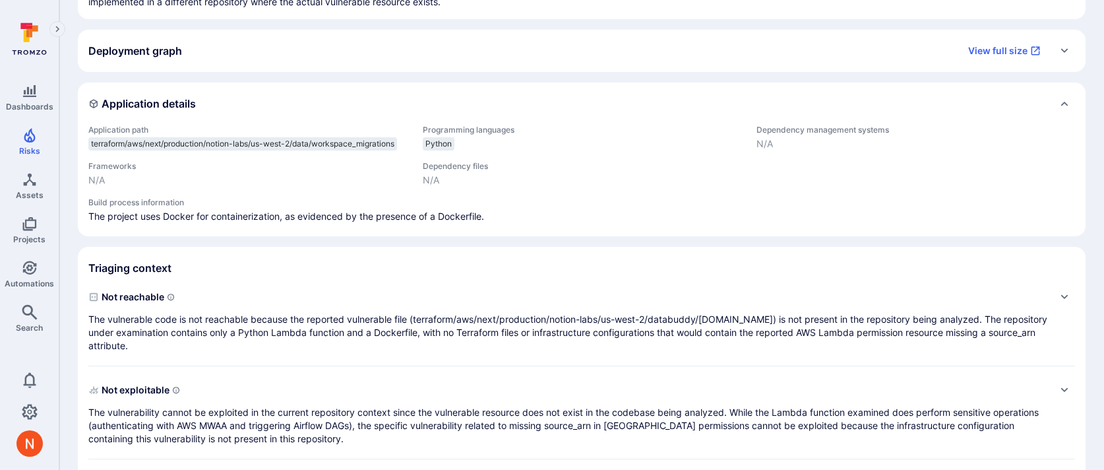
click at [301, 321] on p "The vulnerable code is not reachable because the reported vulnerable file (terr…" at bounding box center [568, 333] width 960 height 40
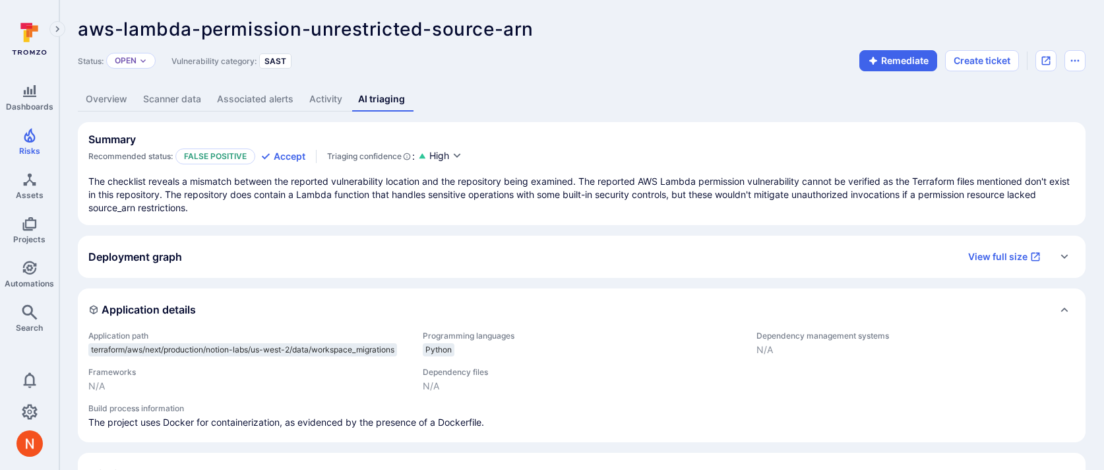
click at [154, 100] on link "Scanner data" at bounding box center [172, 99] width 74 height 24
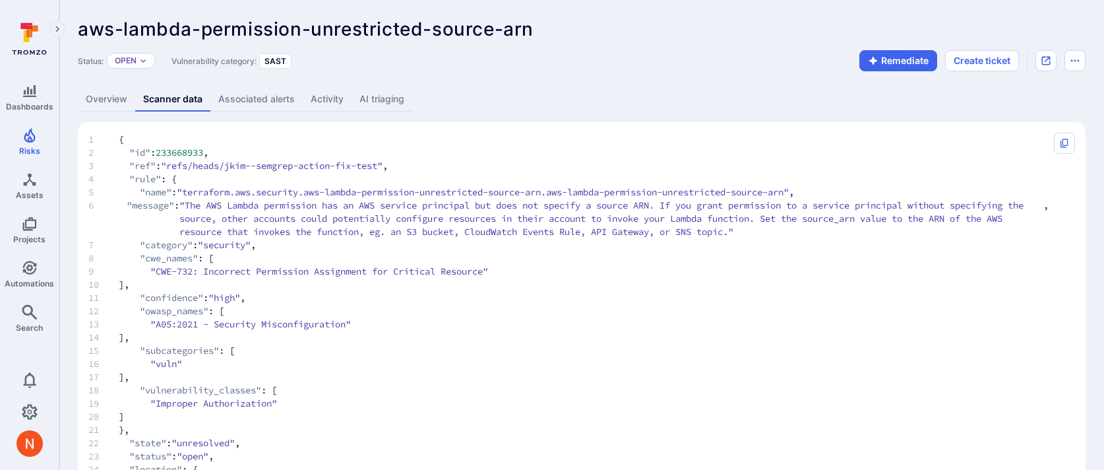
click at [129, 140] on span "1 {" at bounding box center [568, 139] width 960 height 13
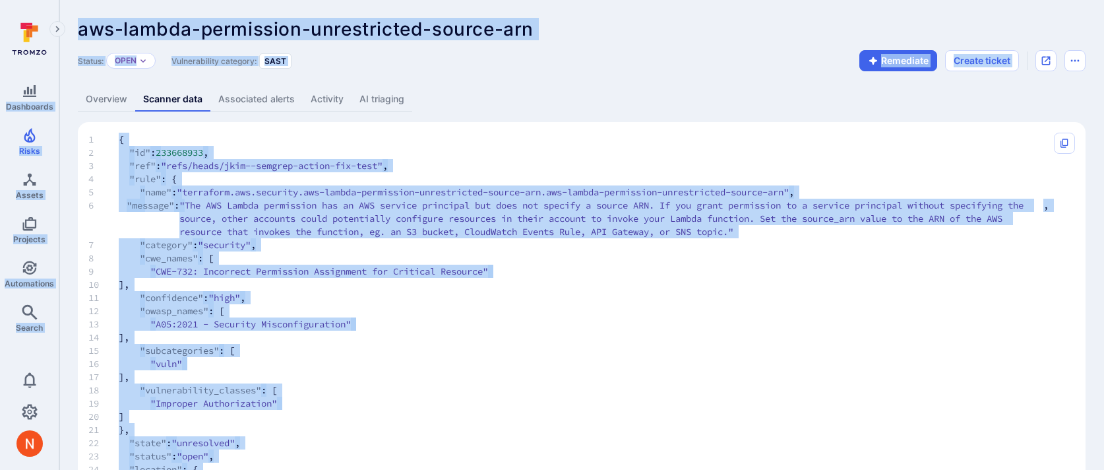
click at [129, 140] on span "1 {" at bounding box center [568, 139] width 960 height 13
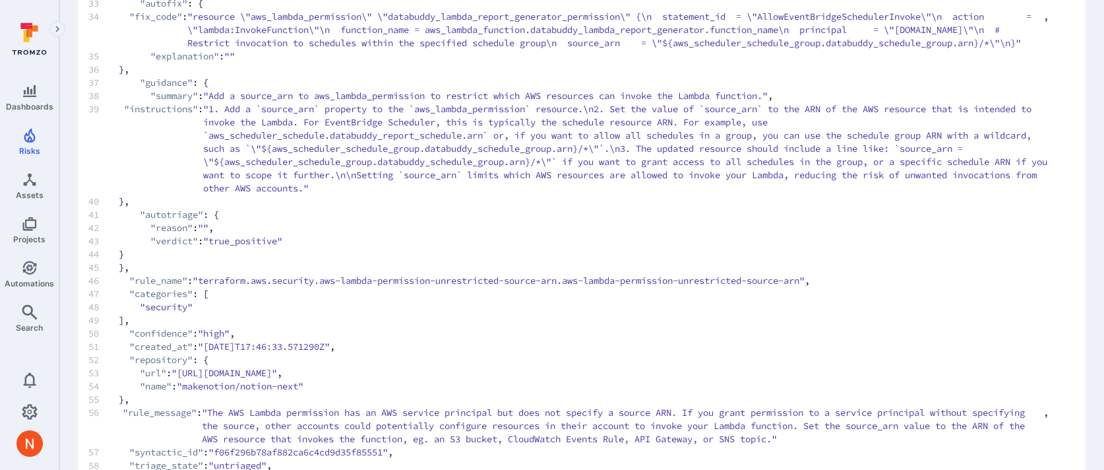
scroll to position [813, 0]
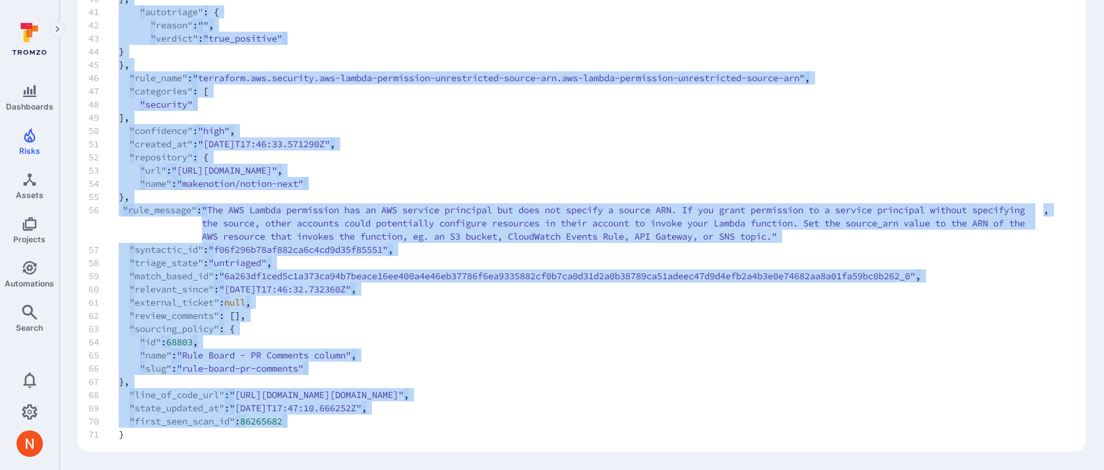
drag, startPoint x: 121, startPoint y: 139, endPoint x: 125, endPoint y: 433, distance: 294.9
copy code "{ 2 "id" : 233668933 , 3 "ref" : "refs/heads/jkim--semgrep-action-fix-test" , 4…"
click at [278, 388] on span ""https://github.com/makenotion/notion-next/blob/2e0bcf4594bd30132c5ebbc3901e956…" at bounding box center [317, 394] width 174 height 13
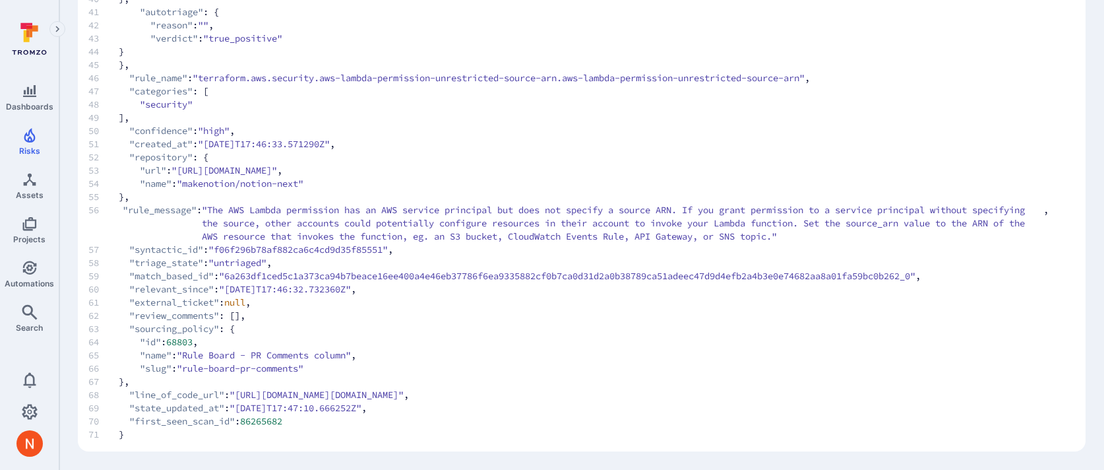
scroll to position [0, 0]
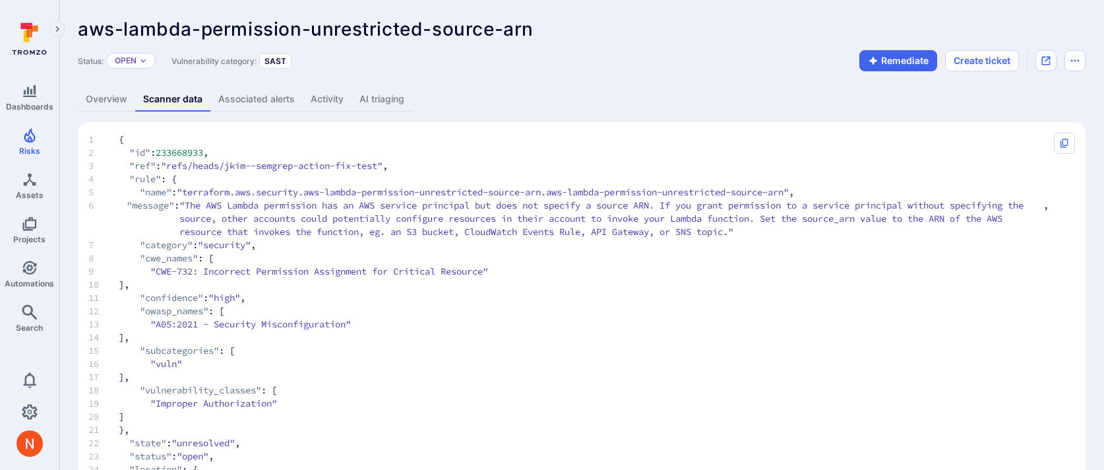
click at [385, 99] on link "AI triaging" at bounding box center [382, 99] width 61 height 24
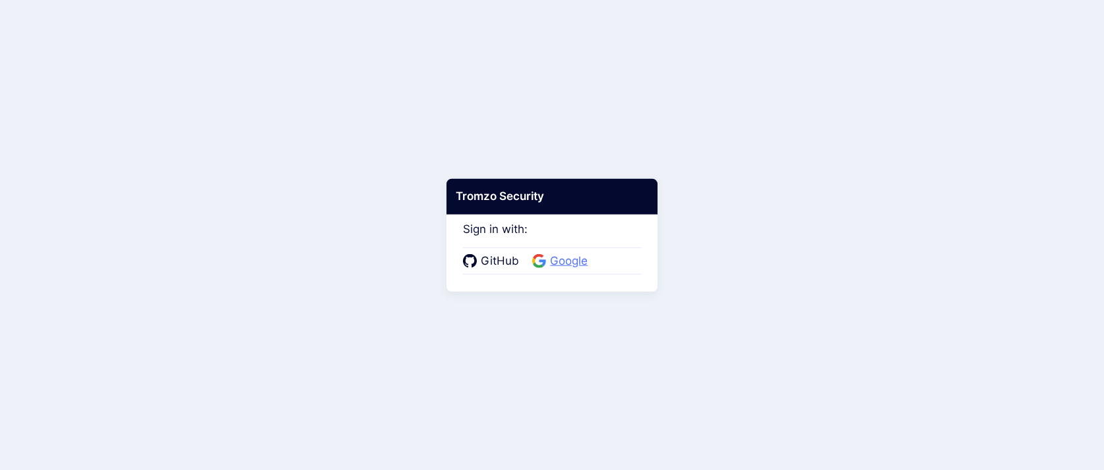
click at [560, 259] on span "Google" at bounding box center [569, 261] width 46 height 17
